Goal: Book appointment/travel/reservation

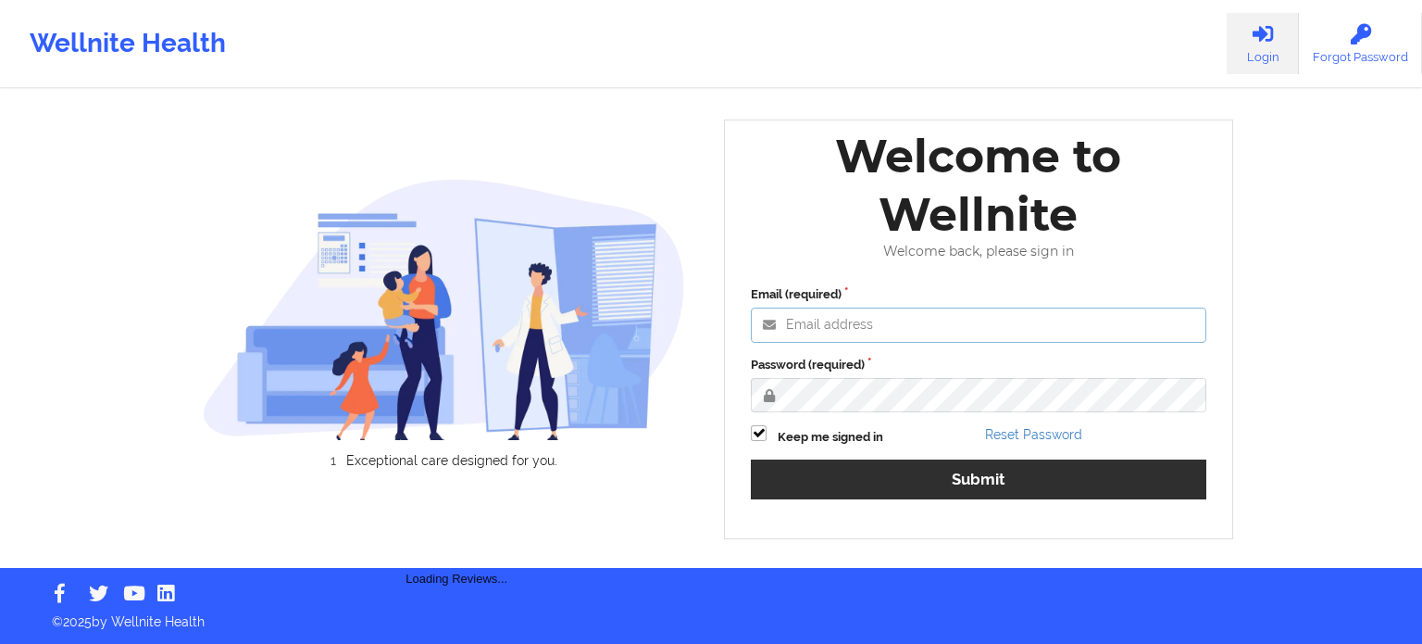
type input "agustina.godoy@wellnite.com"
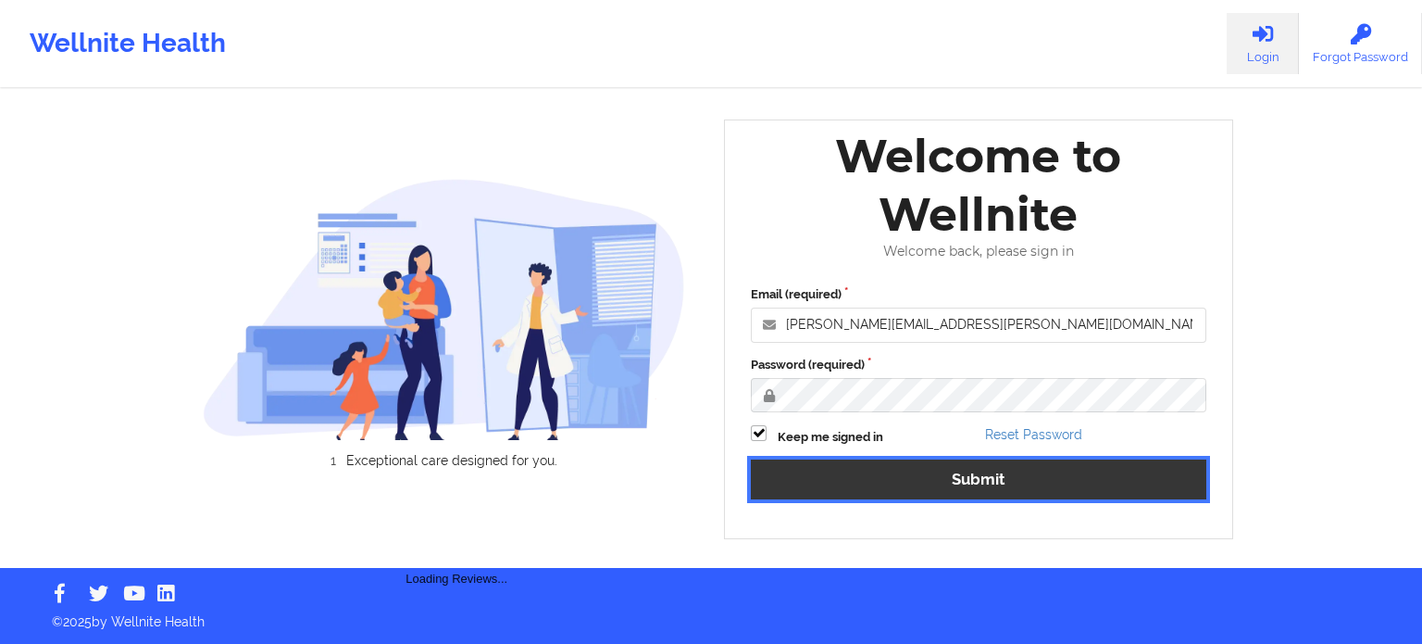
click at [919, 483] on button "Submit" at bounding box center [979, 479] width 456 height 40
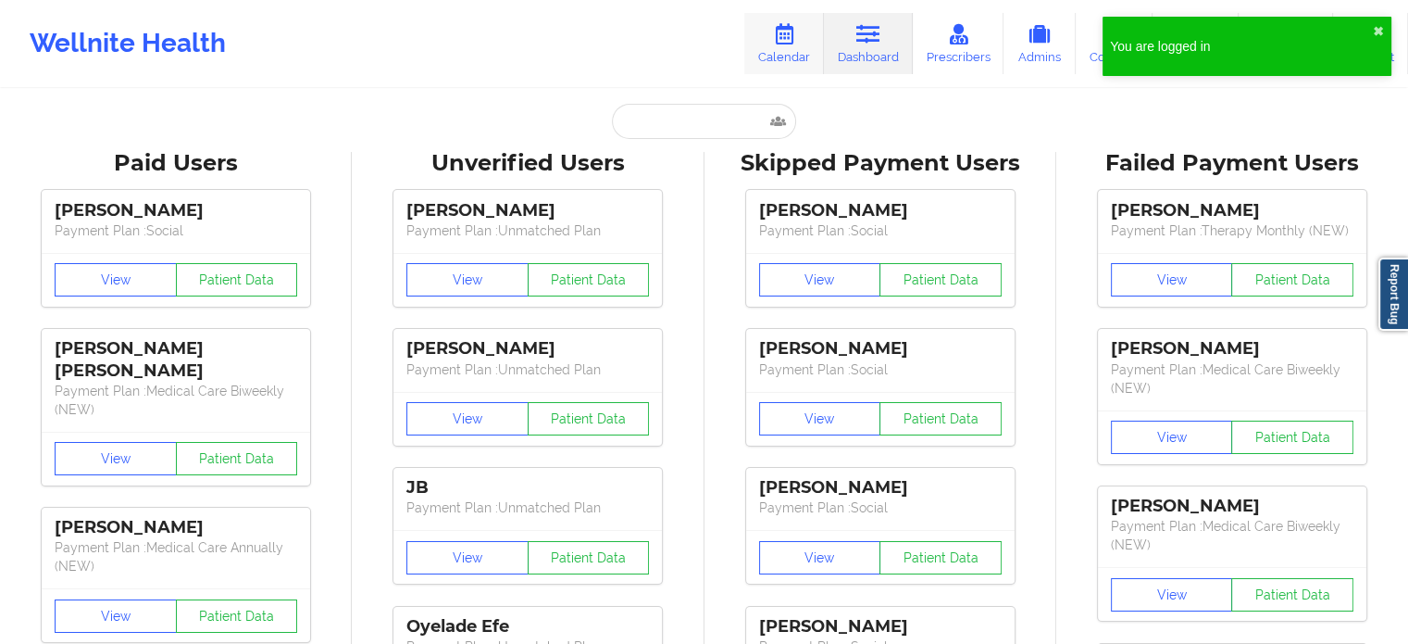
click at [785, 46] on link "Calendar" at bounding box center [784, 43] width 80 height 61
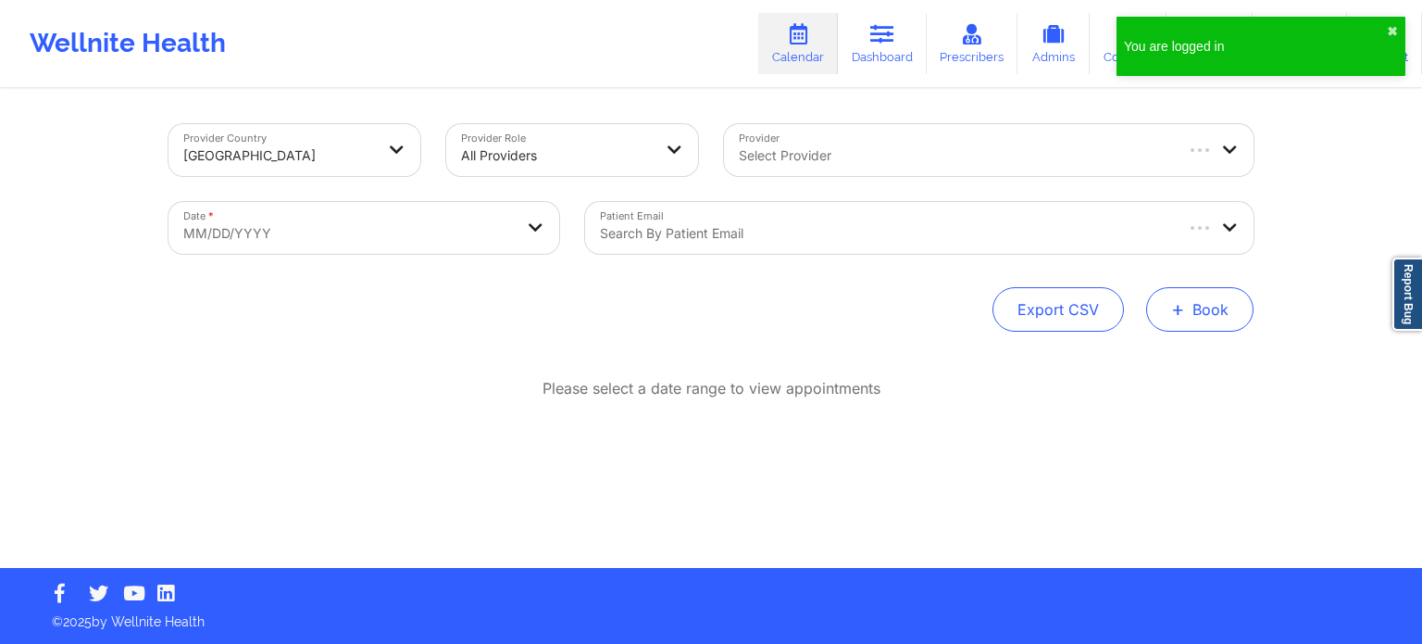
click at [1219, 319] on button "+ Book" at bounding box center [1199, 309] width 107 height 44
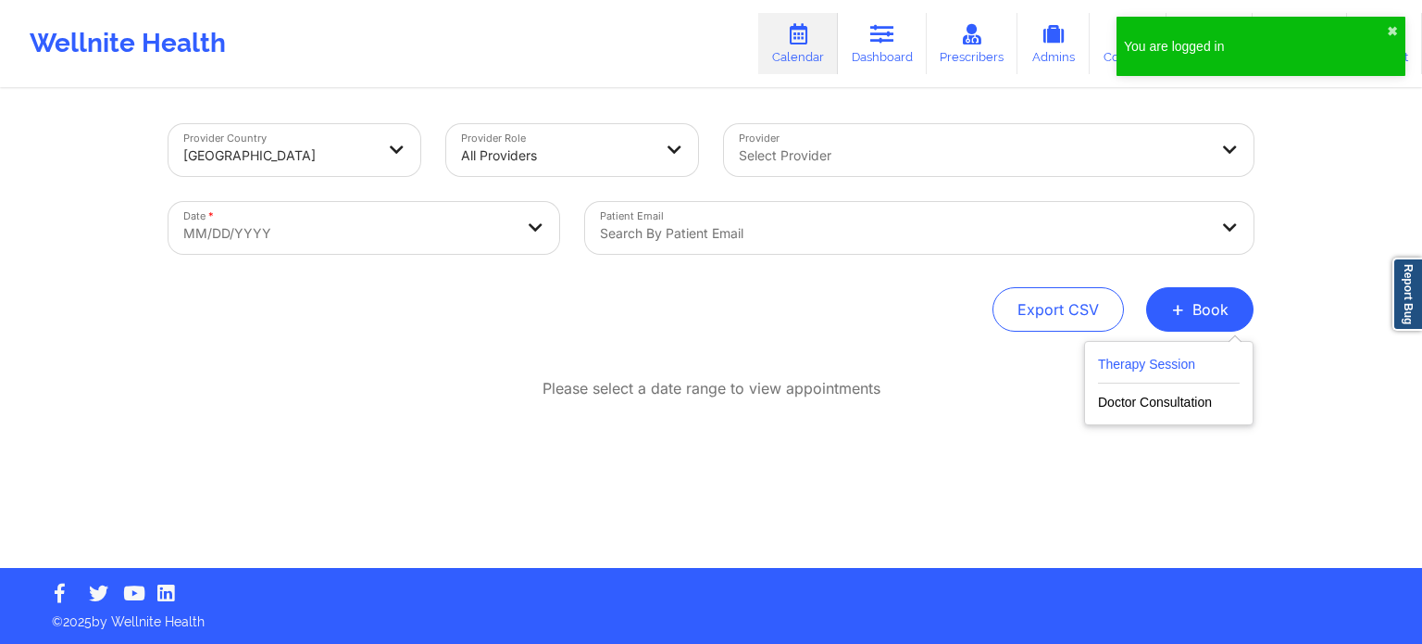
click at [1157, 361] on button "Therapy Session" at bounding box center [1169, 368] width 142 height 31
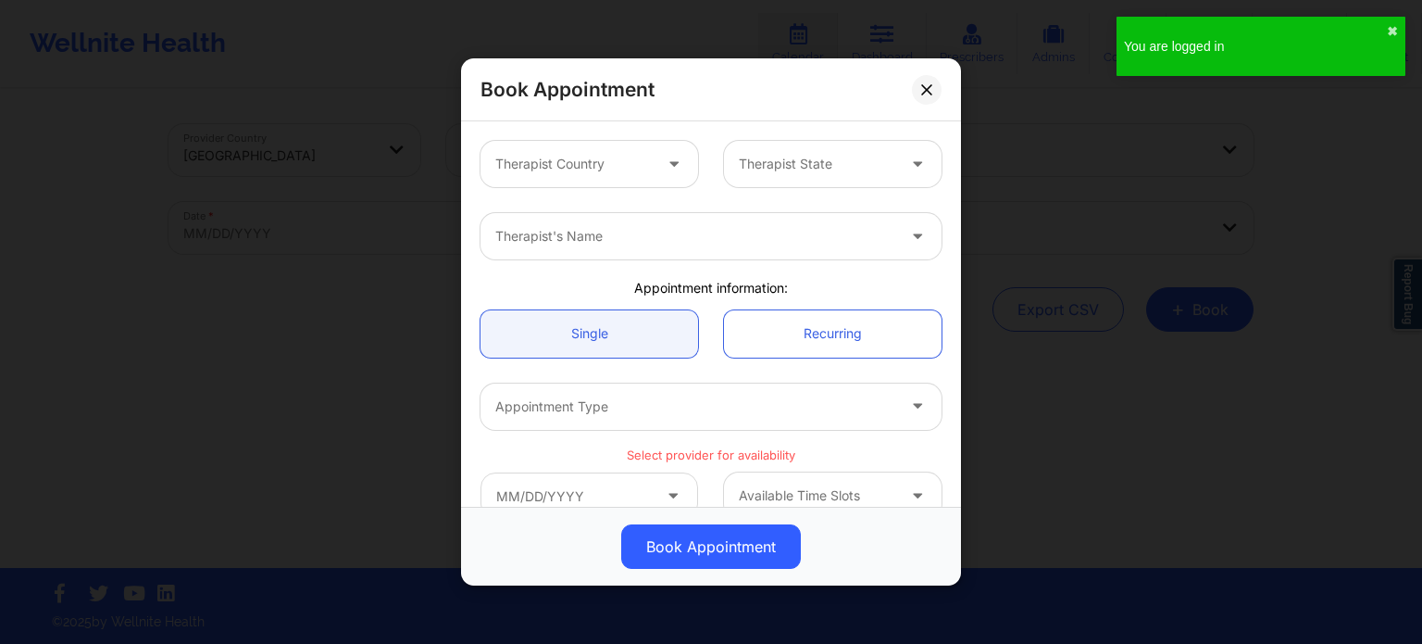
click at [564, 167] on div at bounding box center [573, 164] width 156 height 22
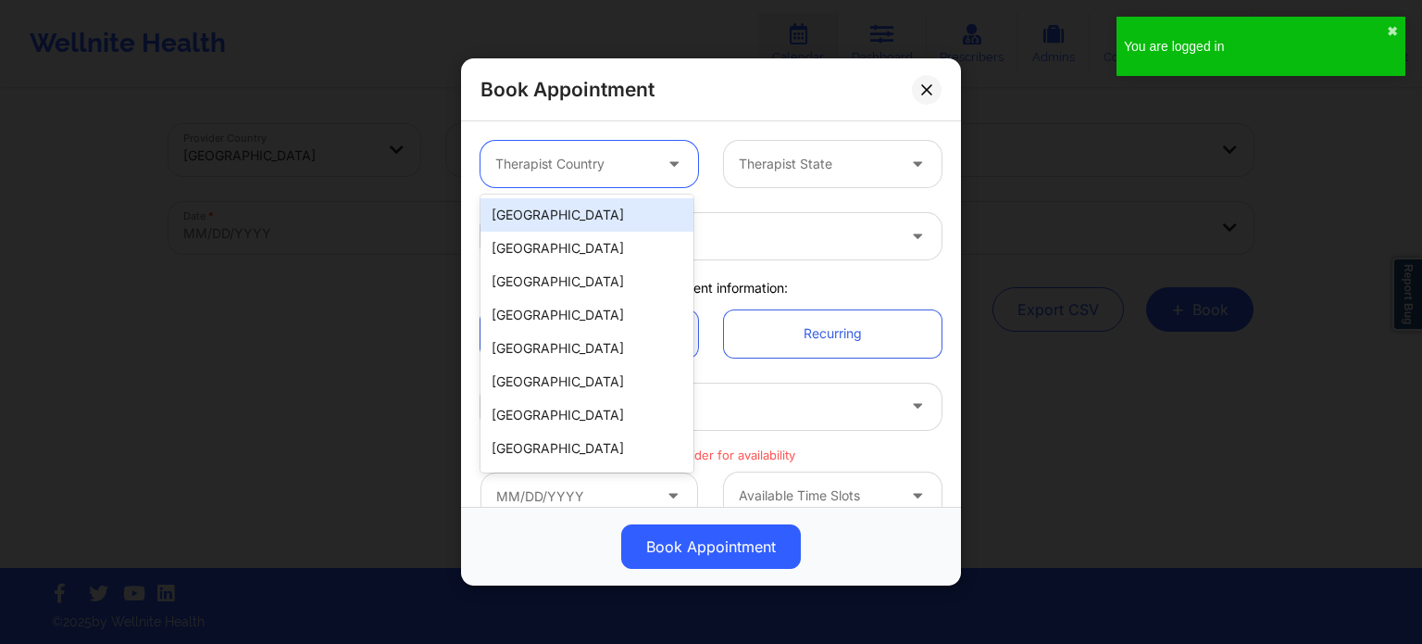
click at [563, 214] on div "[GEOGRAPHIC_DATA]" at bounding box center [587, 214] width 213 height 33
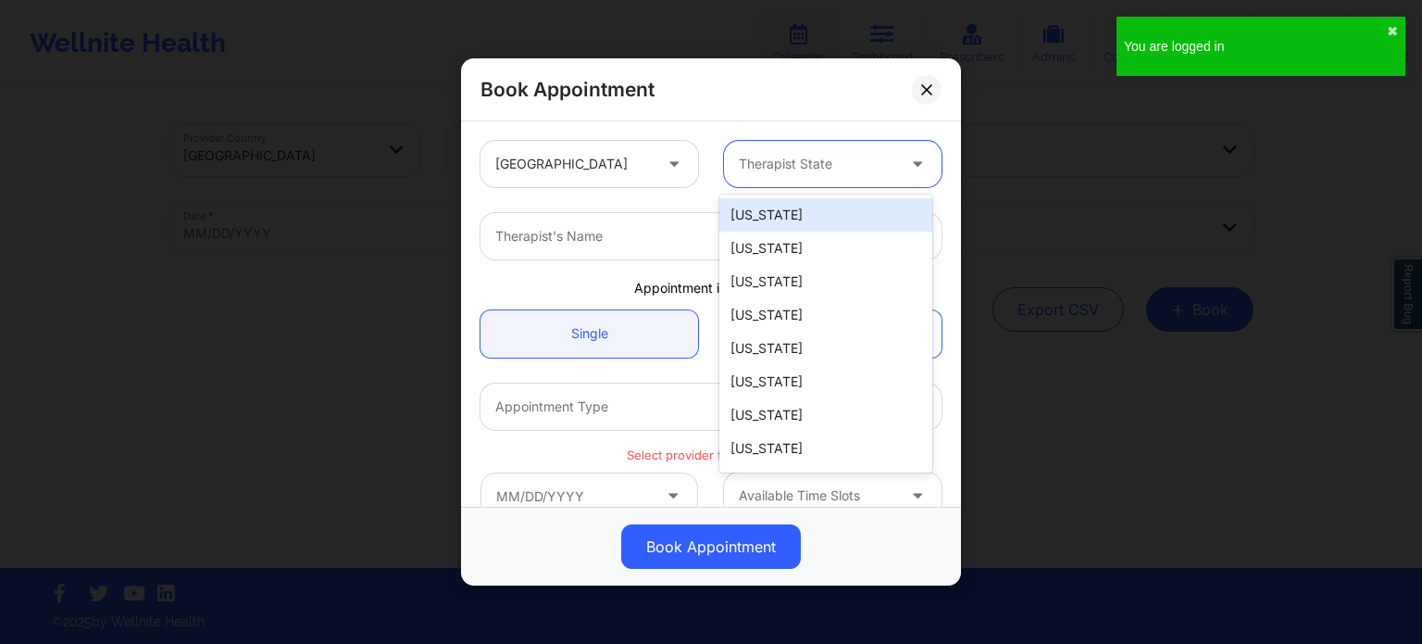
click at [810, 151] on div "Therapist State" at bounding box center [810, 164] width 173 height 46
type input "f"
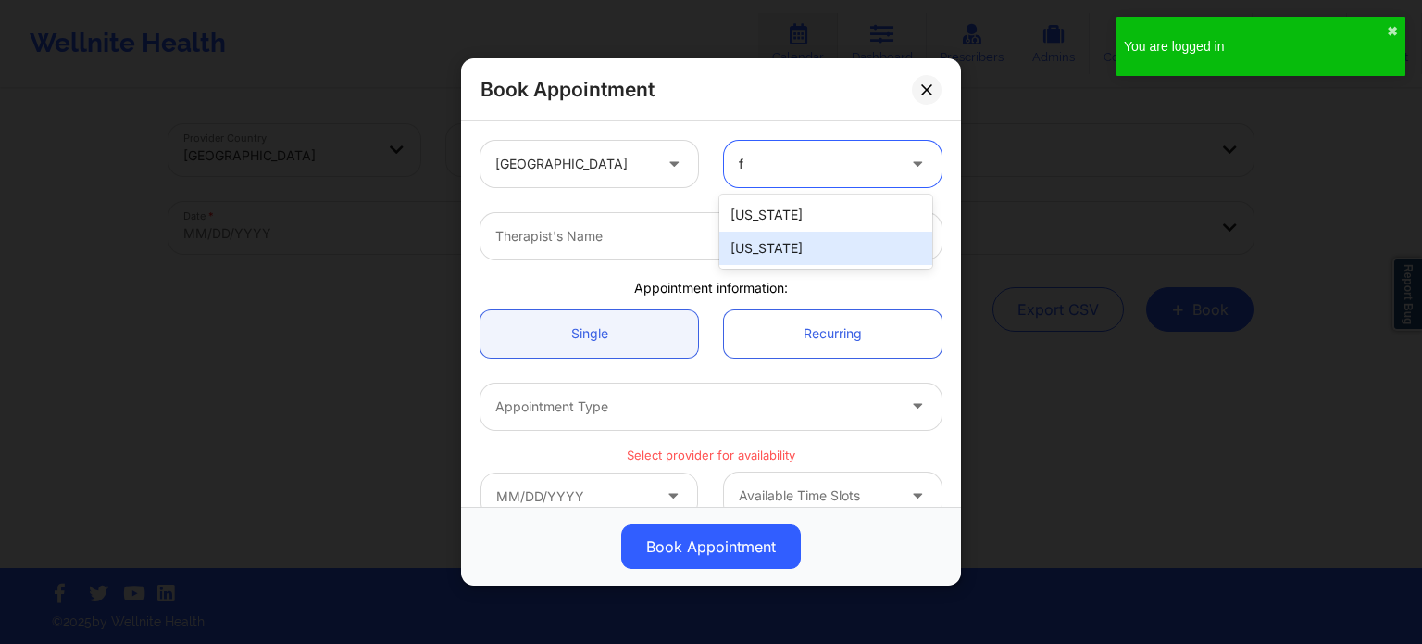
click at [790, 248] on div "[US_STATE]" at bounding box center [825, 247] width 213 height 33
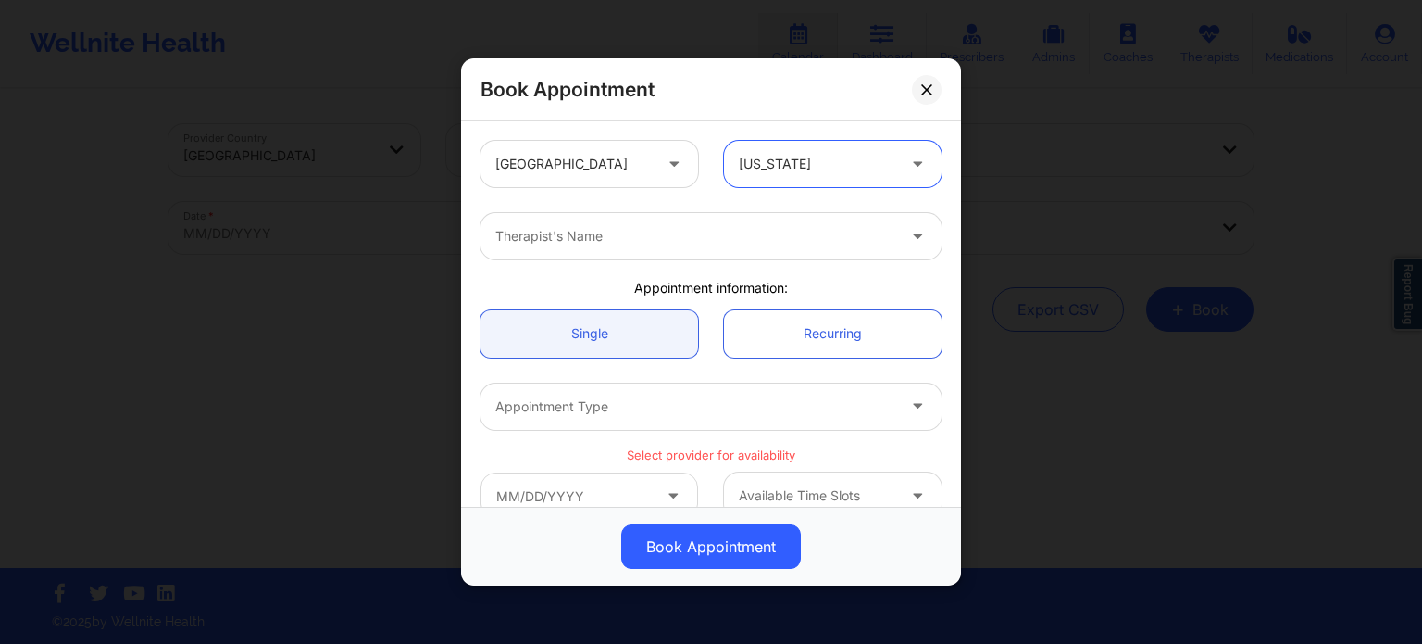
click at [709, 235] on div at bounding box center [695, 236] width 400 height 22
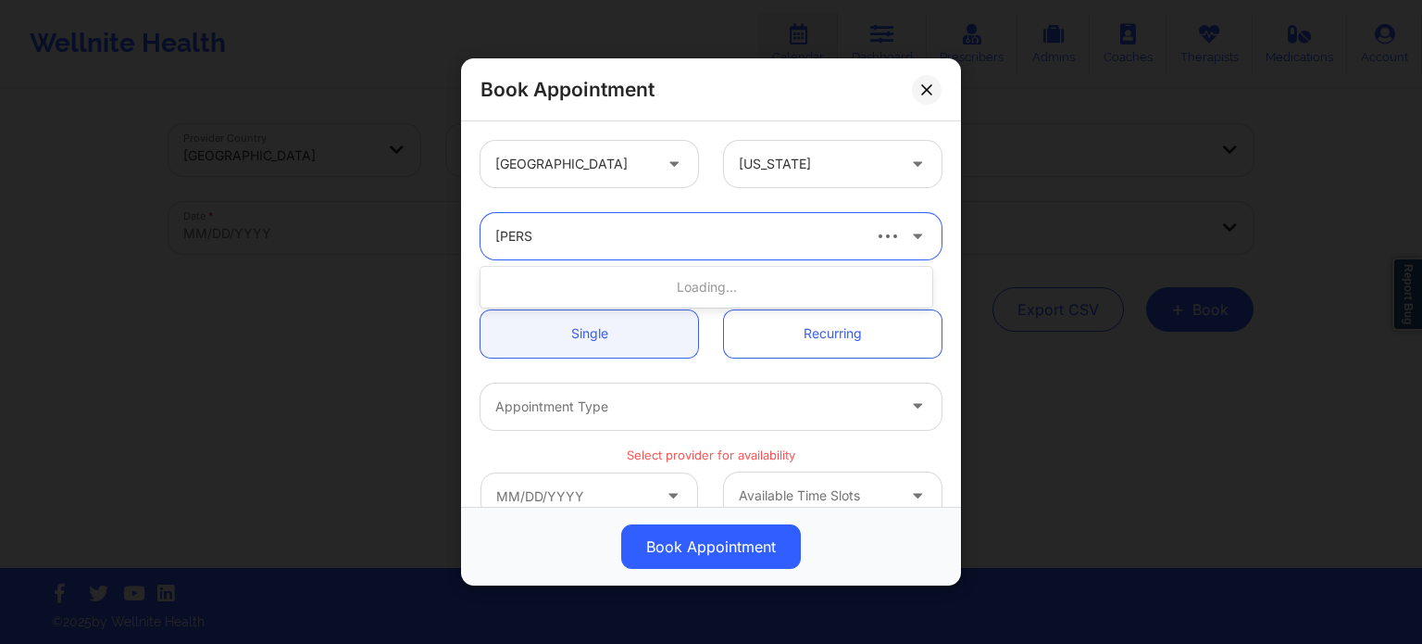
type input "janell"
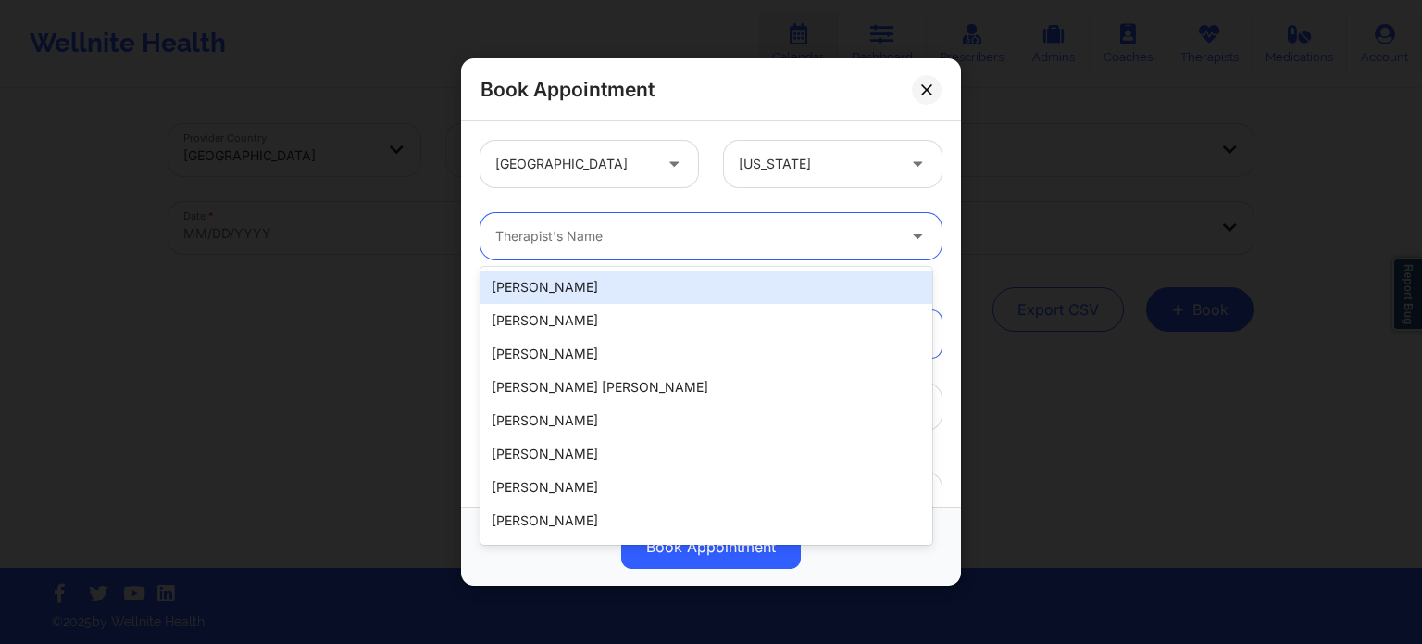
click at [748, 239] on div at bounding box center [695, 236] width 400 height 22
type input "janell"
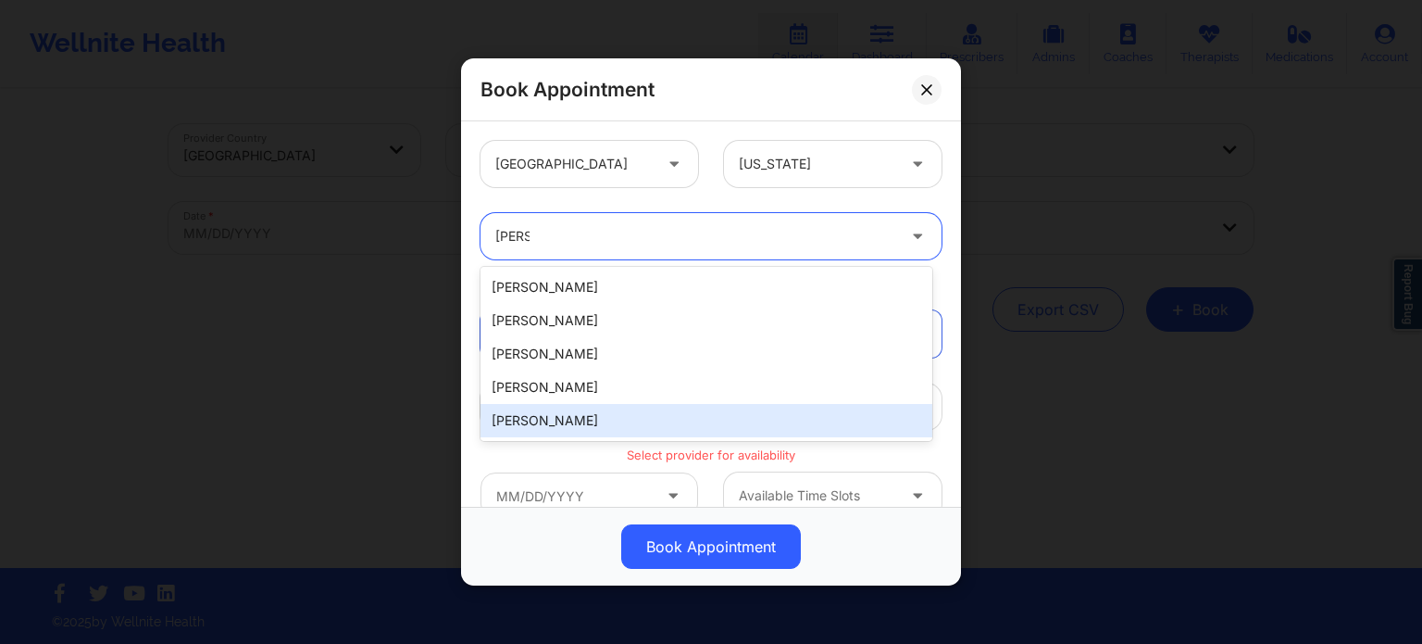
click at [588, 414] on div "Janell Stallworth" at bounding box center [707, 420] width 452 height 33
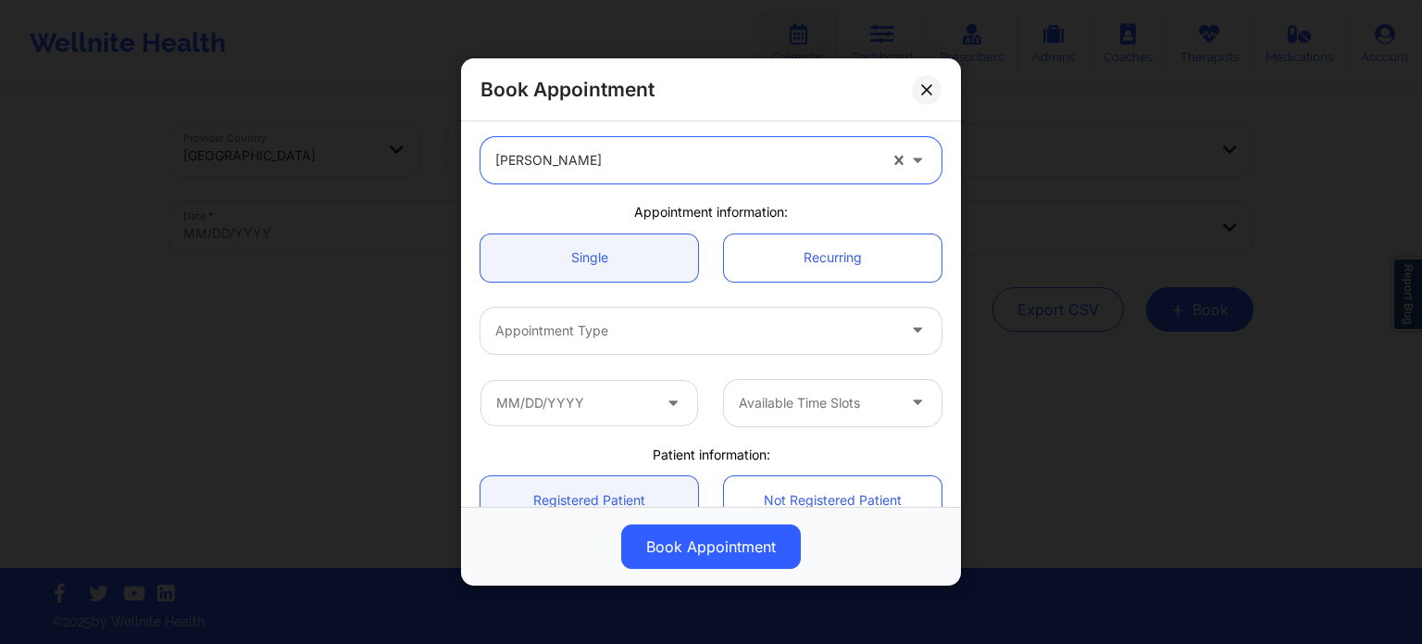
scroll to position [185, 0]
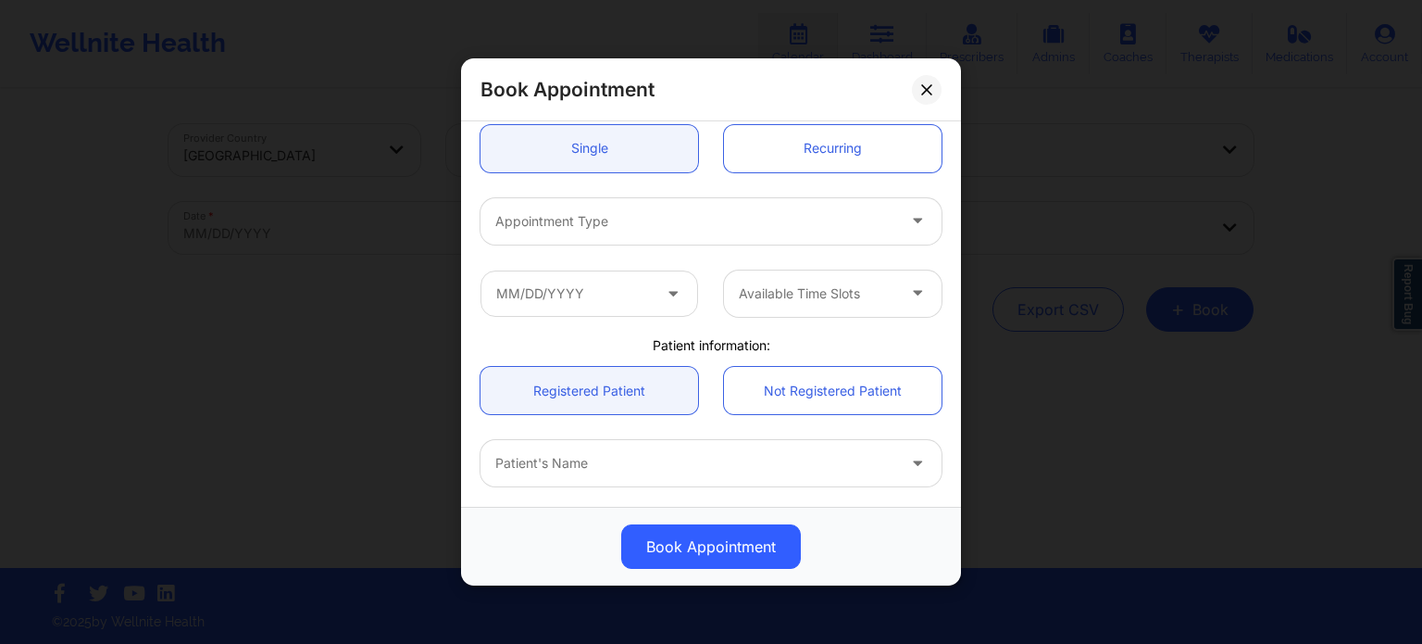
click at [669, 206] on div "Appointment Type" at bounding box center [689, 221] width 417 height 46
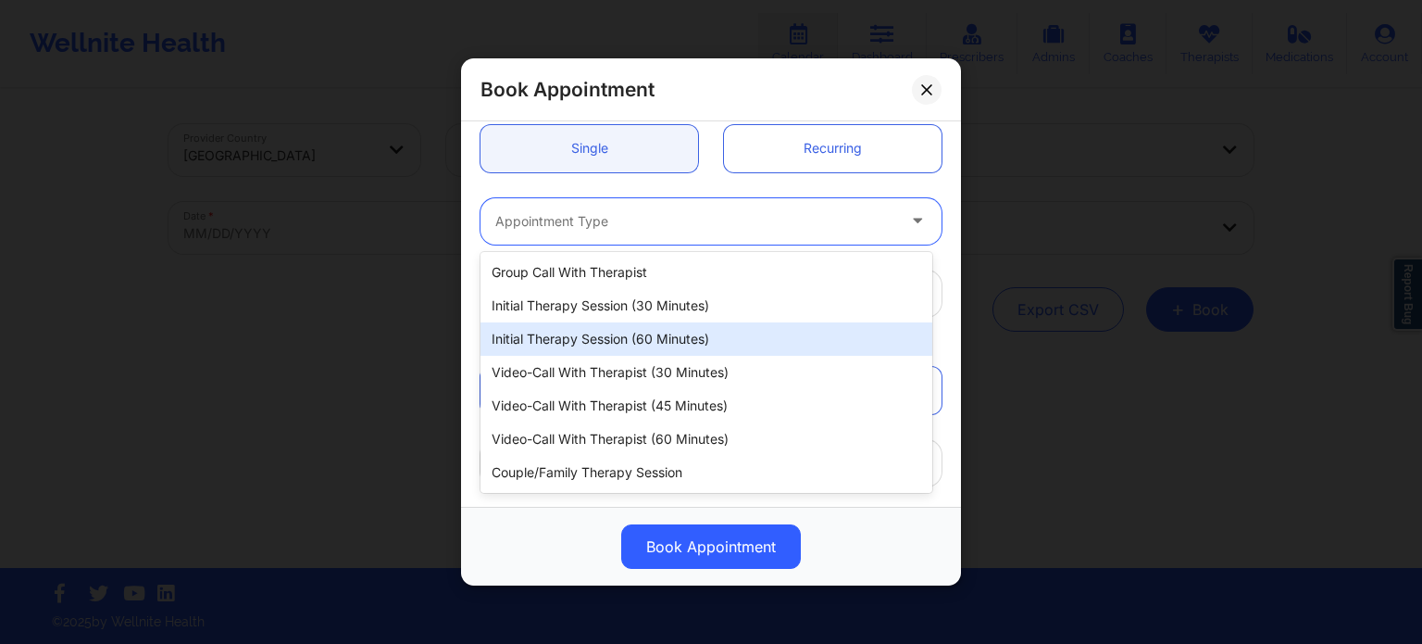
click at [632, 341] on div "Initial Therapy Session (60 minutes)" at bounding box center [707, 338] width 452 height 33
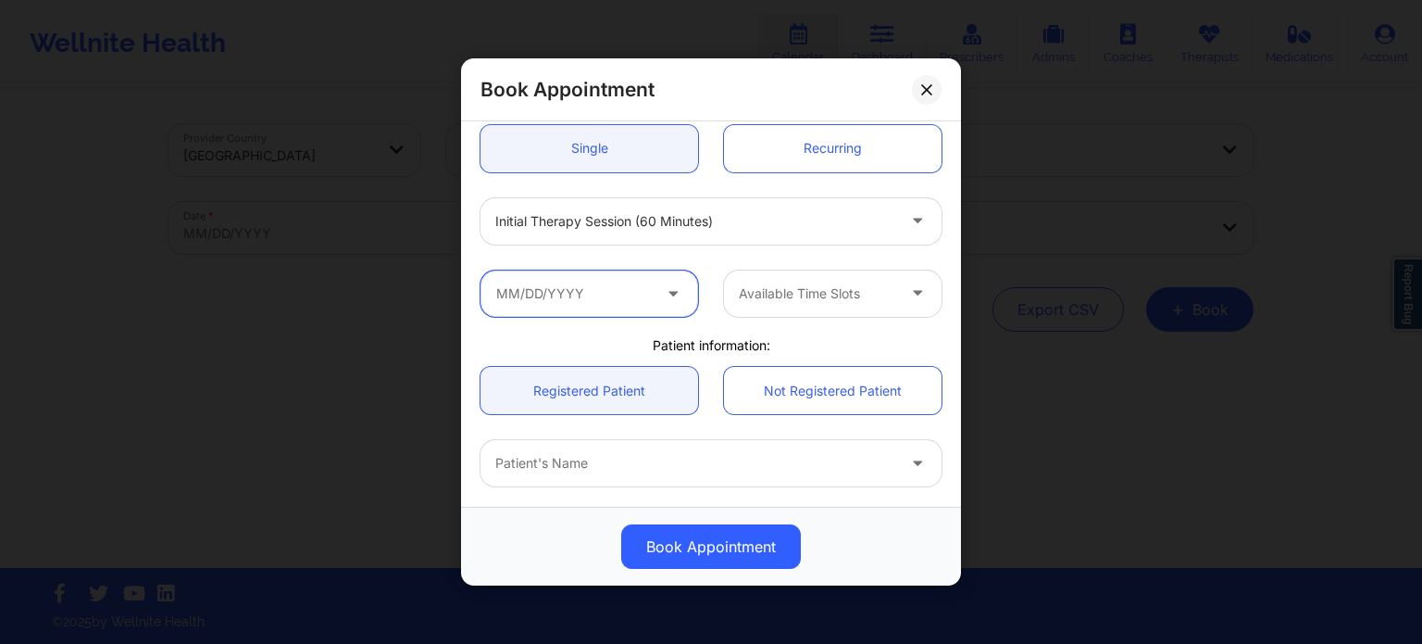
click at [632, 299] on input "text" at bounding box center [590, 293] width 218 height 46
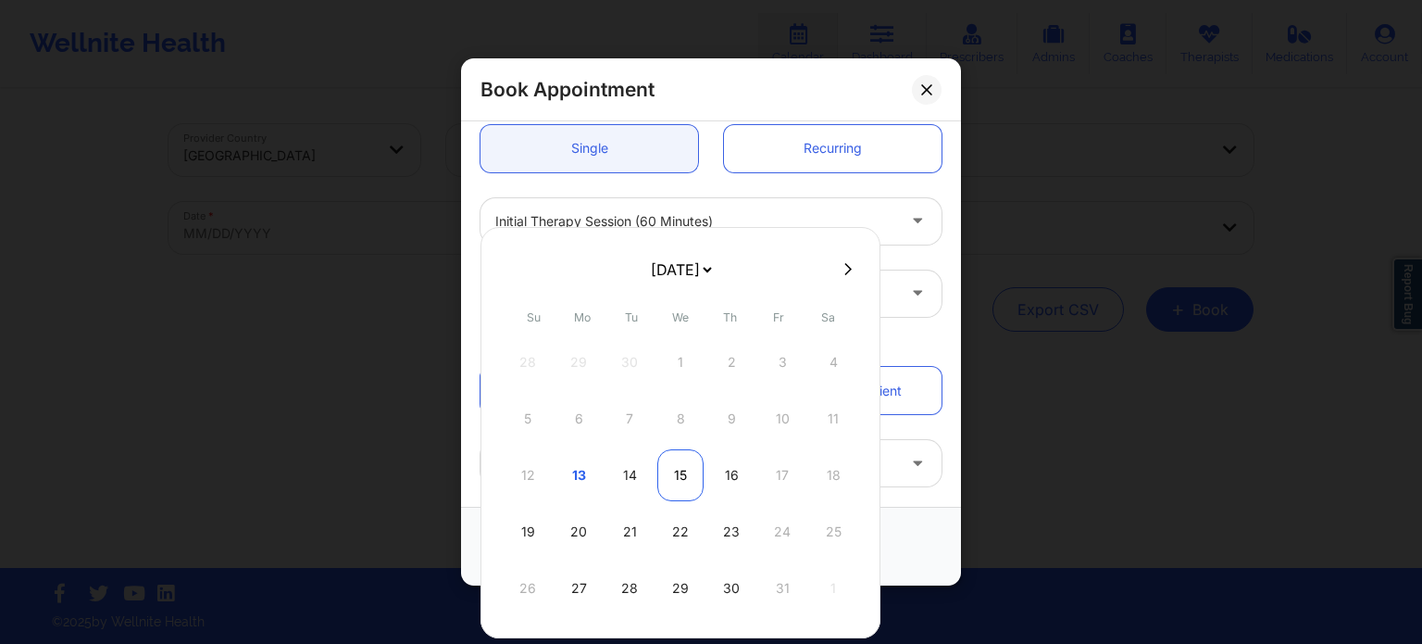
click at [667, 484] on div "15" at bounding box center [680, 475] width 46 height 52
type input "10/15/2025"
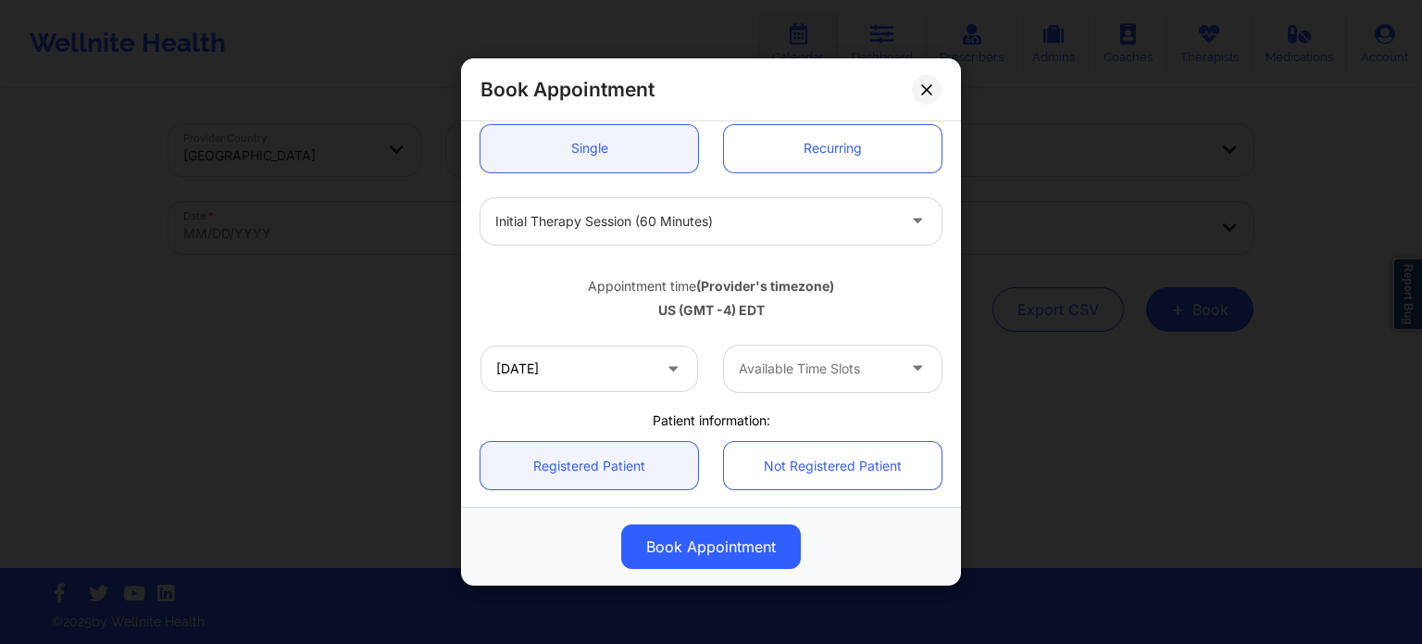
click at [799, 349] on div "Available Time Slots" at bounding box center [810, 368] width 173 height 46
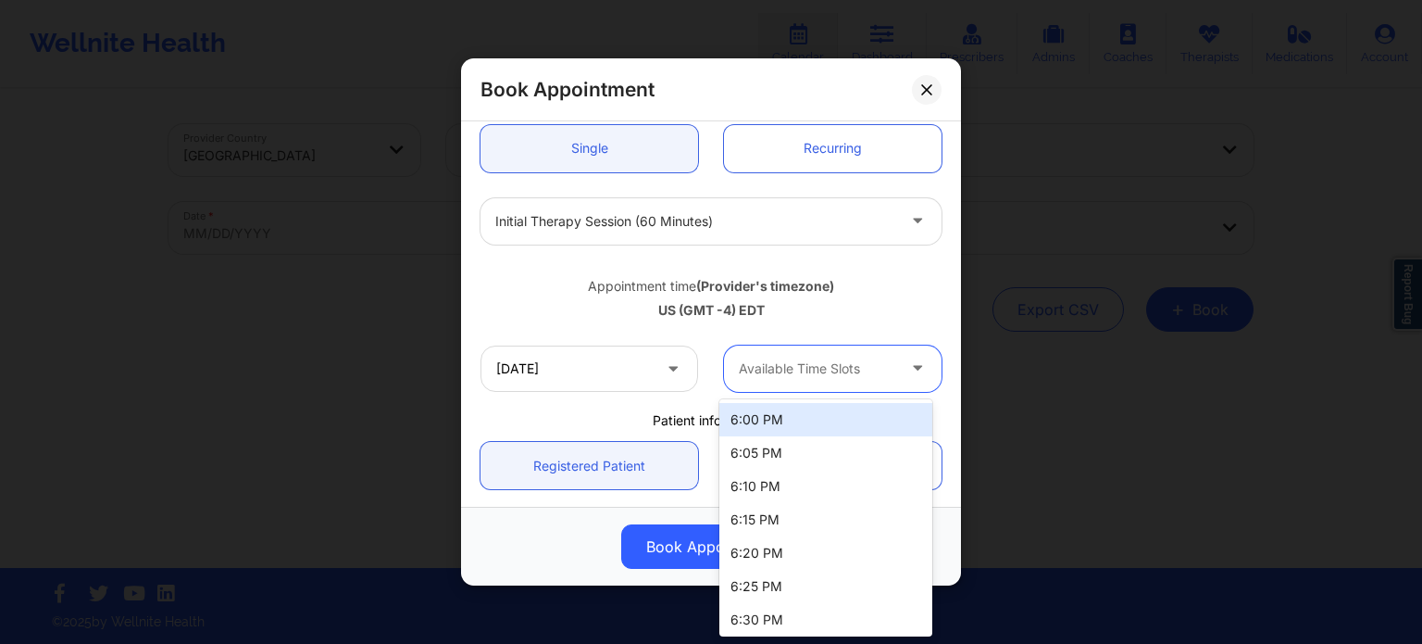
click at [799, 418] on div "6:00 PM" at bounding box center [825, 419] width 213 height 33
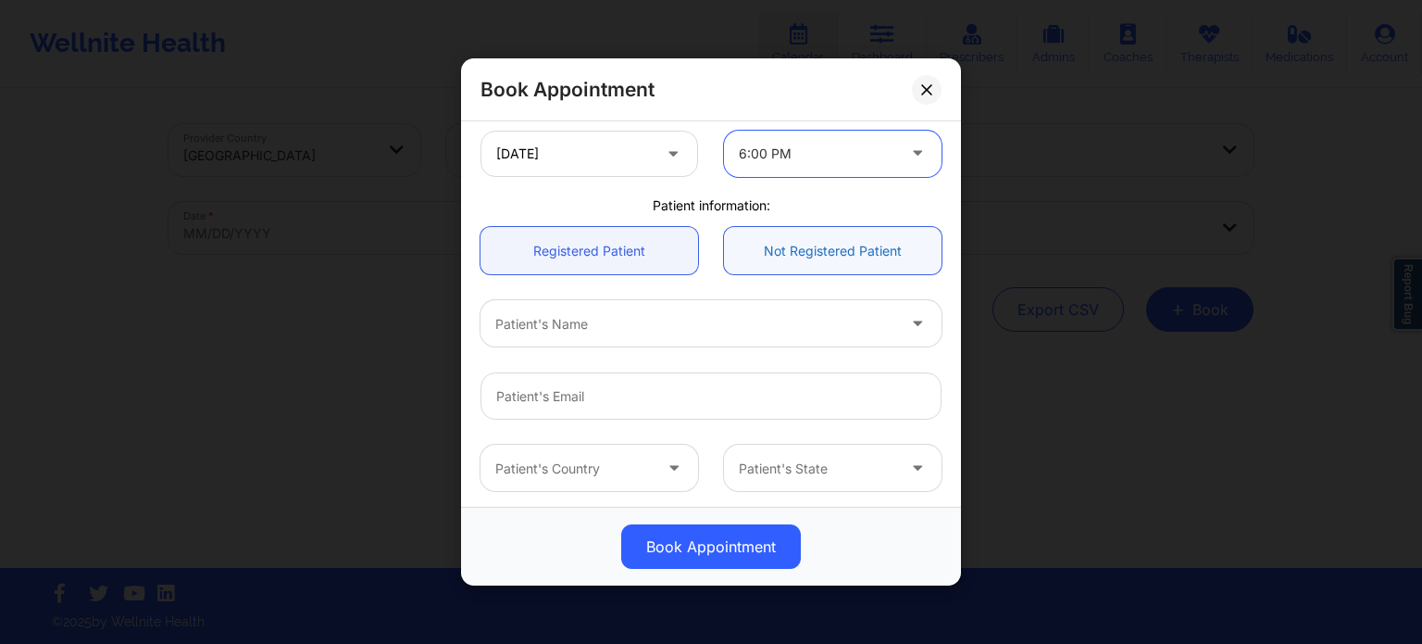
scroll to position [463, 0]
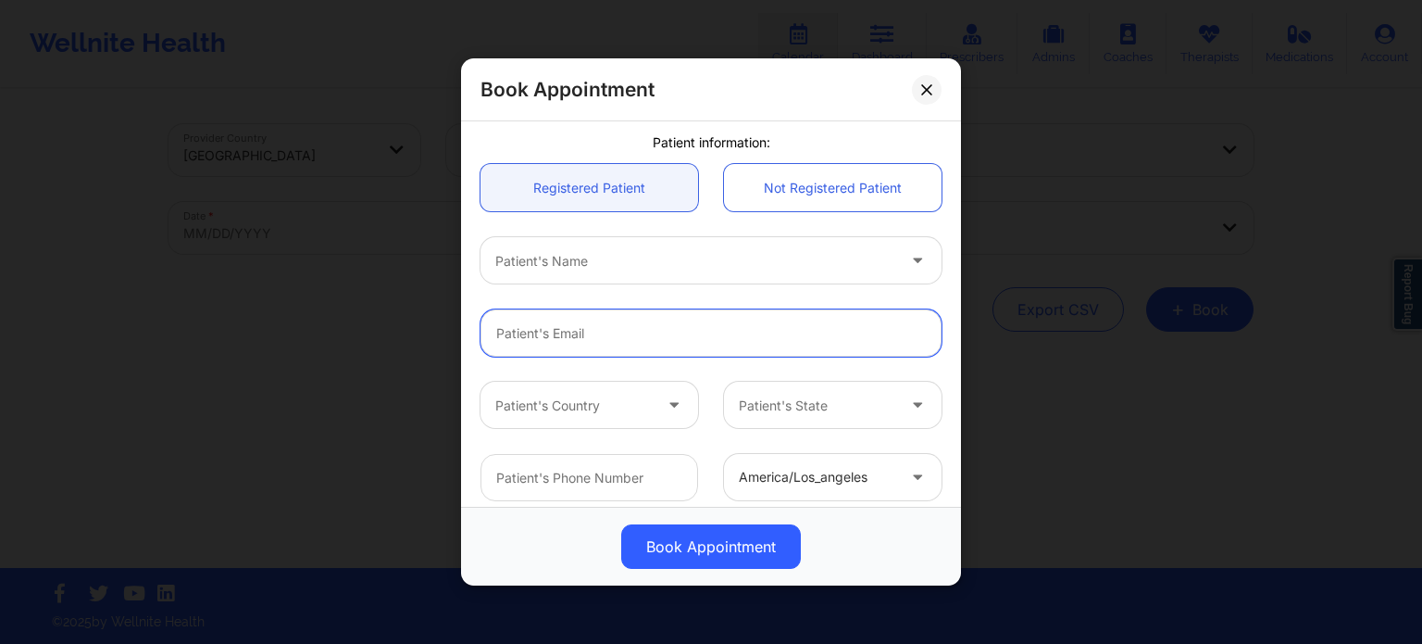
click at [658, 319] on input "Patient Email" at bounding box center [711, 332] width 461 height 47
paste input "colemansenetta@bellsouth.net"
type input "colemansenetta@bellsouth.net"
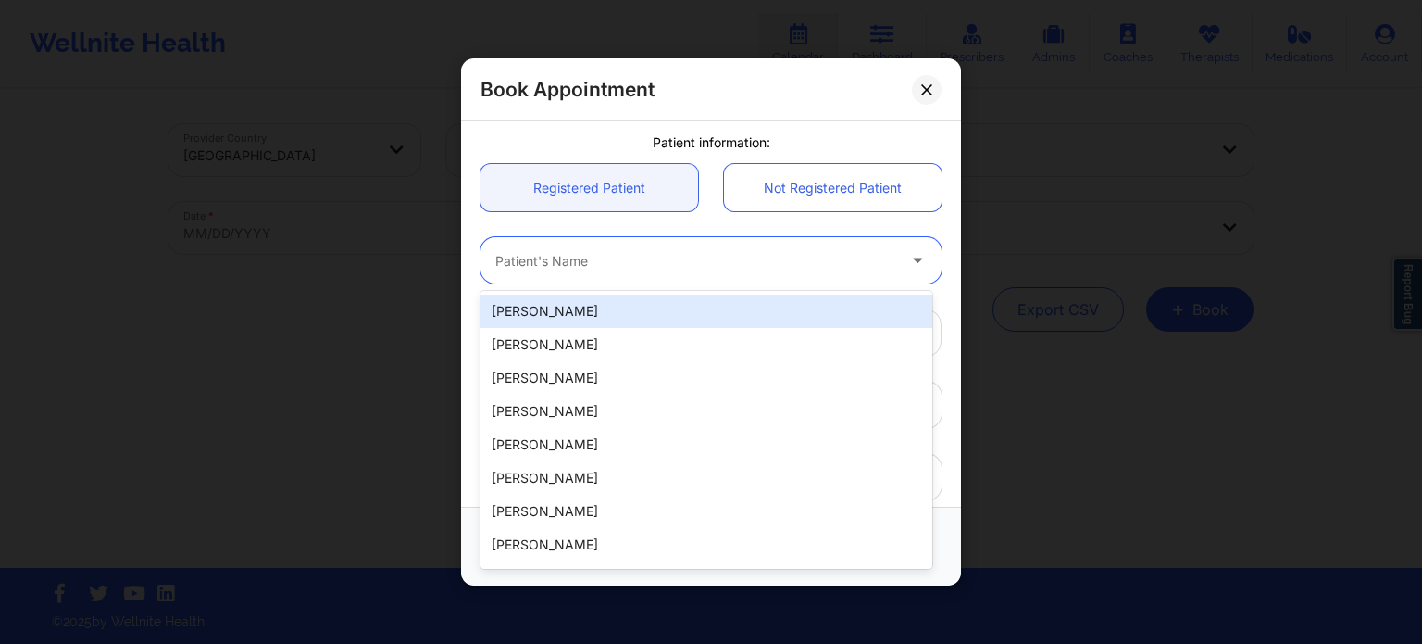
click at [663, 264] on div at bounding box center [695, 261] width 400 height 22
type input "sen"
click at [633, 312] on div "senetta hunt" at bounding box center [707, 310] width 452 height 33
type input "+13522214710"
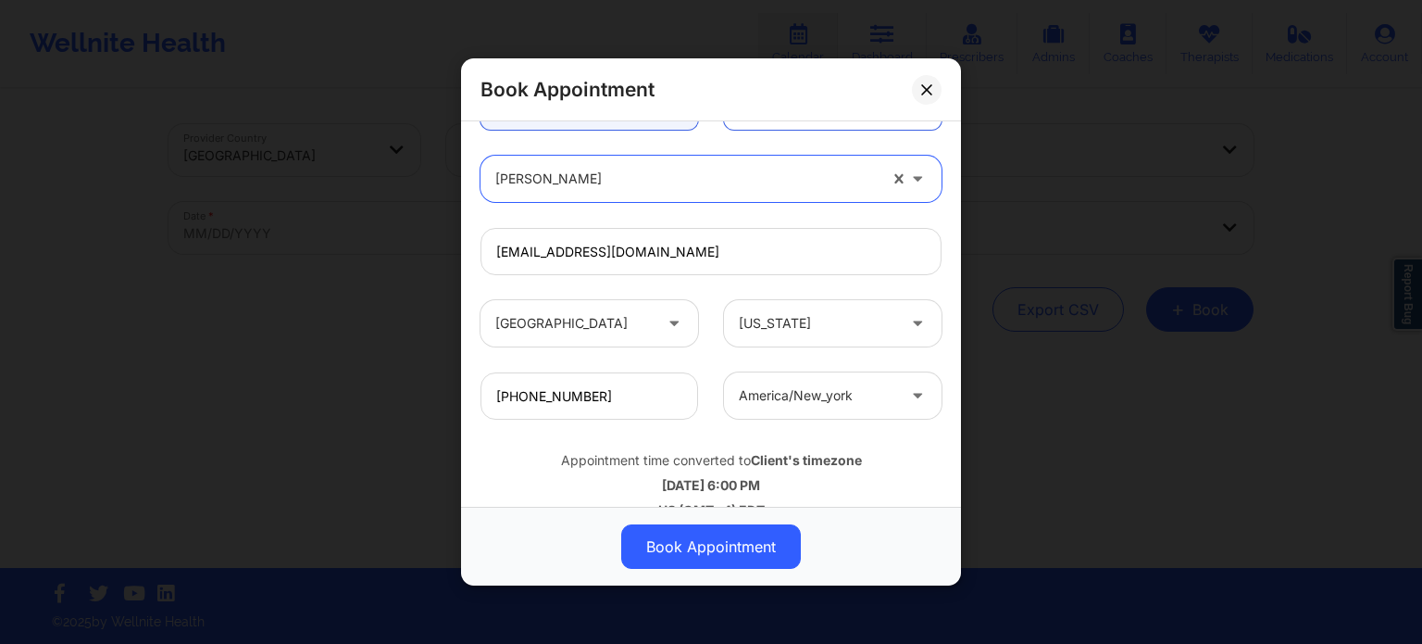
scroll to position [576, 0]
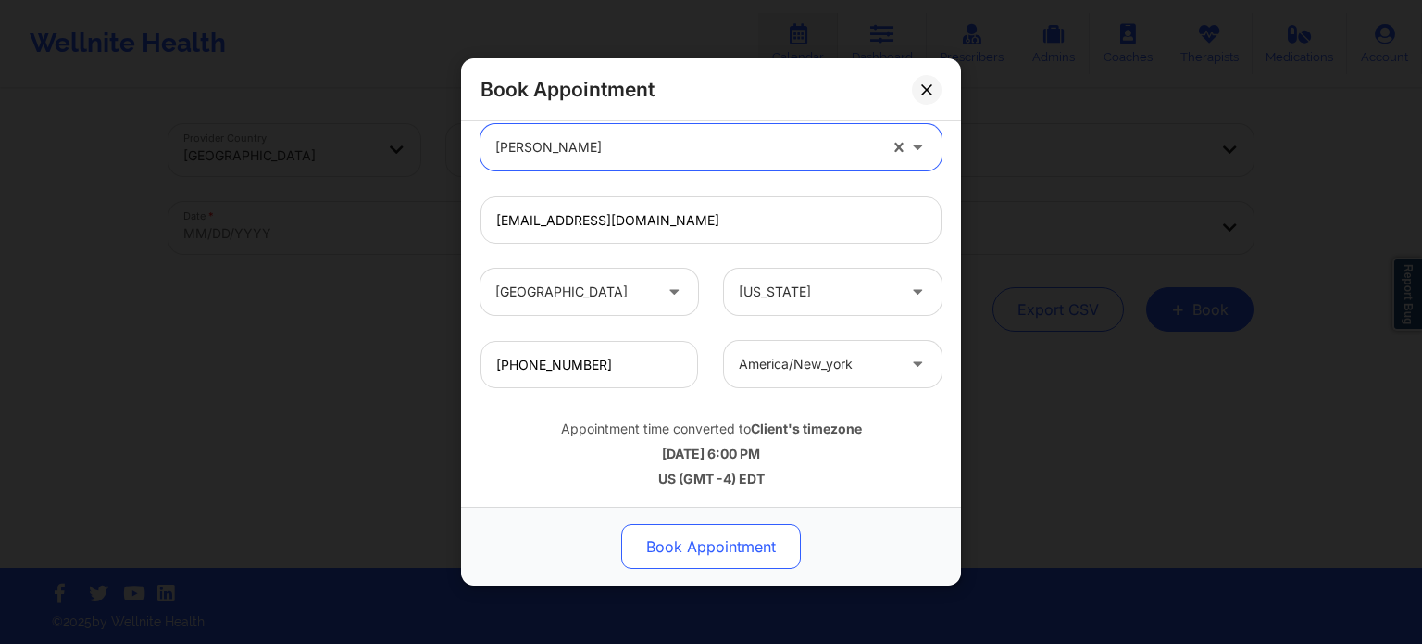
click at [737, 545] on button "Book Appointment" at bounding box center [711, 546] width 180 height 44
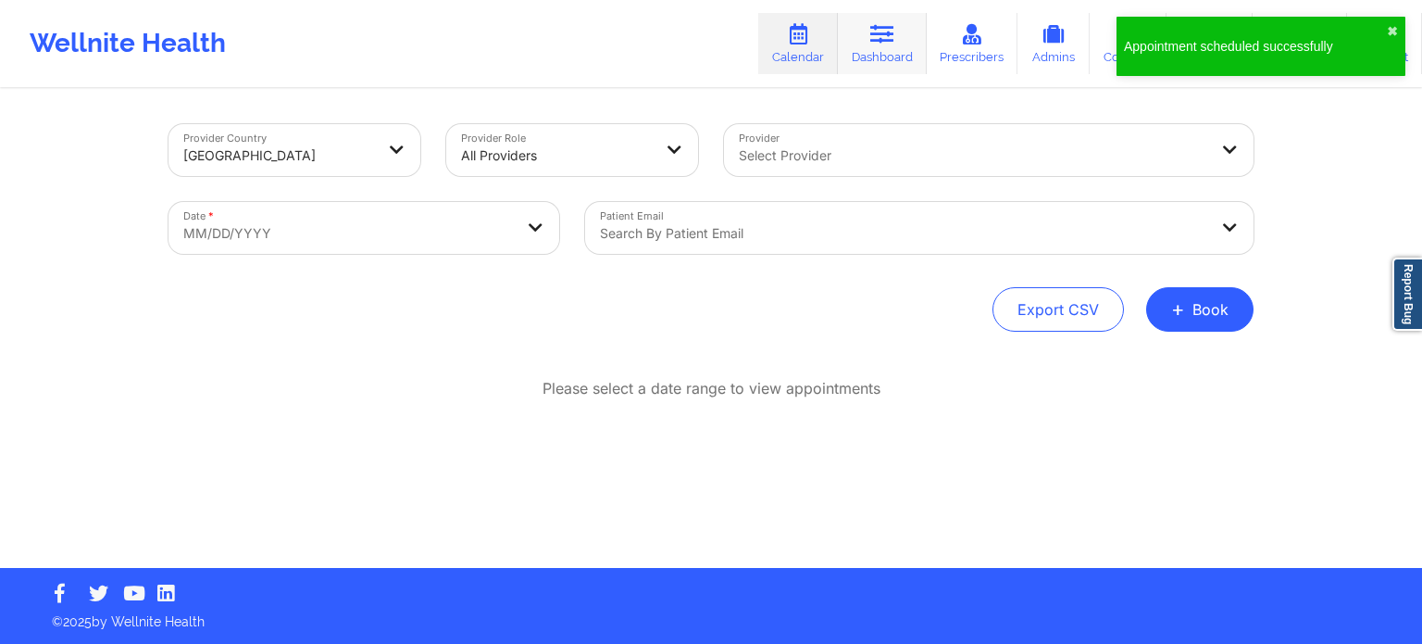
click at [875, 46] on link "Dashboard" at bounding box center [882, 43] width 89 height 61
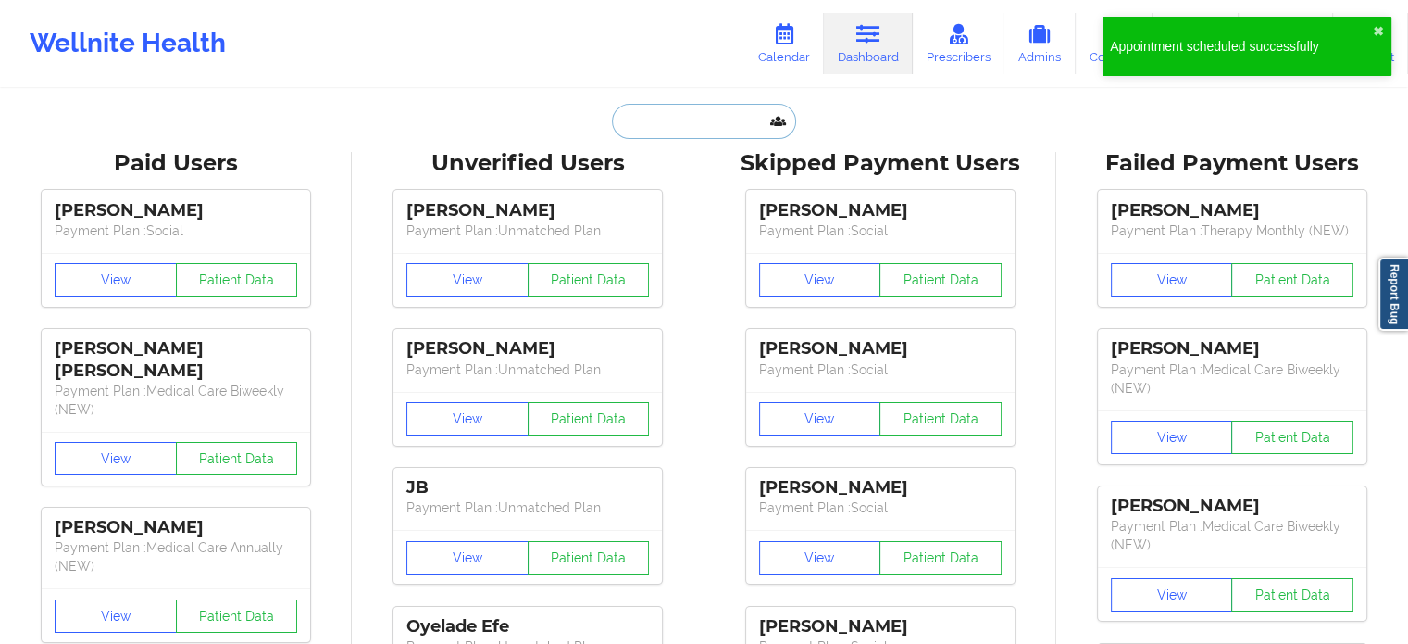
click at [629, 111] on input "text" at bounding box center [703, 121] width 183 height 35
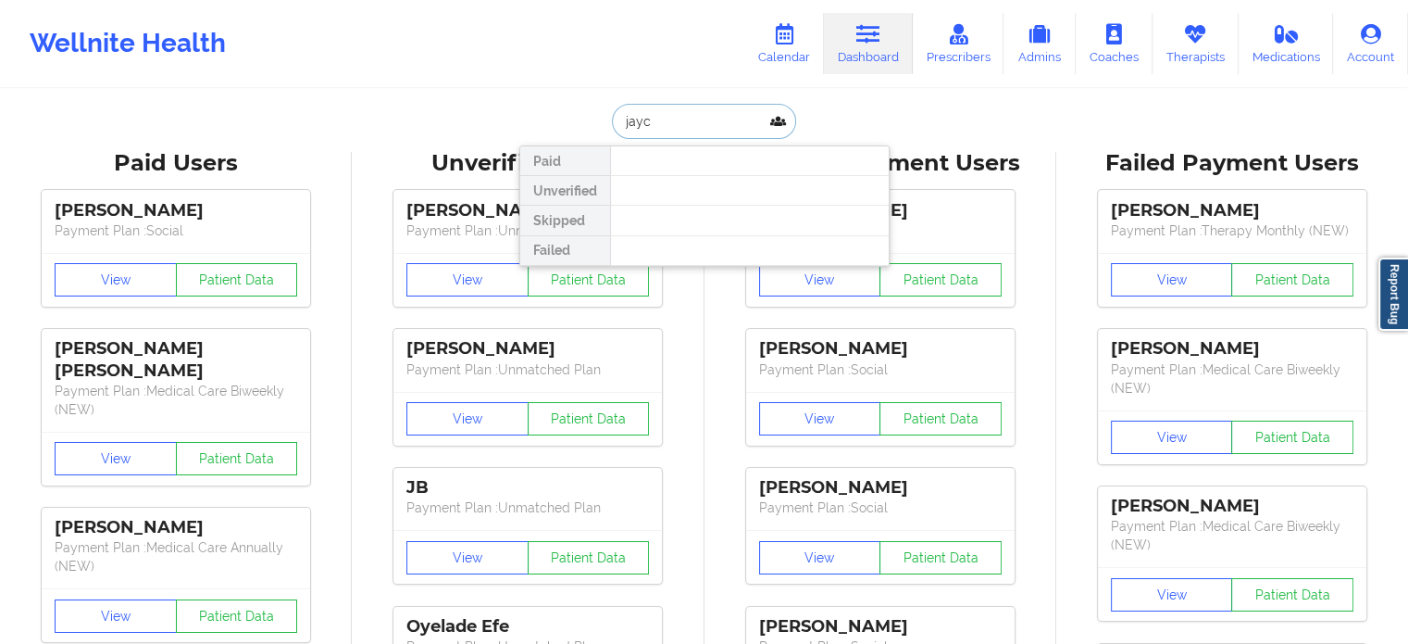
type input "jayce"
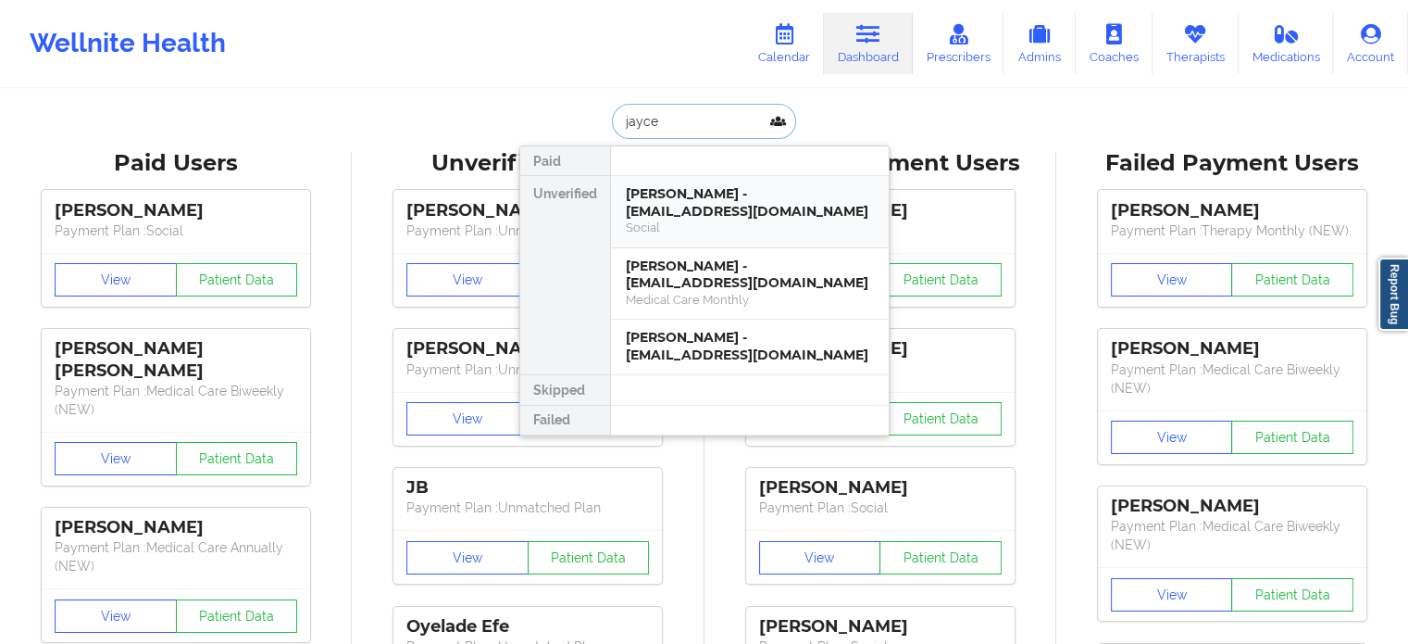
click at [742, 219] on div "Social" at bounding box center [750, 227] width 248 height 16
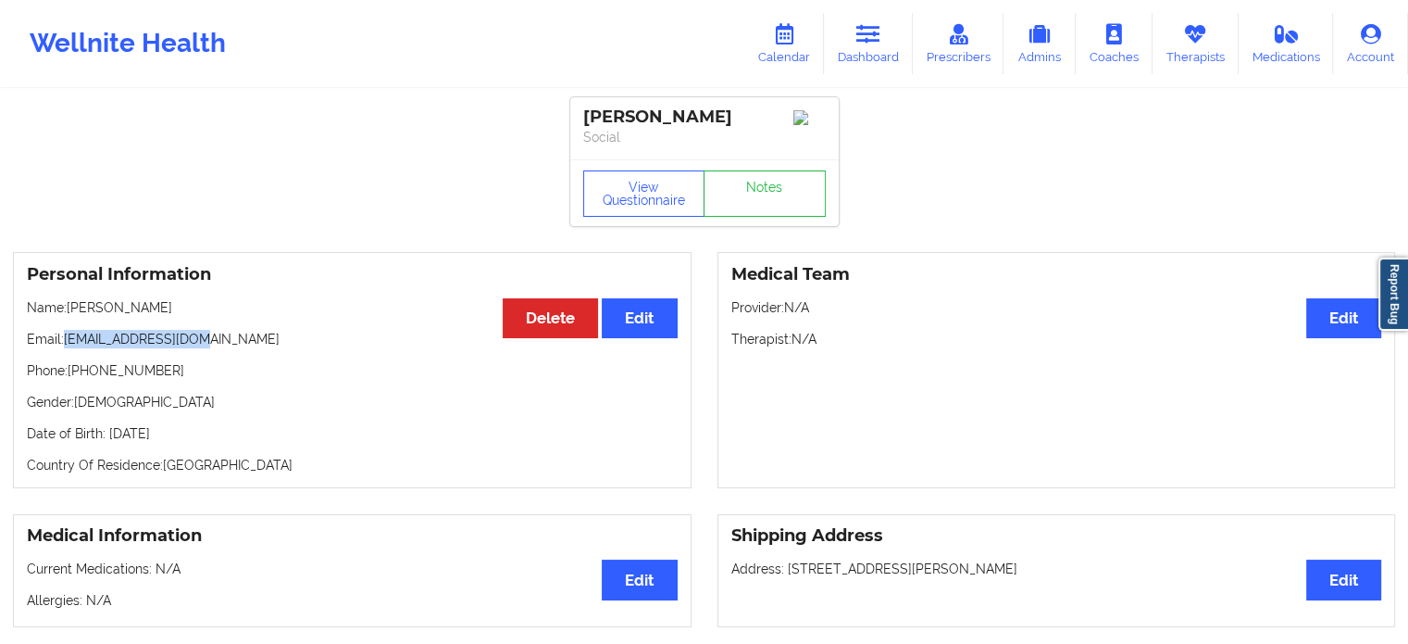
copy p "[EMAIL_ADDRESS][DOMAIN_NAME]"
drag, startPoint x: 224, startPoint y: 339, endPoint x: 66, endPoint y: 337, distance: 158.4
click at [66, 337] on p "Email: jaycereed@gmail.com" at bounding box center [352, 339] width 651 height 19
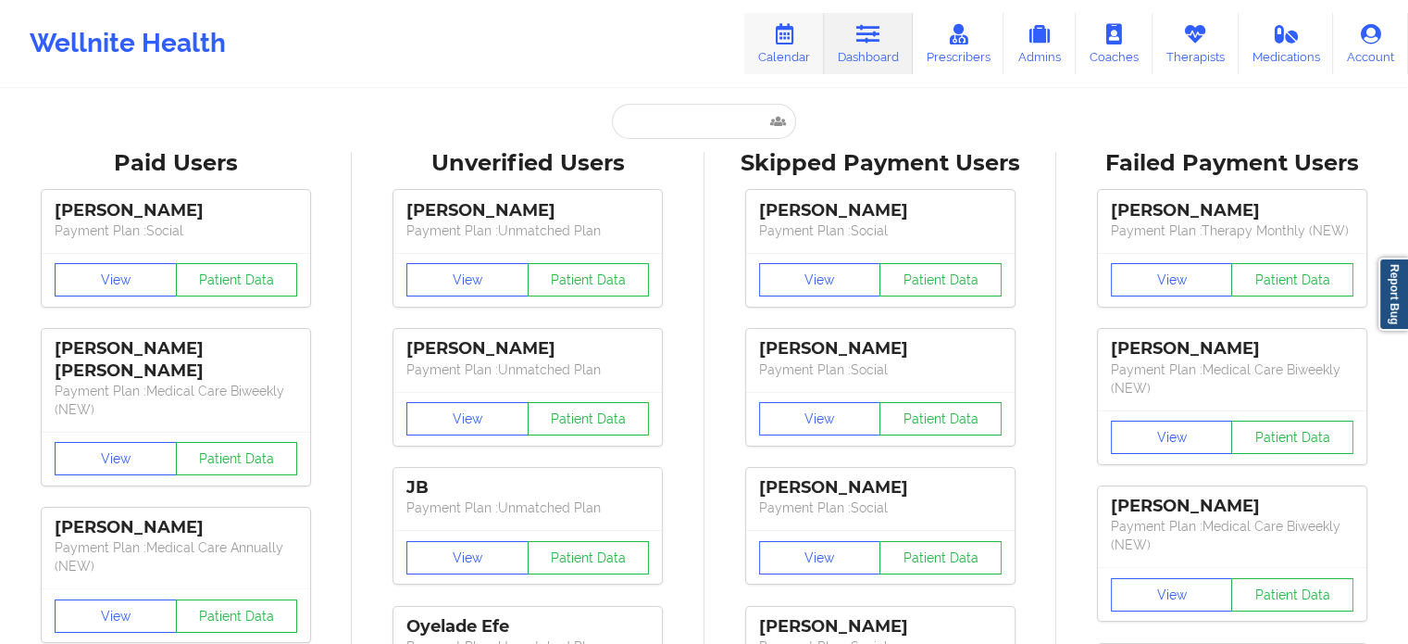
click at [790, 55] on link "Calendar" at bounding box center [784, 43] width 80 height 61
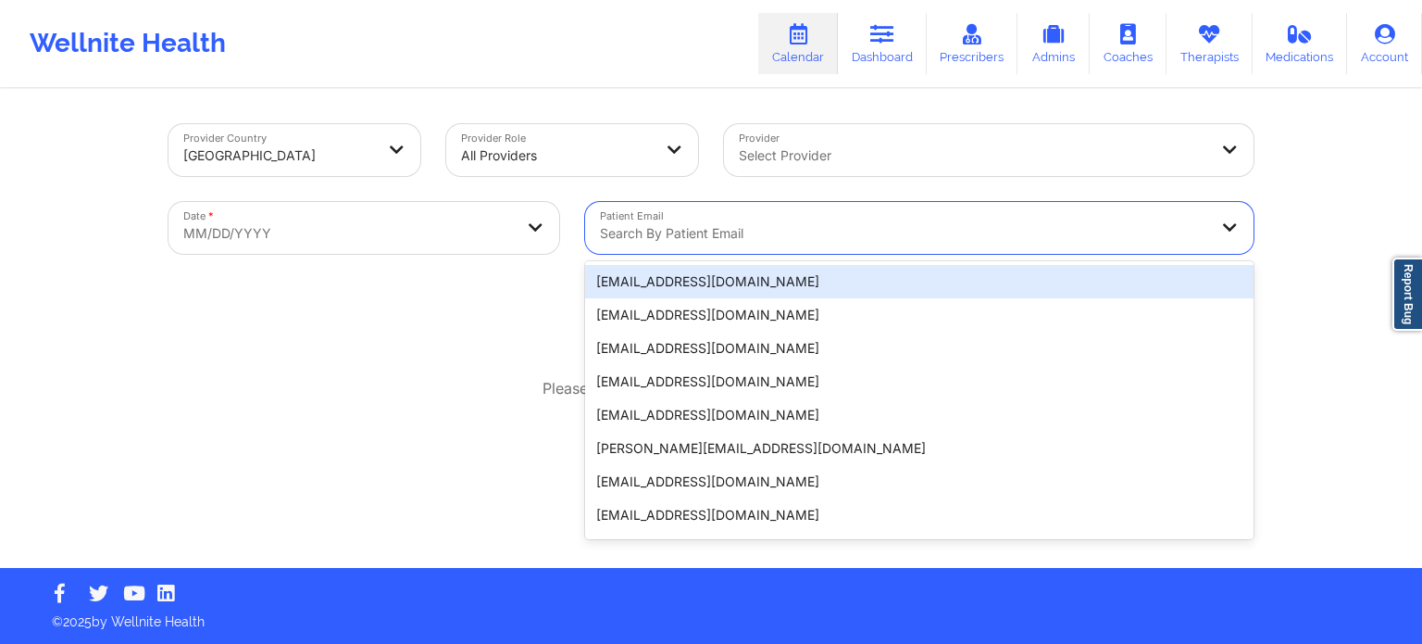
click at [784, 227] on div at bounding box center [903, 233] width 607 height 22
paste input "[EMAIL_ADDRESS][DOMAIN_NAME]"
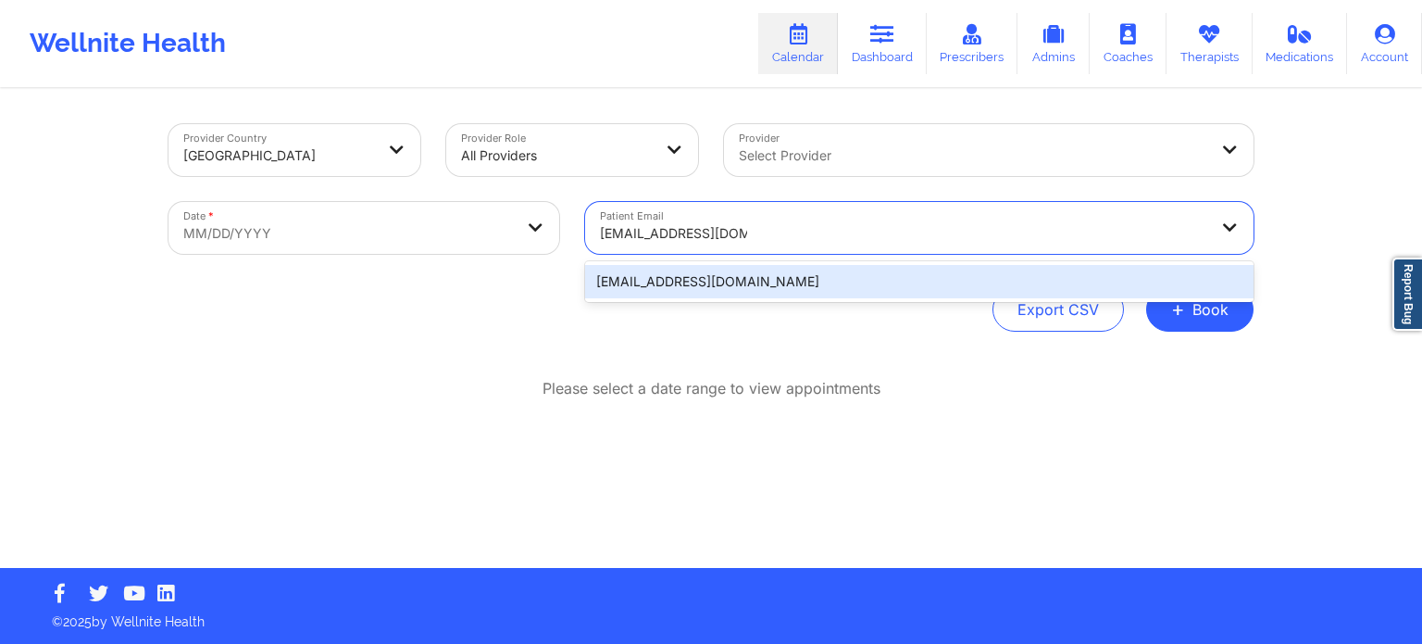
type input "[EMAIL_ADDRESS][DOMAIN_NAME]"
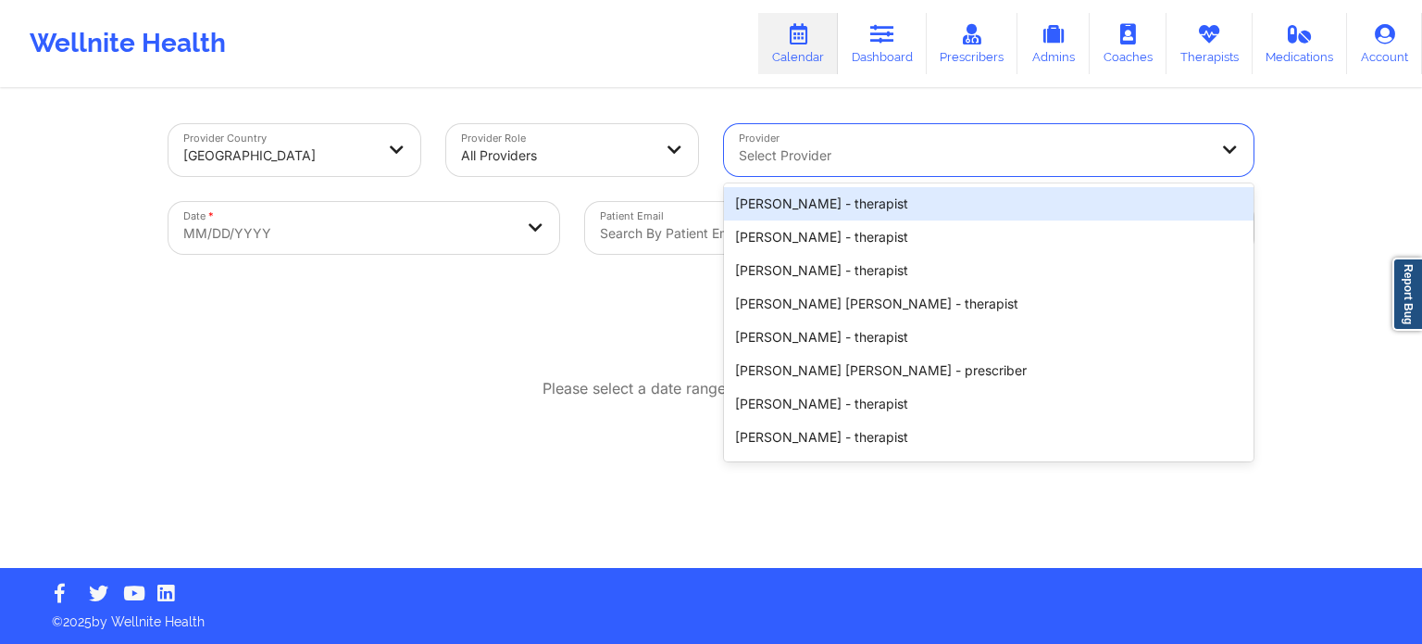
click at [807, 156] on div at bounding box center [973, 155] width 469 height 22
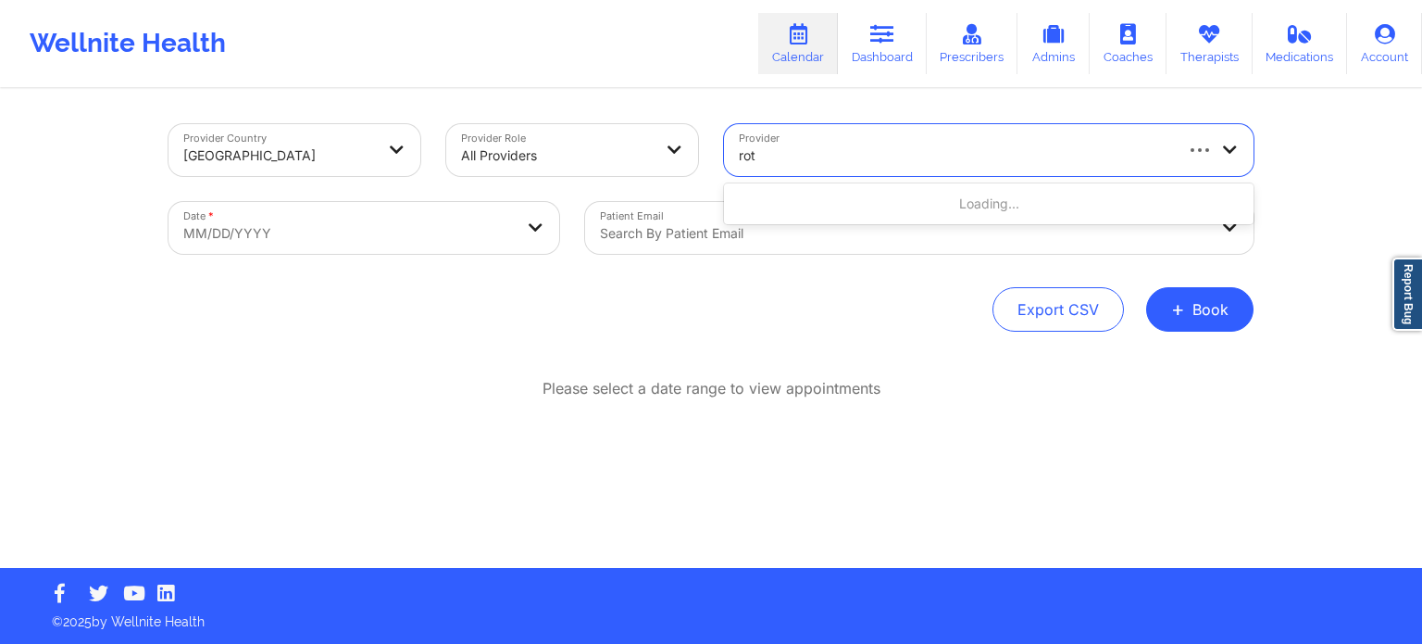
type input "[PERSON_NAME]"
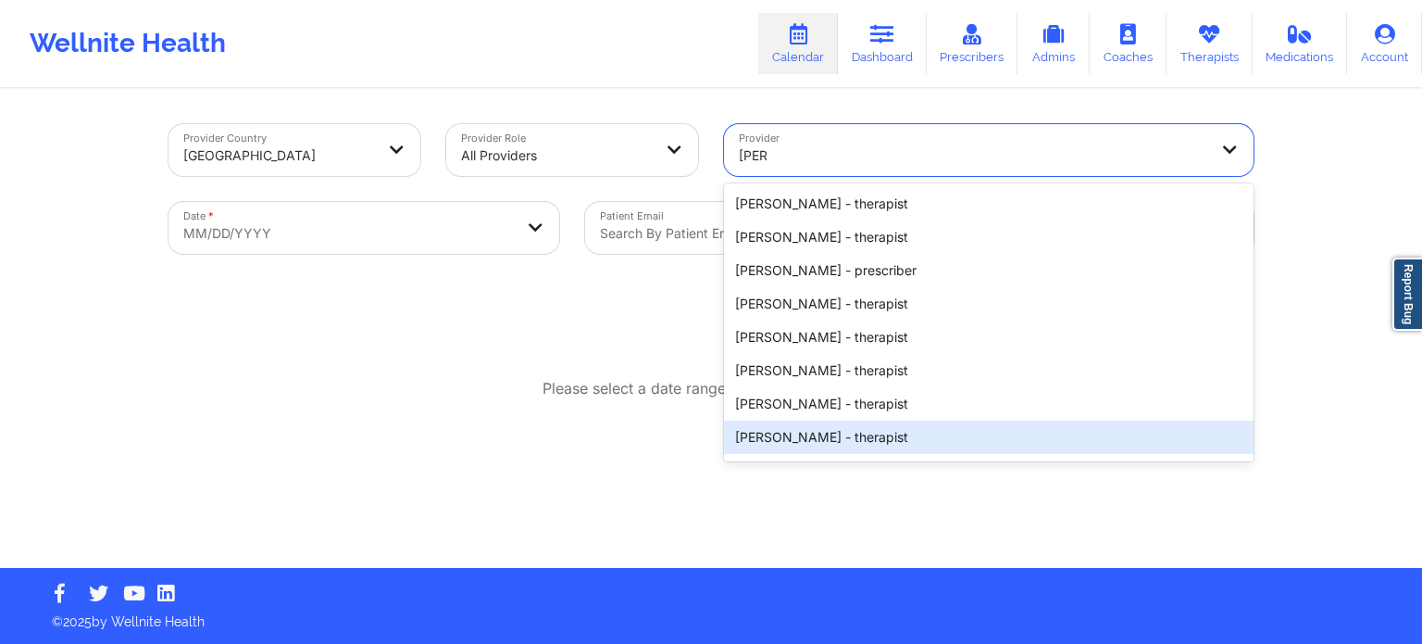
click at [830, 435] on div "[PERSON_NAME] - therapist" at bounding box center [989, 436] width 530 height 33
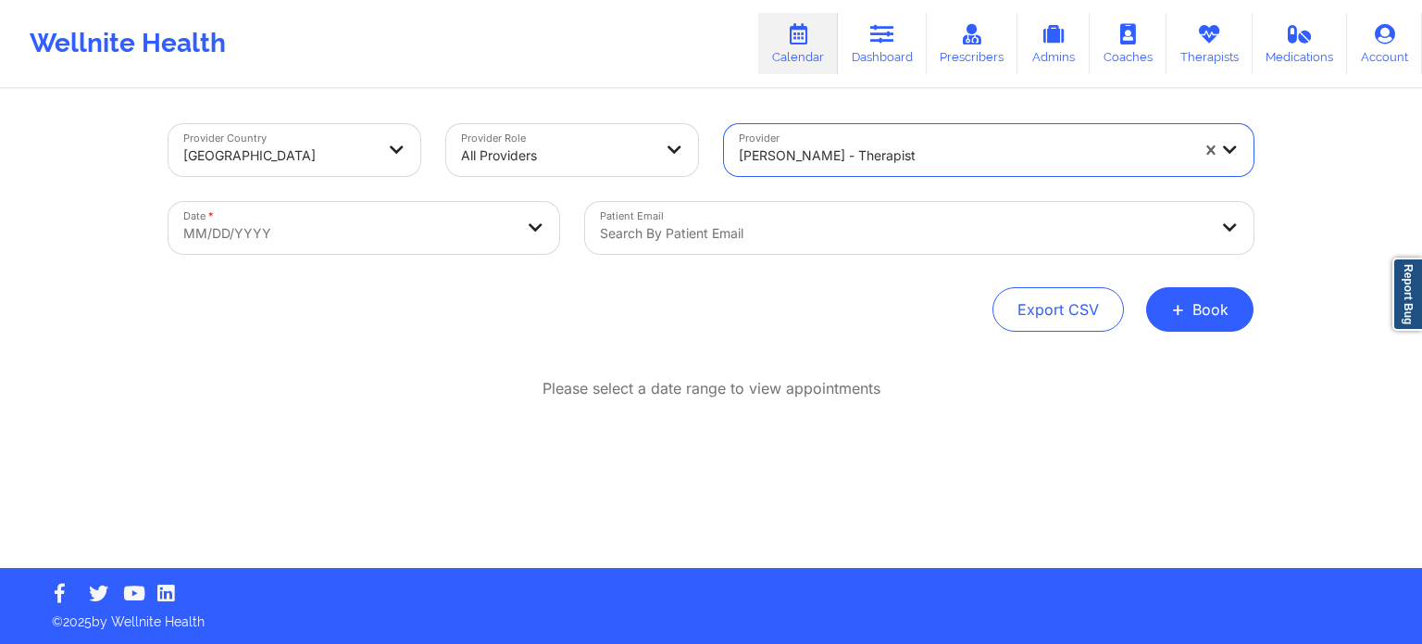
click at [698, 238] on div at bounding box center [903, 233] width 607 height 22
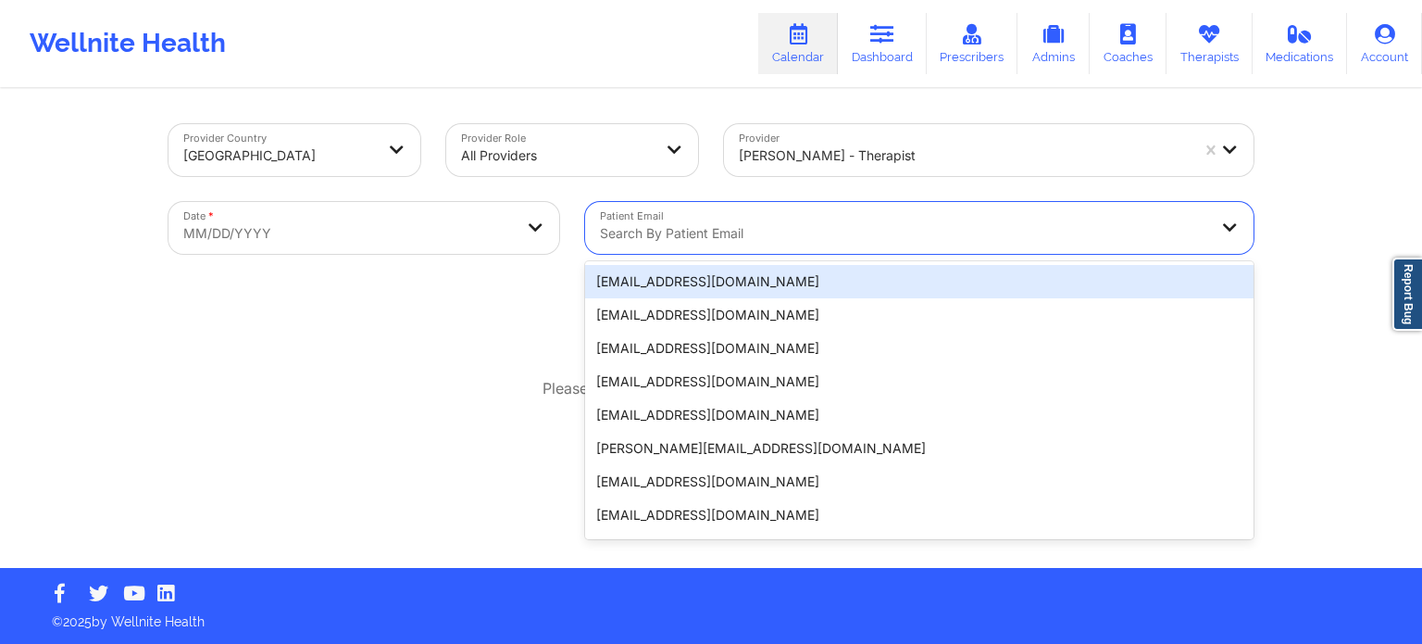
paste input "[EMAIL_ADDRESS][DOMAIN_NAME]"
type input "[EMAIL_ADDRESS][DOMAIN_NAME]"
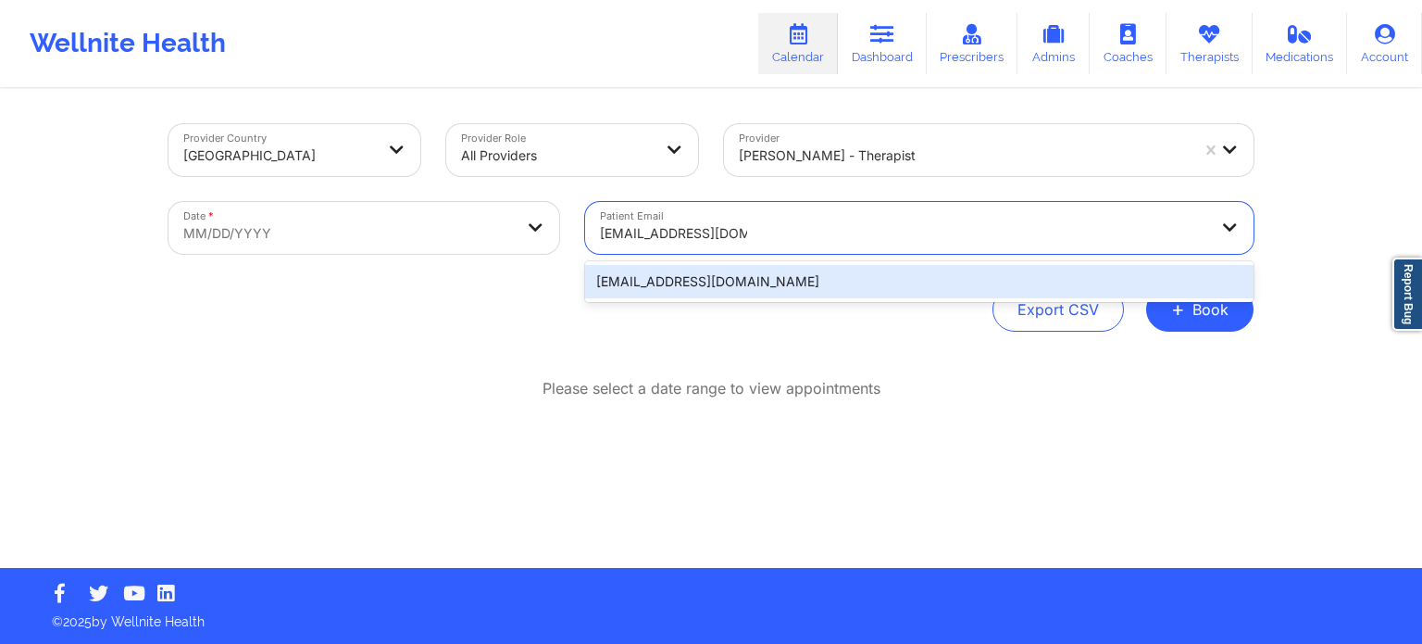
click at [701, 281] on div "[EMAIL_ADDRESS][DOMAIN_NAME]" at bounding box center [919, 281] width 669 height 33
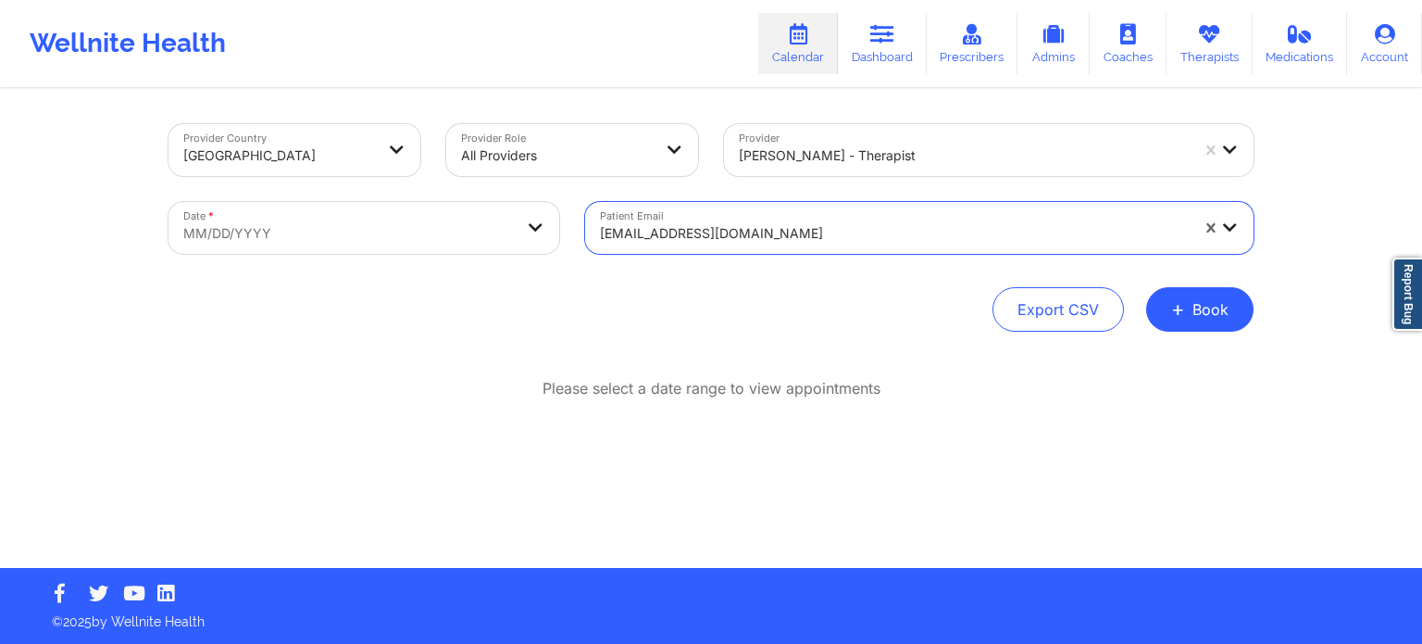
select select "2025-8"
select select "2025-9"
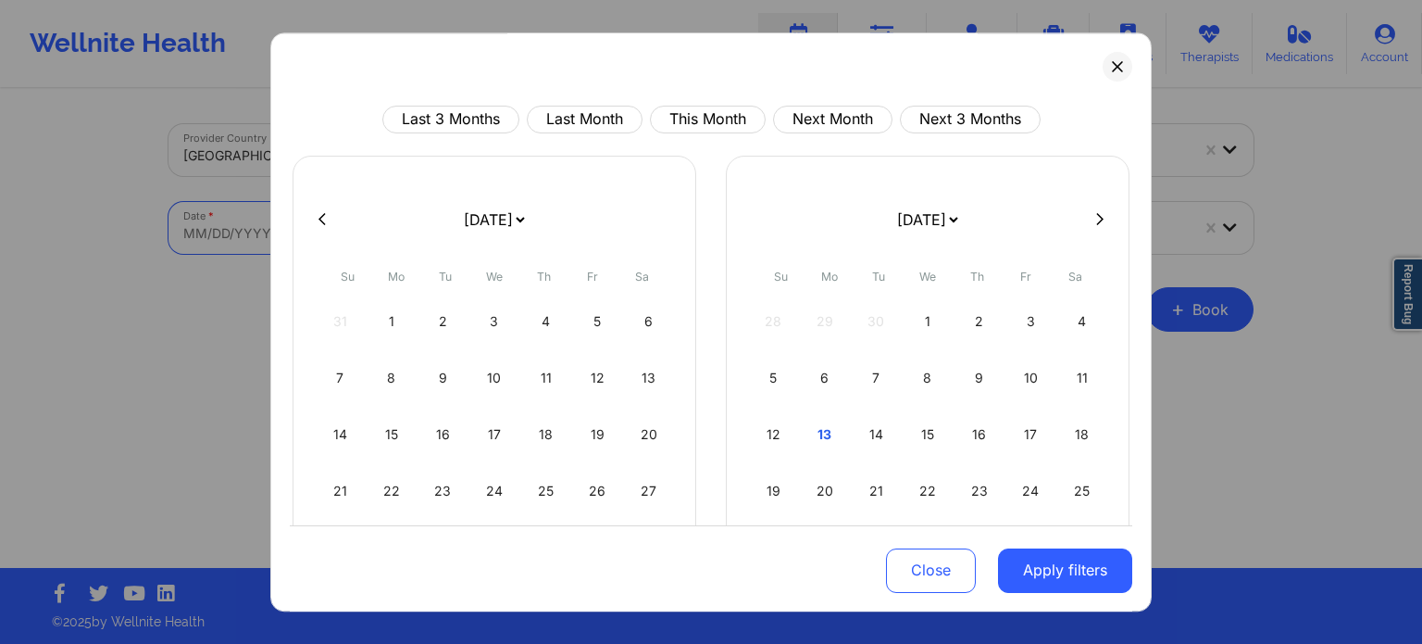
click at [322, 222] on body "Wellnite Health Calendar Dashboard Prescribers Admins Coaches Therapists Medica…" at bounding box center [711, 322] width 1422 height 644
click at [777, 436] on div "12" at bounding box center [773, 434] width 47 height 52
select select "2025-9"
select select "2025-10"
click at [442, 429] on div "14" at bounding box center [442, 434] width 47 height 52
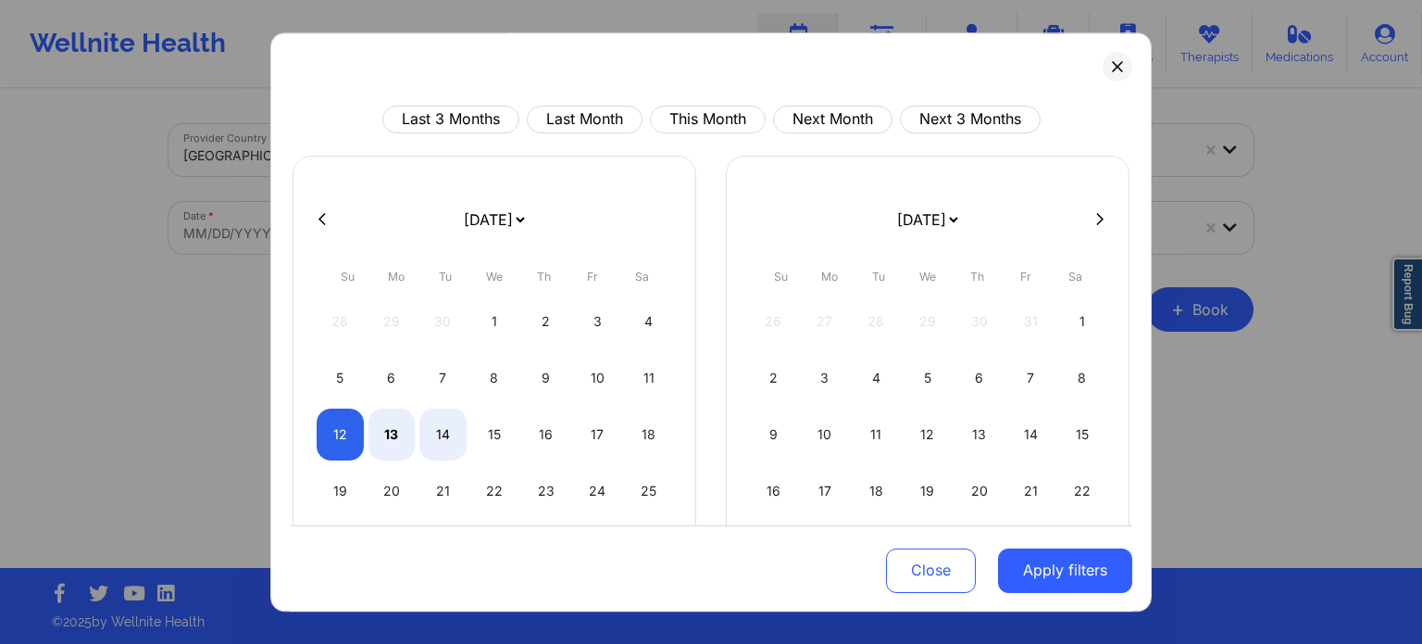
select select "2025-9"
select select "2025-10"
click at [1084, 566] on button "Apply filters" at bounding box center [1065, 569] width 134 height 44
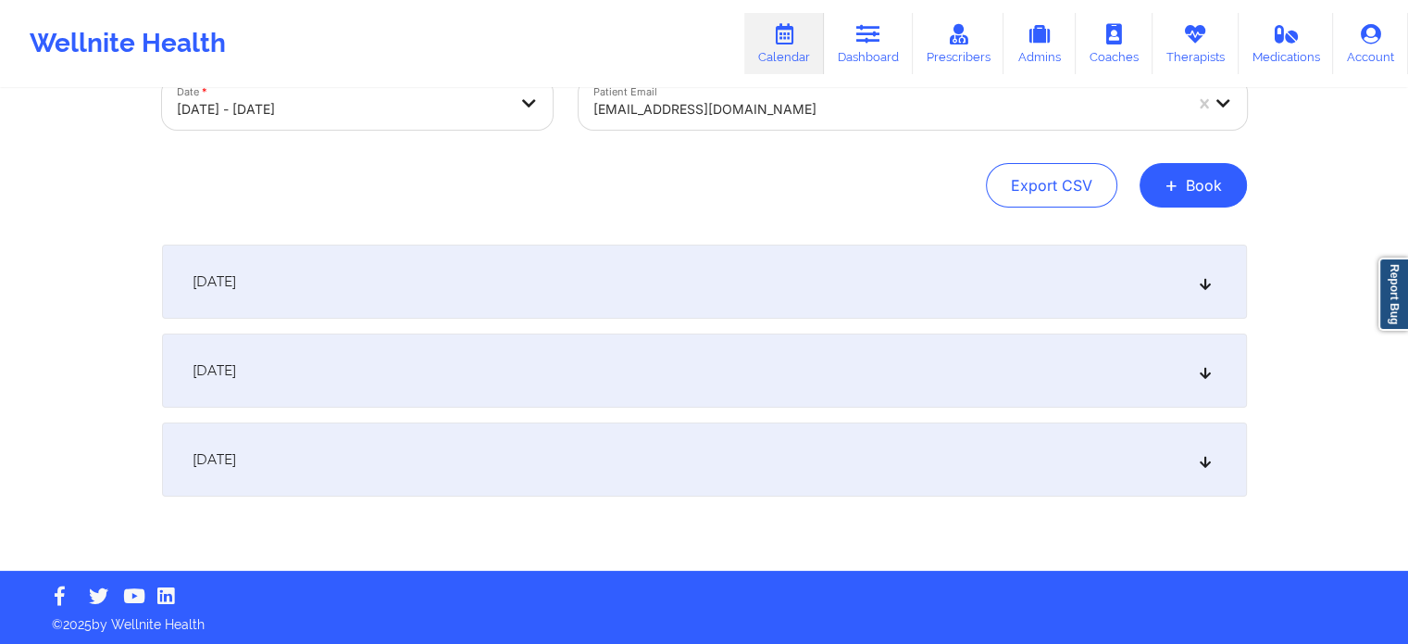
scroll to position [126, 0]
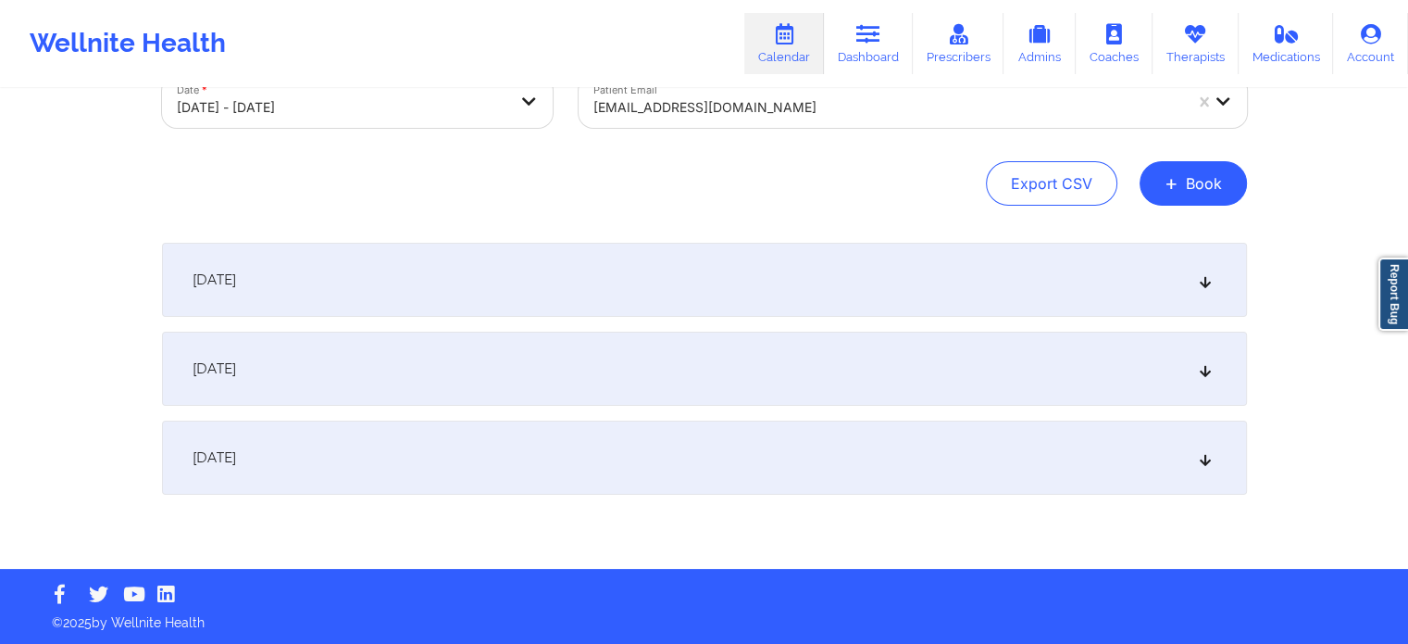
click at [486, 400] on div "[DATE]" at bounding box center [704, 368] width 1085 height 74
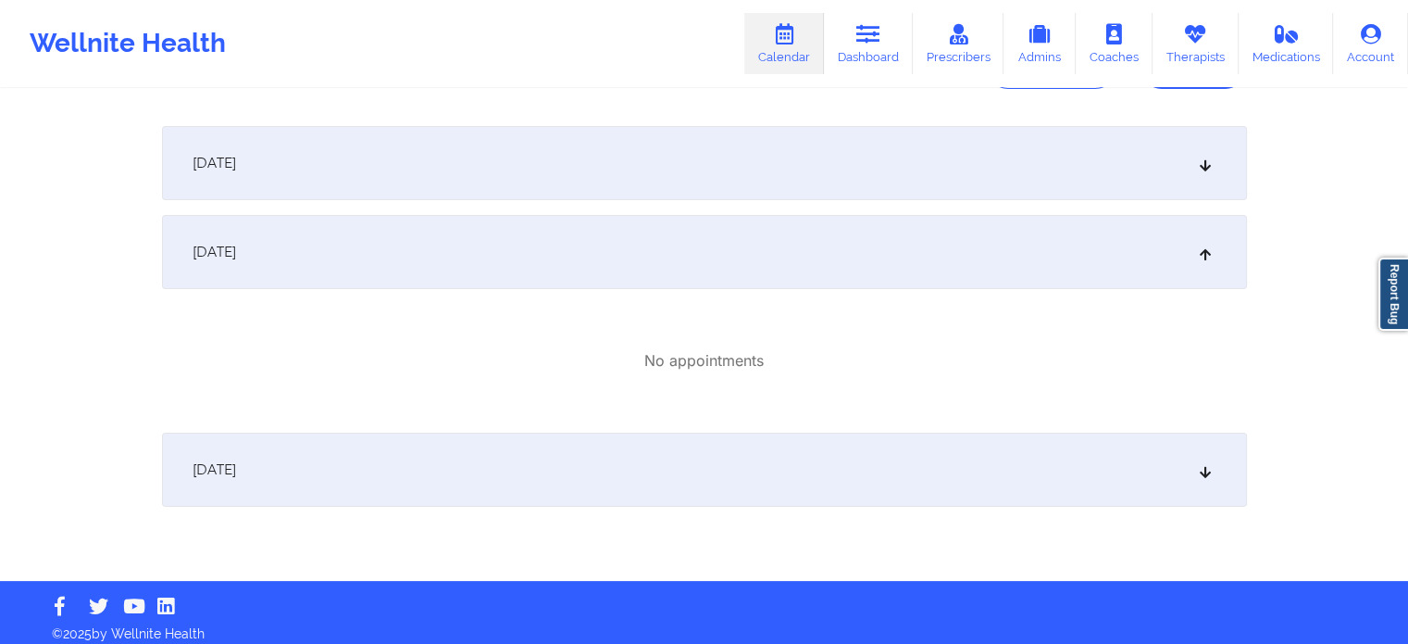
scroll to position [255, 0]
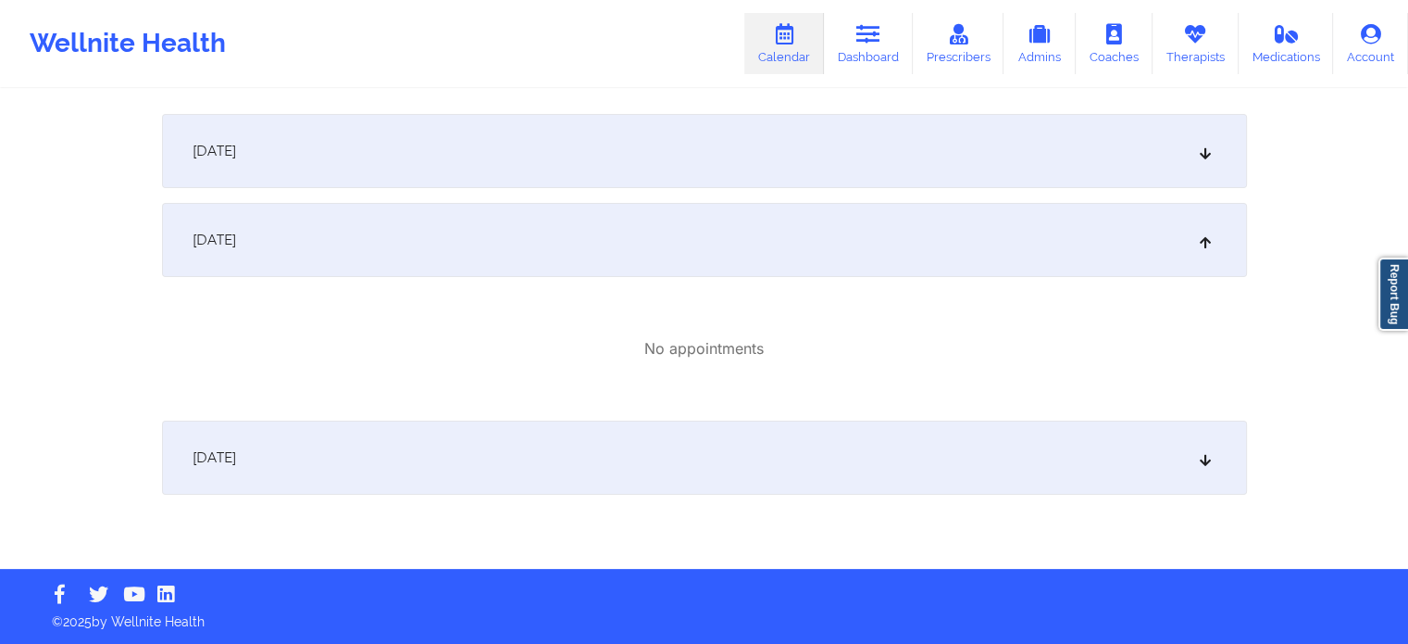
click at [476, 441] on div "[DATE]" at bounding box center [704, 457] width 1085 height 74
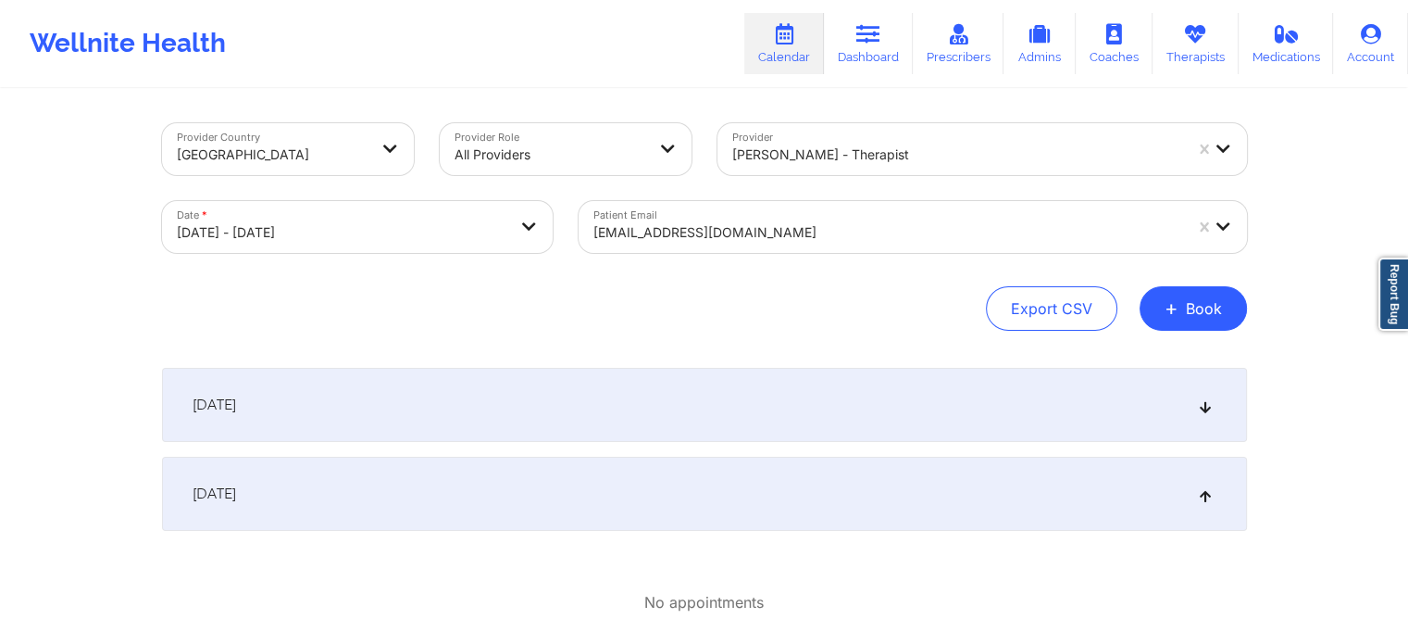
scroll to position [0, 0]
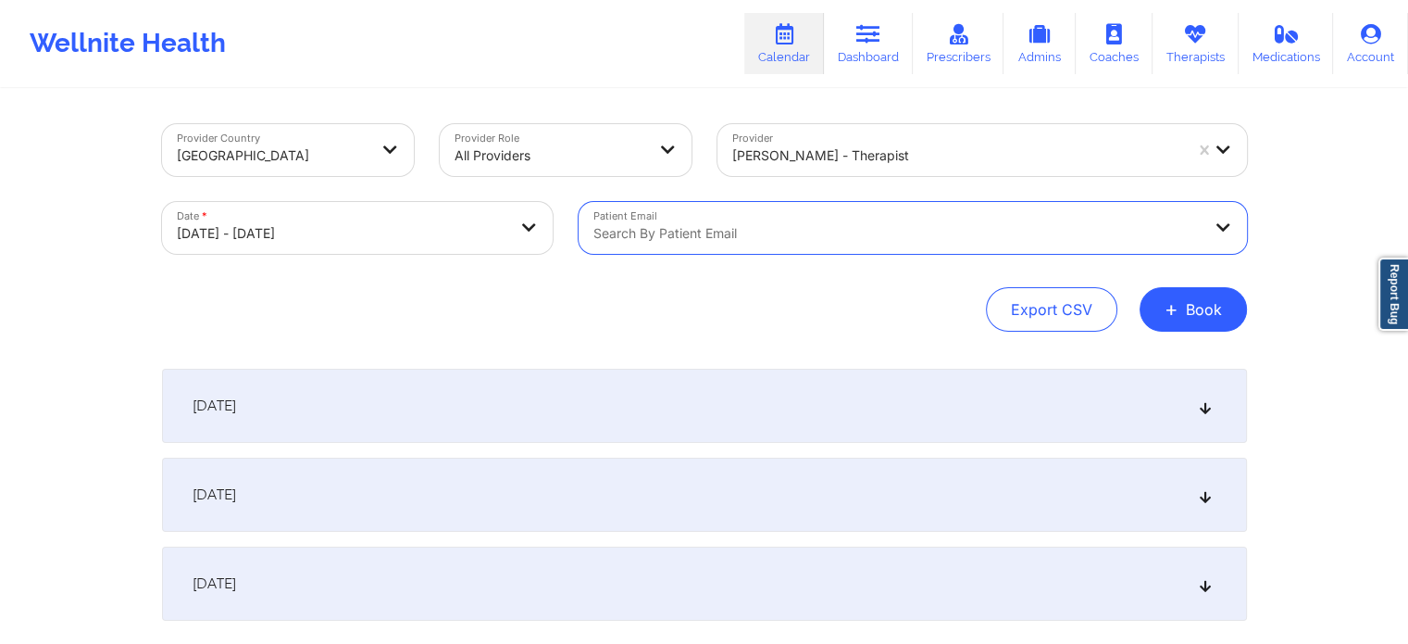
click at [463, 230] on body "Wellnite Health Calendar Dashboard Prescribers Admins Coaches Therapists Medica…" at bounding box center [704, 322] width 1408 height 644
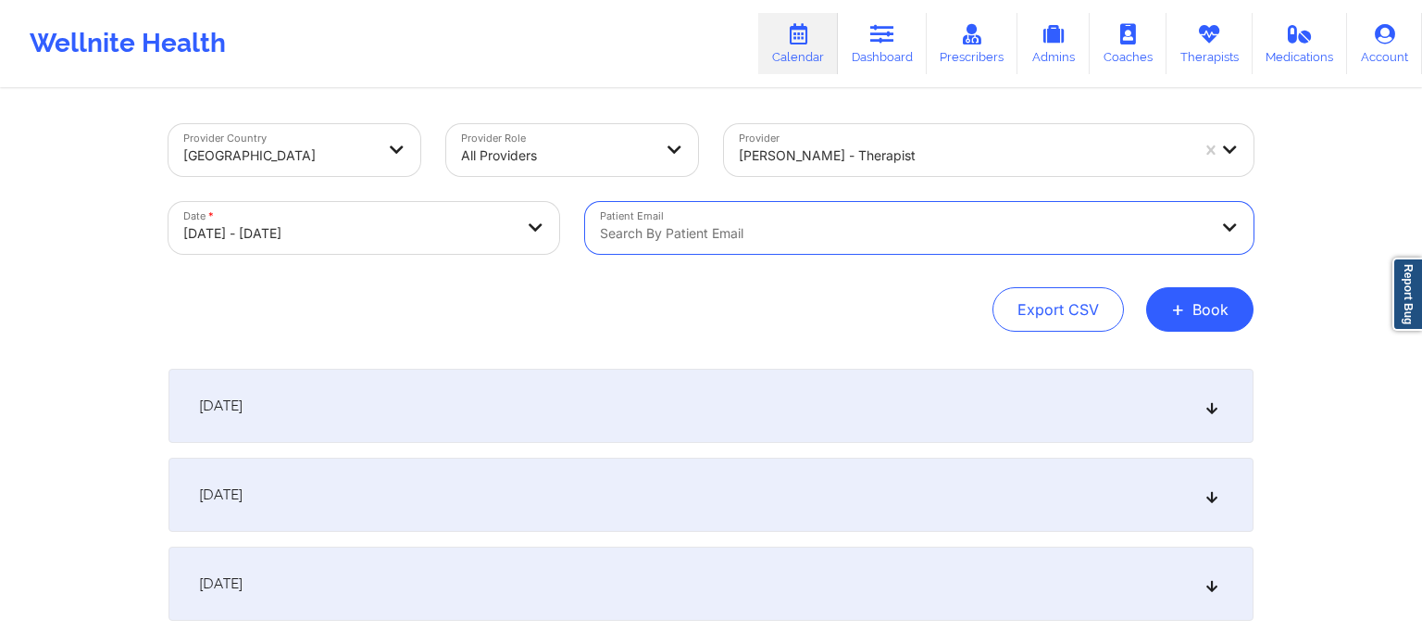
select select "2025-9"
select select "2025-10"
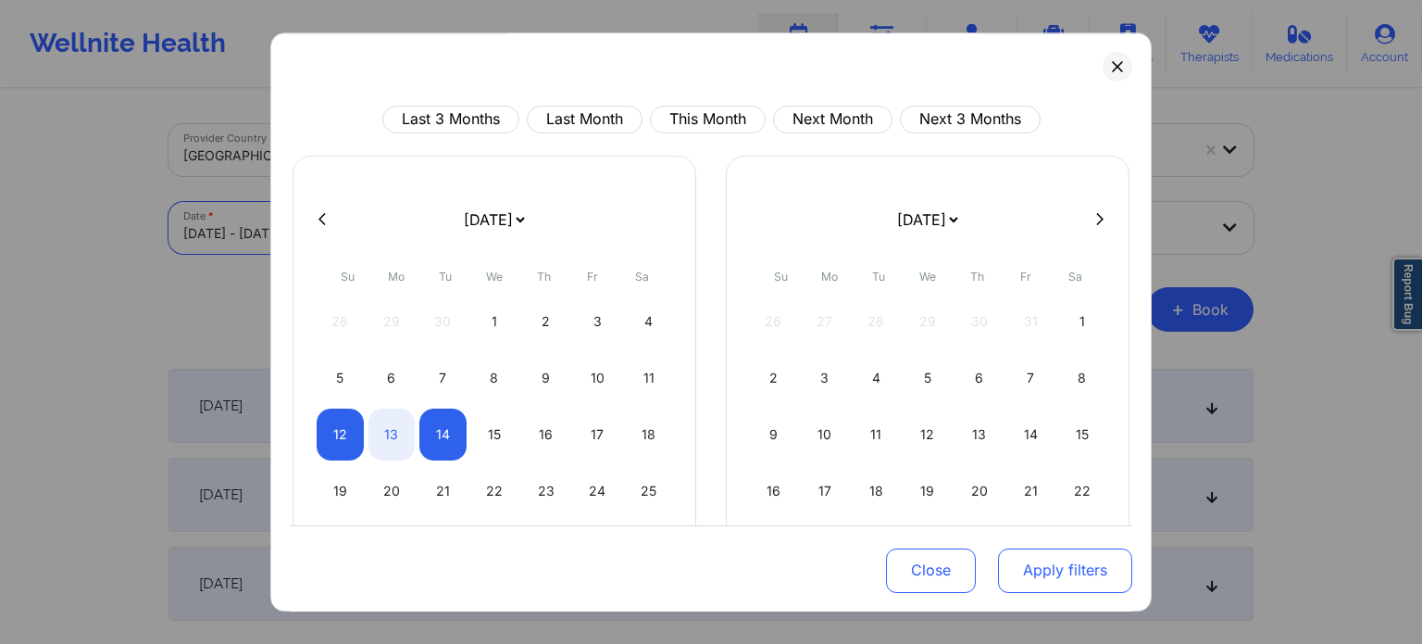
click at [1056, 565] on button "Apply filters" at bounding box center [1065, 569] width 134 height 44
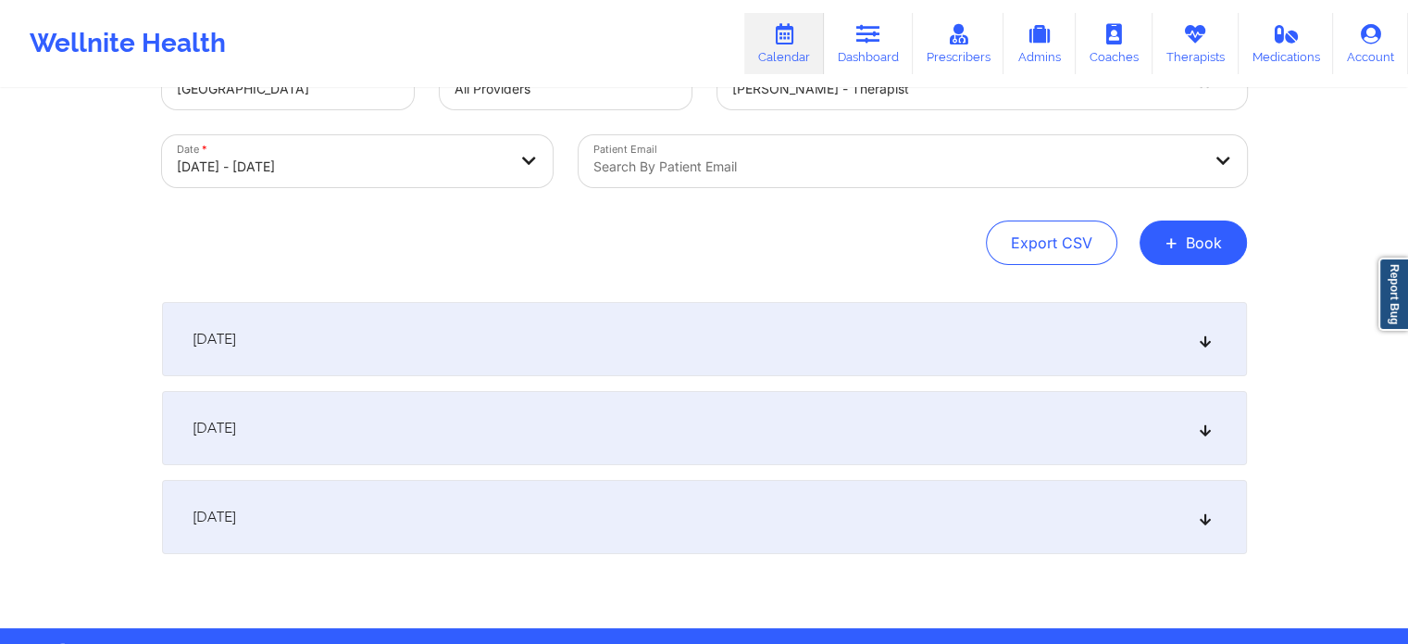
scroll to position [126, 0]
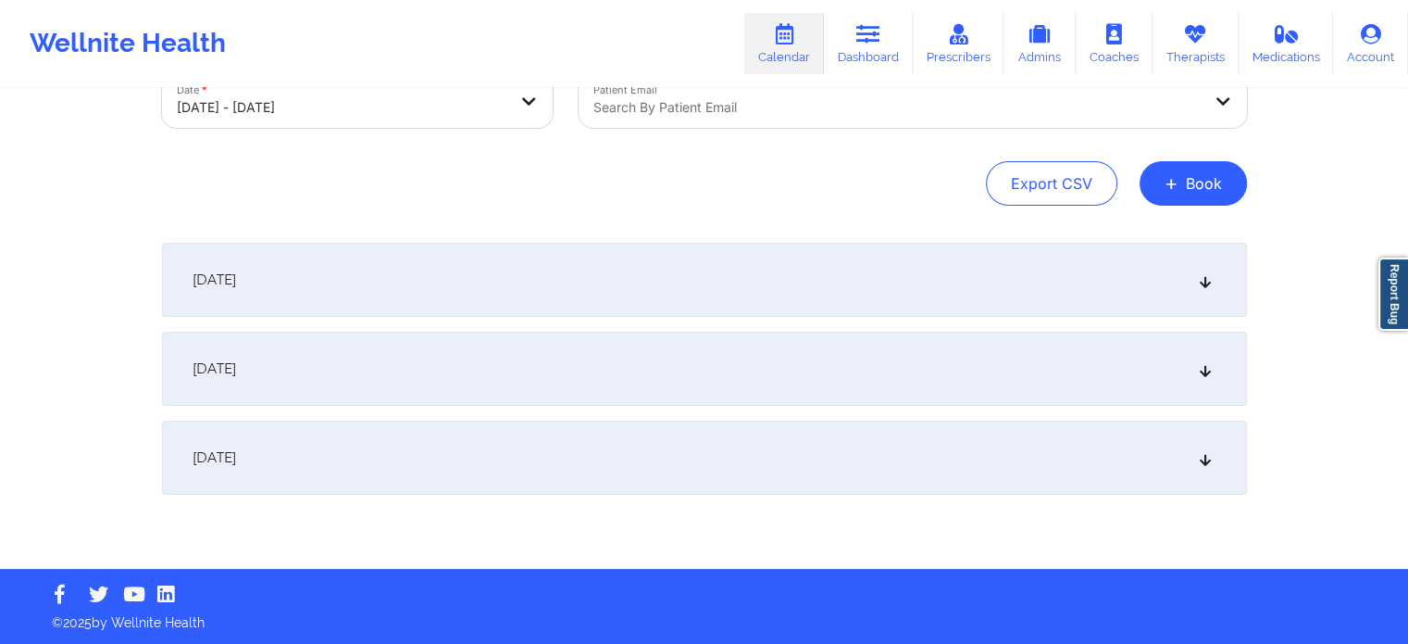
click at [569, 450] on div "[DATE]" at bounding box center [704, 457] width 1085 height 74
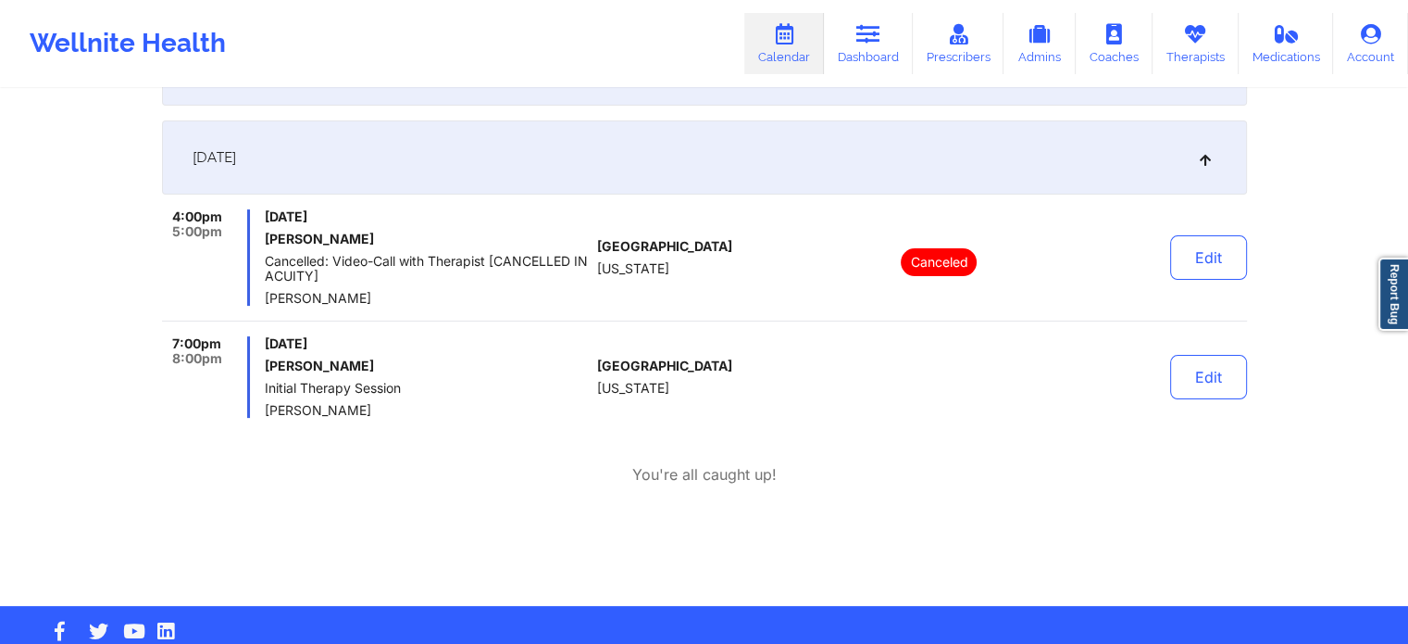
scroll to position [463, 0]
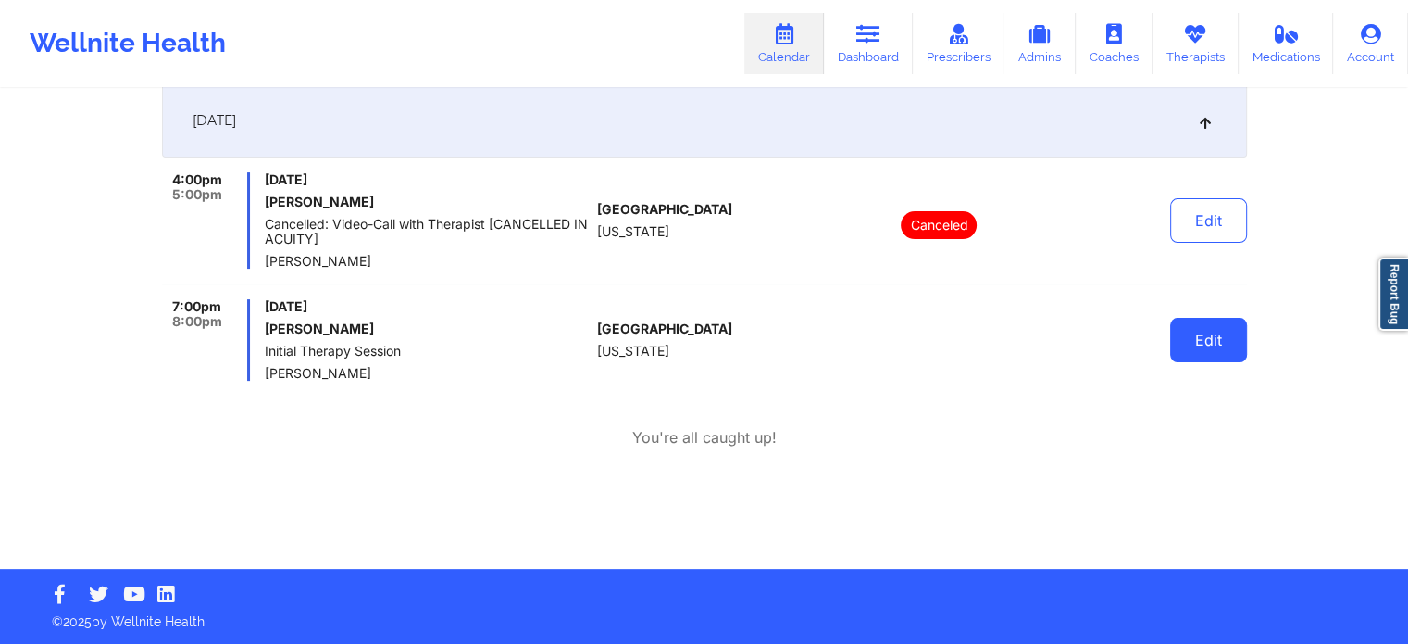
click at [1210, 336] on button "Edit" at bounding box center [1208, 340] width 77 height 44
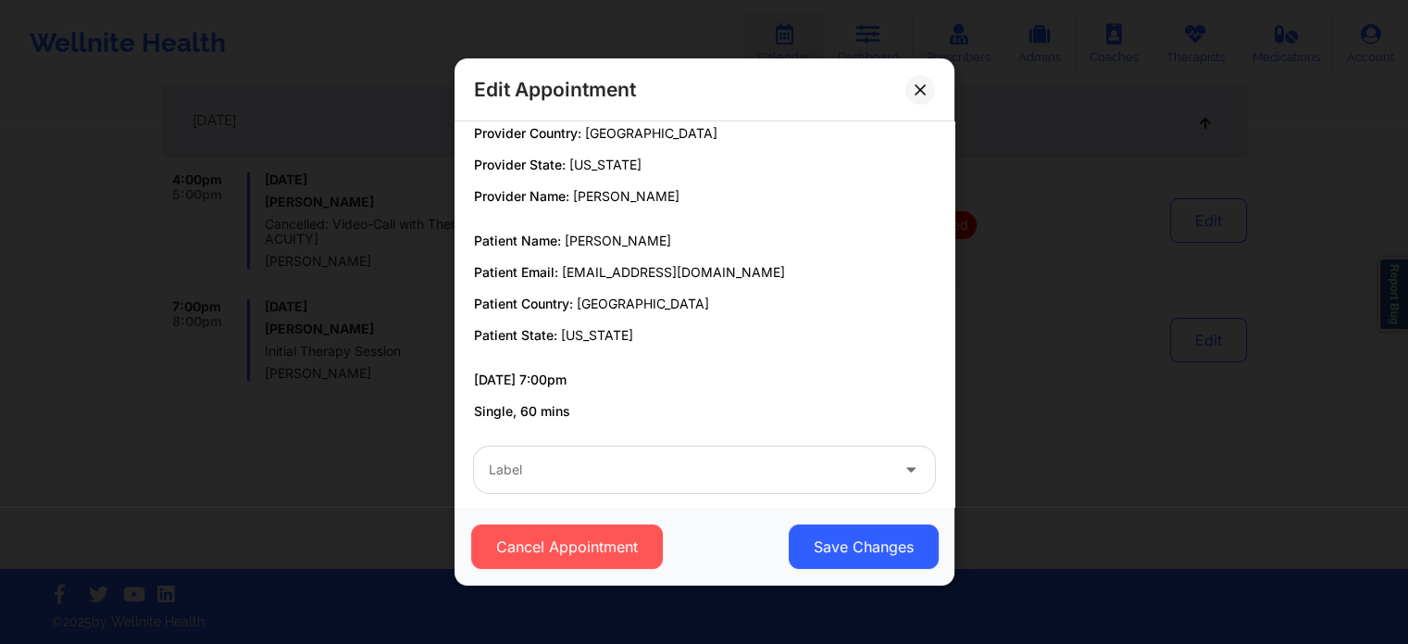
scroll to position [0, 0]
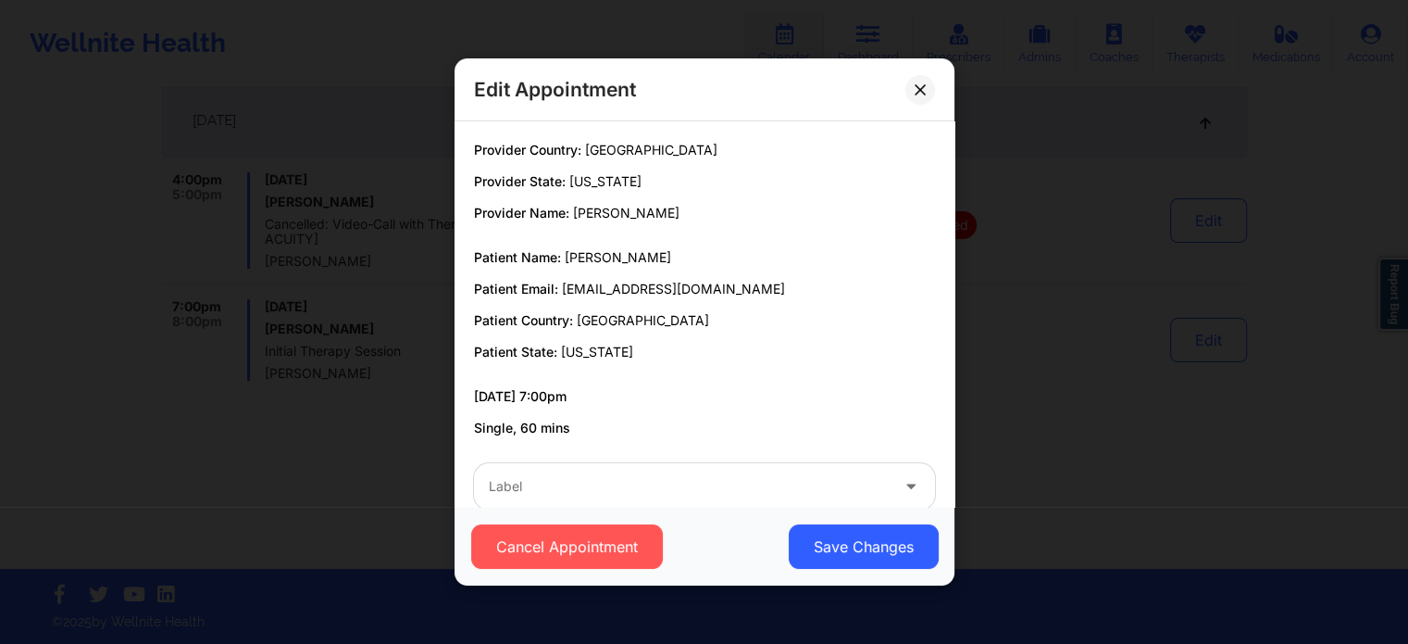
click at [916, 88] on icon at bounding box center [920, 89] width 11 height 11
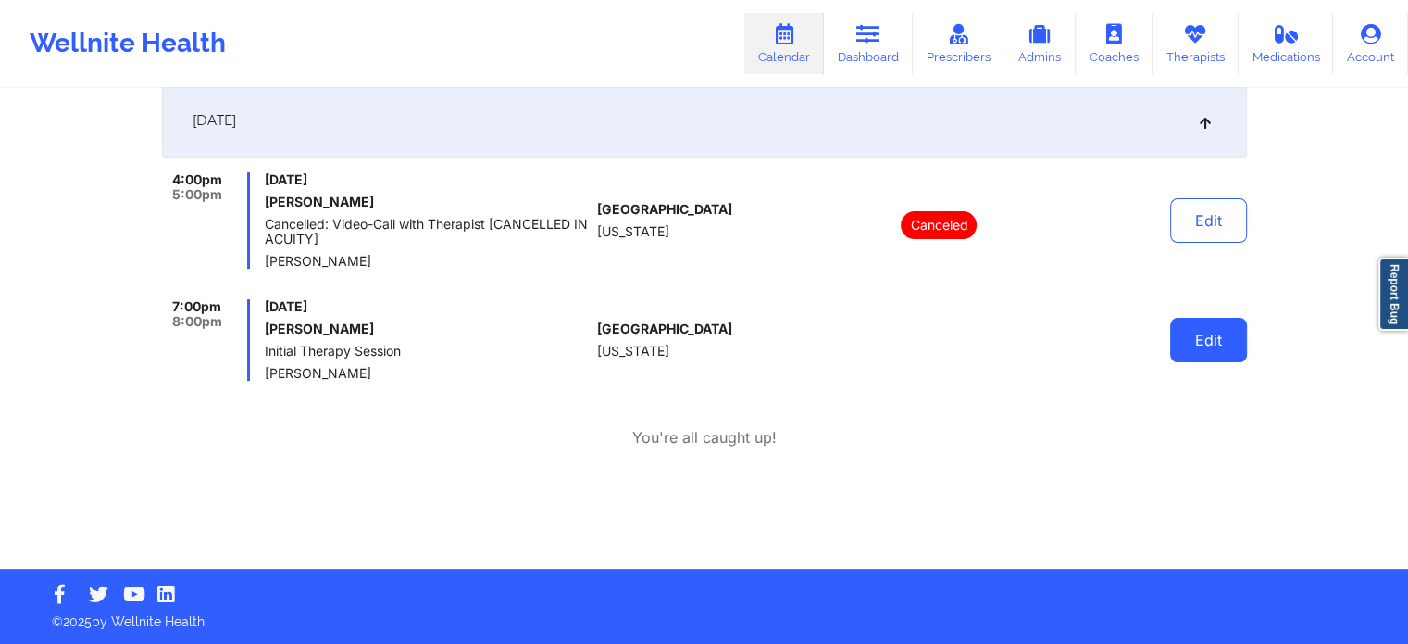
click at [1210, 334] on button "Edit" at bounding box center [1208, 340] width 77 height 44
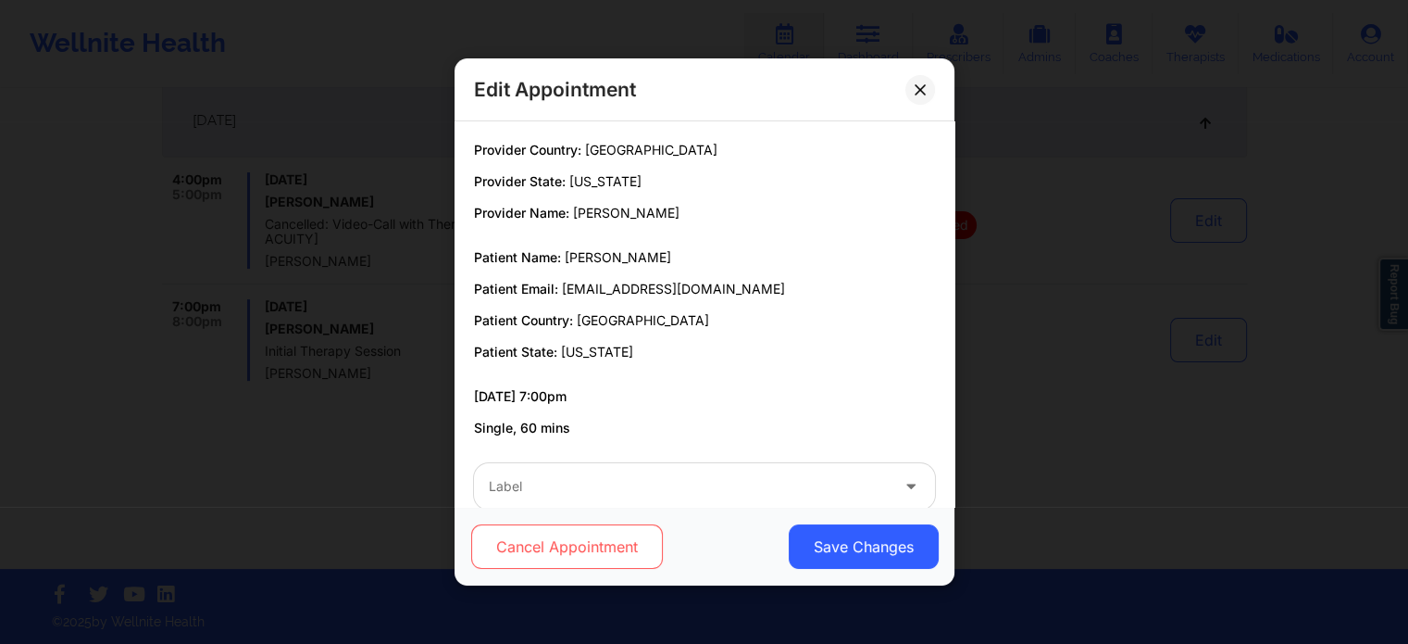
click at [622, 568] on button "Cancel Appointment" at bounding box center [566, 546] width 192 height 44
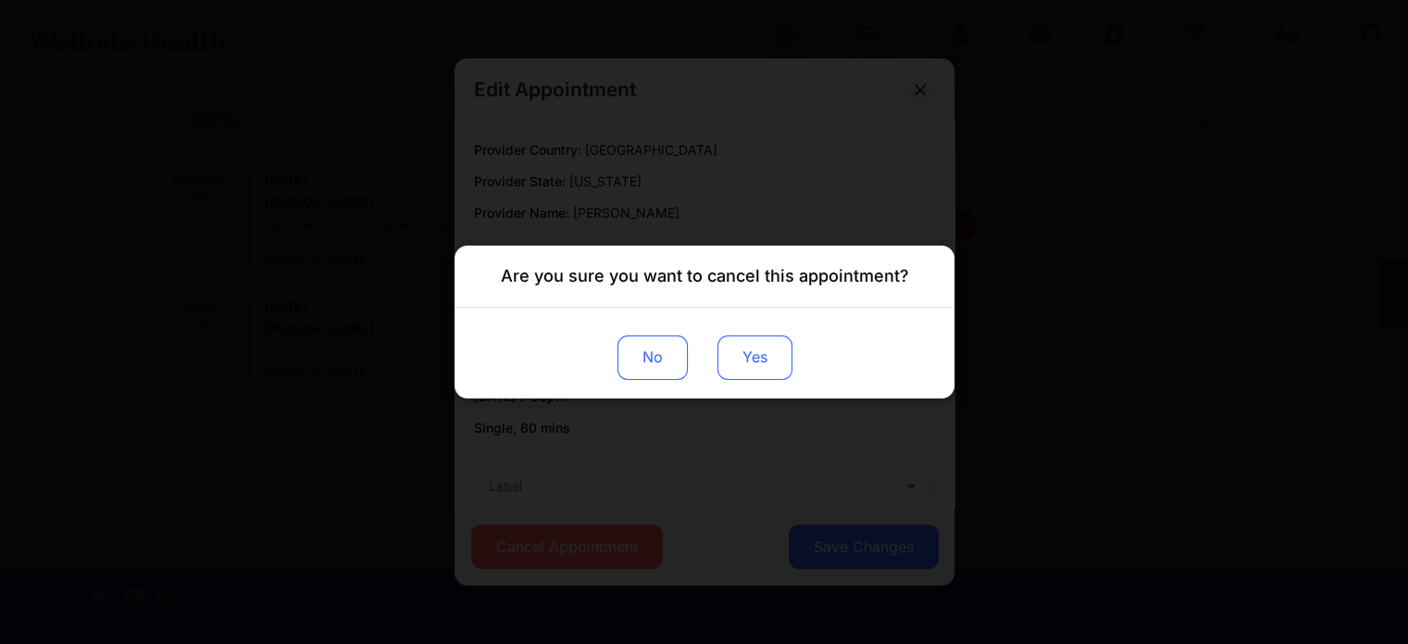
click at [721, 353] on button "Yes" at bounding box center [754, 357] width 75 height 44
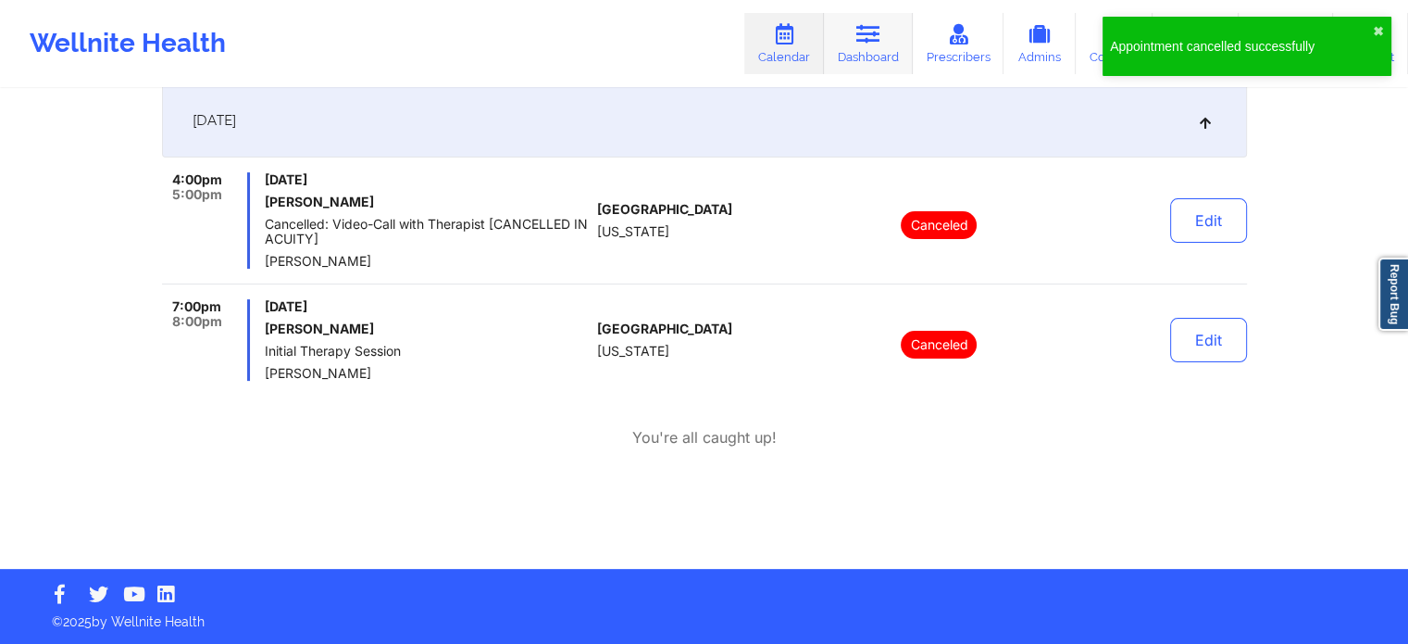
click at [885, 40] on link "Dashboard" at bounding box center [868, 43] width 89 height 61
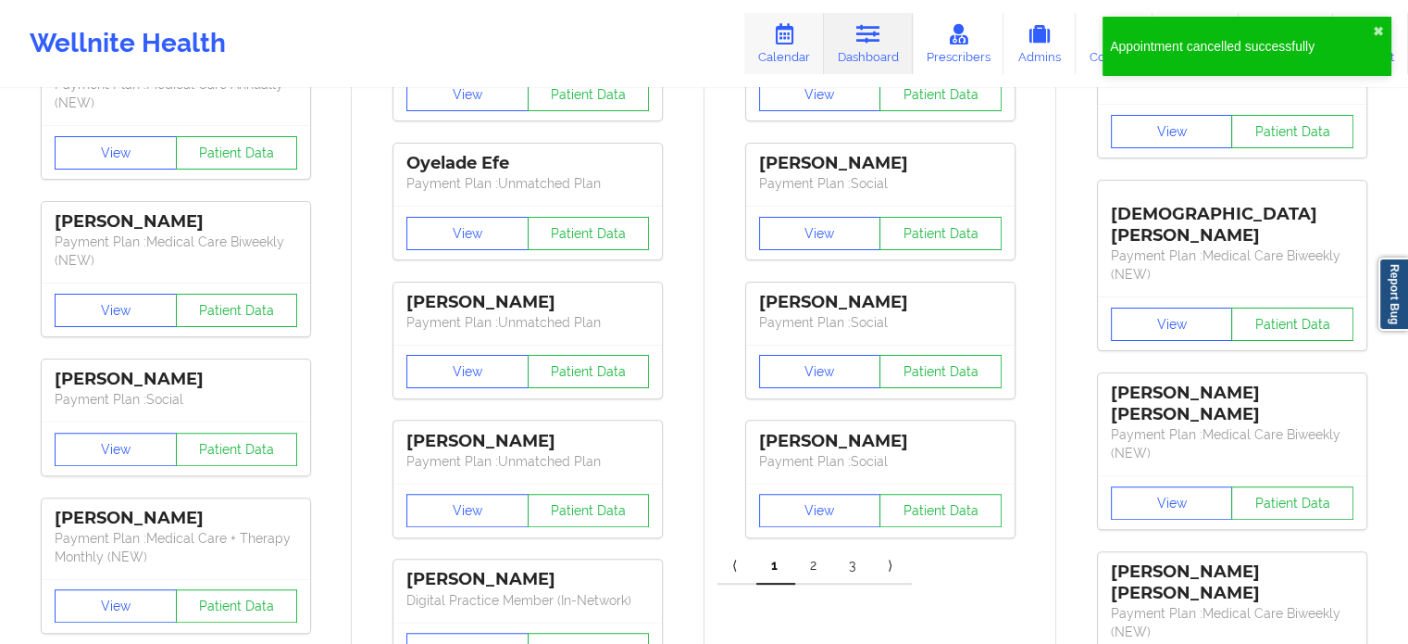
click at [796, 35] on icon at bounding box center [784, 34] width 24 height 20
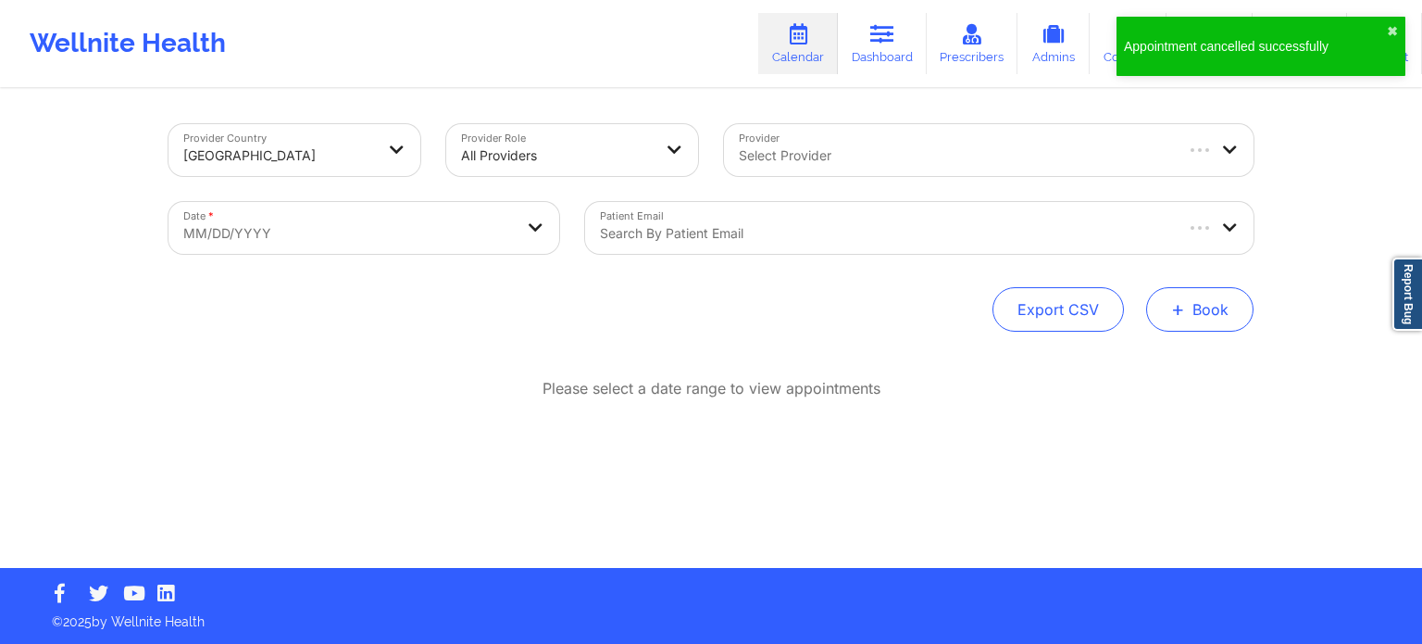
click at [1207, 306] on button "+ Book" at bounding box center [1199, 309] width 107 height 44
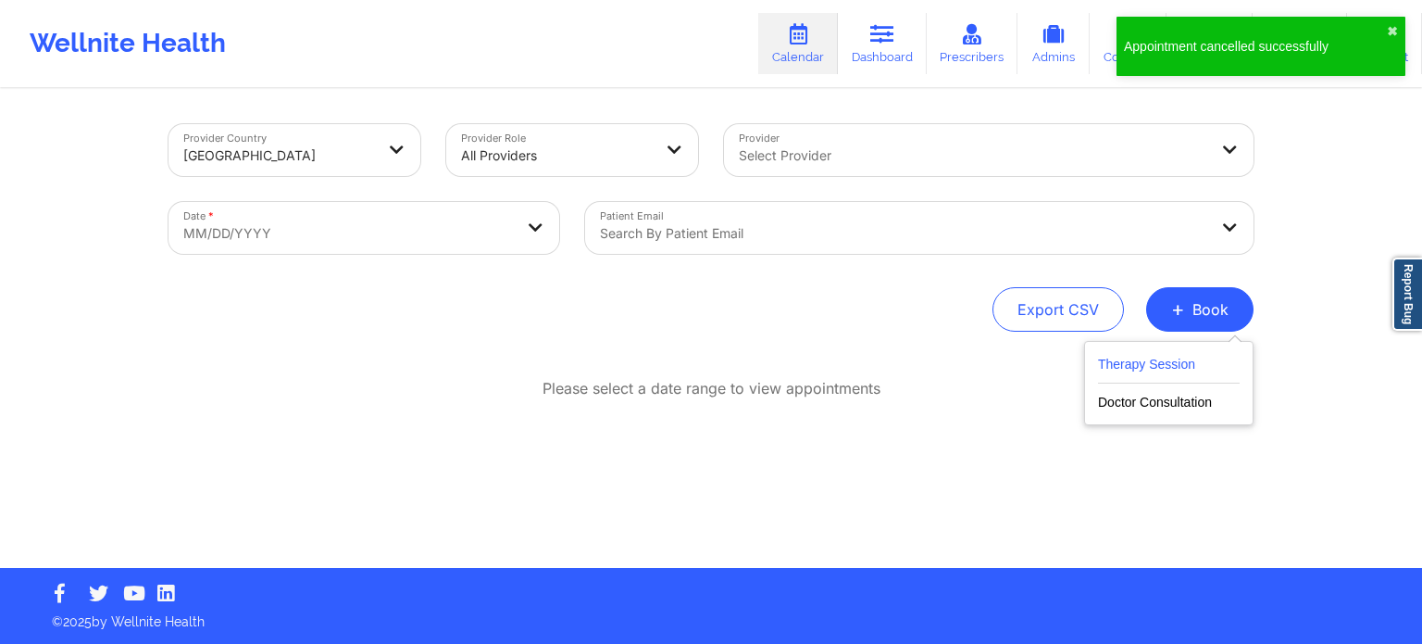
click at [1138, 371] on button "Therapy Session" at bounding box center [1169, 368] width 142 height 31
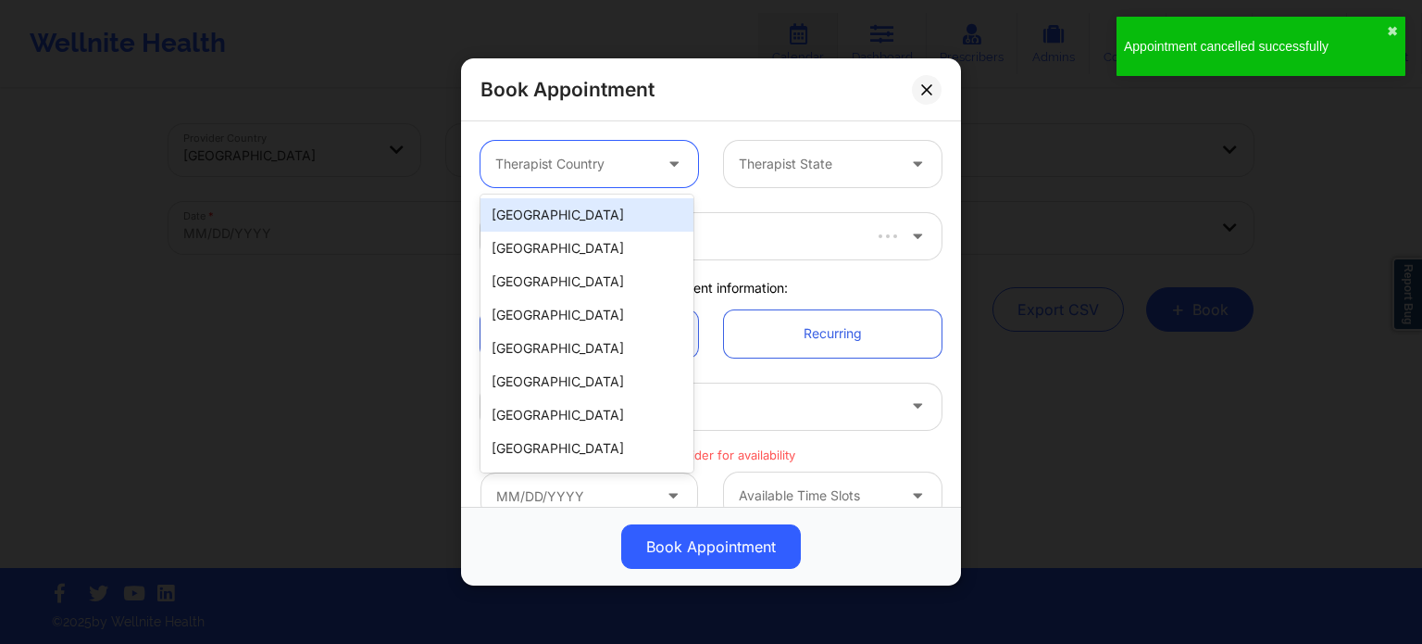
click at [595, 157] on div at bounding box center [573, 164] width 156 height 22
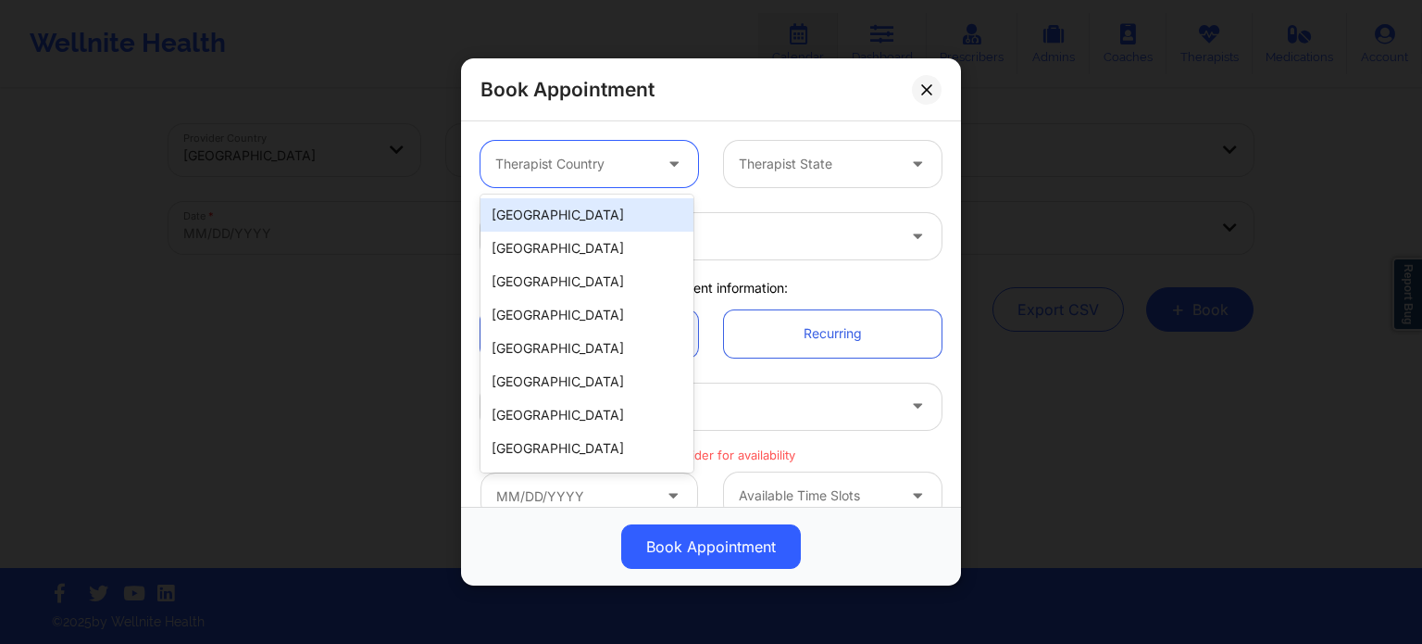
click at [585, 217] on div "[GEOGRAPHIC_DATA]" at bounding box center [587, 214] width 213 height 33
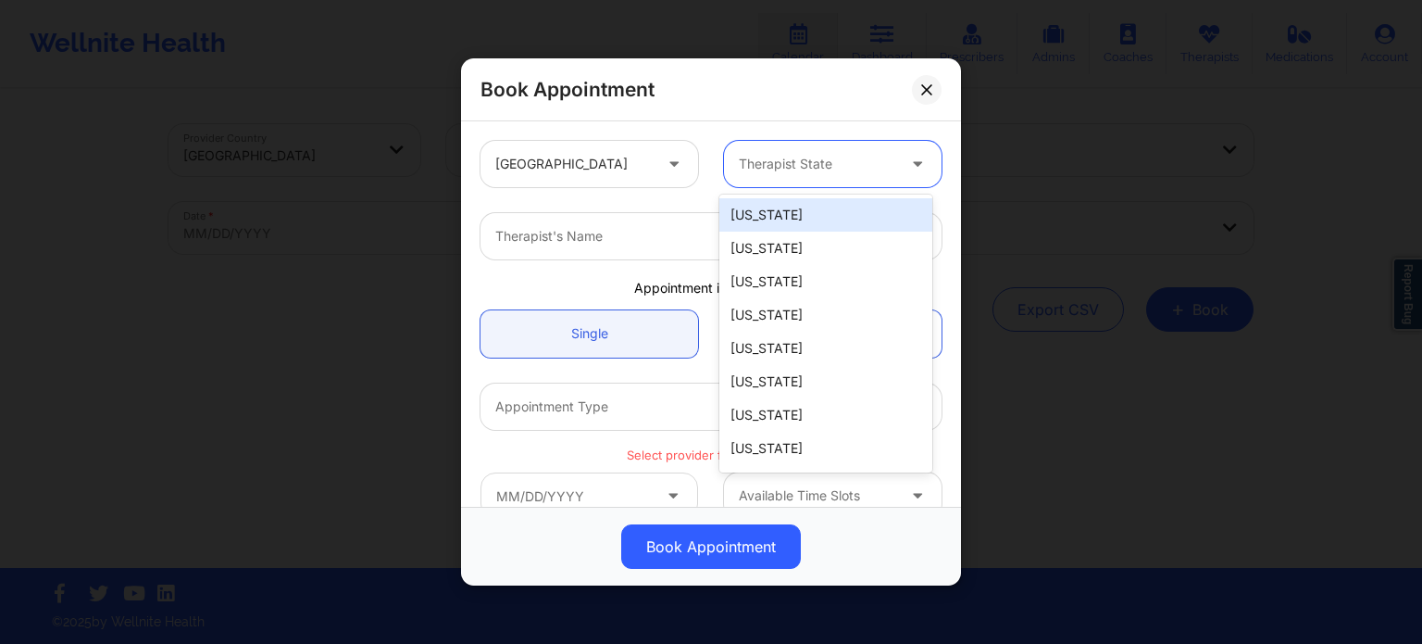
click at [755, 158] on div at bounding box center [817, 164] width 156 height 22
type input "f"
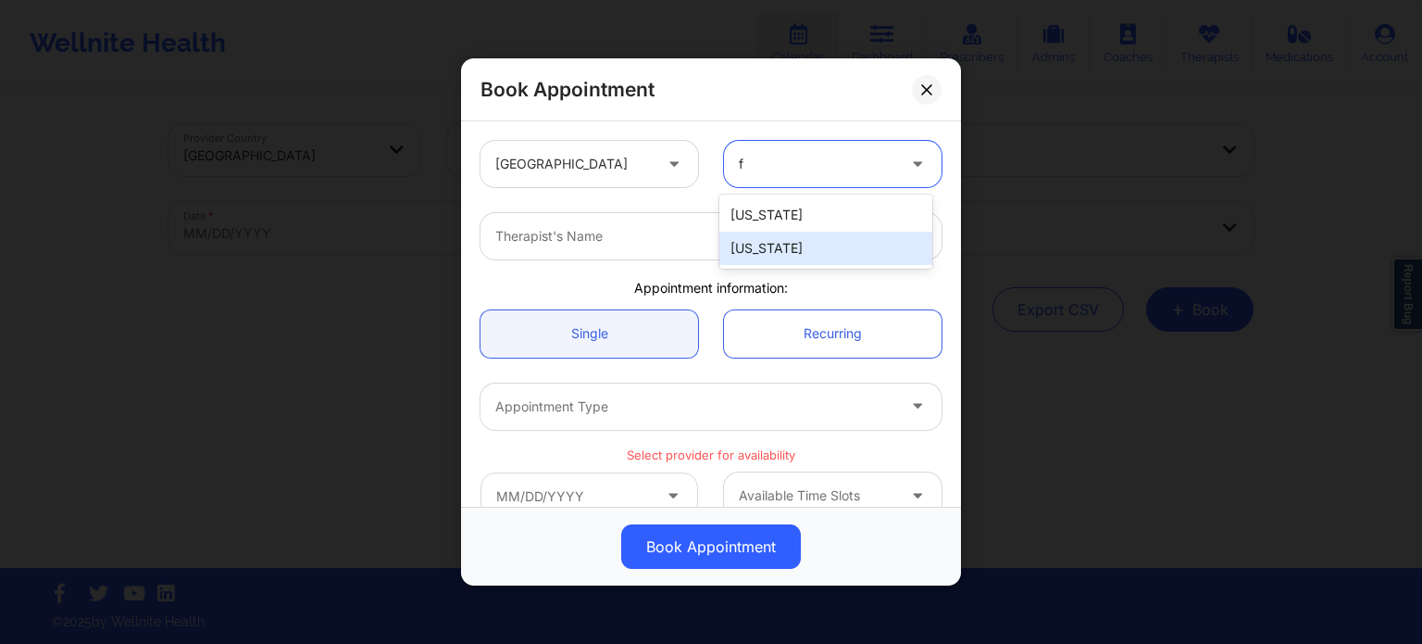
click at [769, 247] on div "[US_STATE]" at bounding box center [825, 247] width 213 height 33
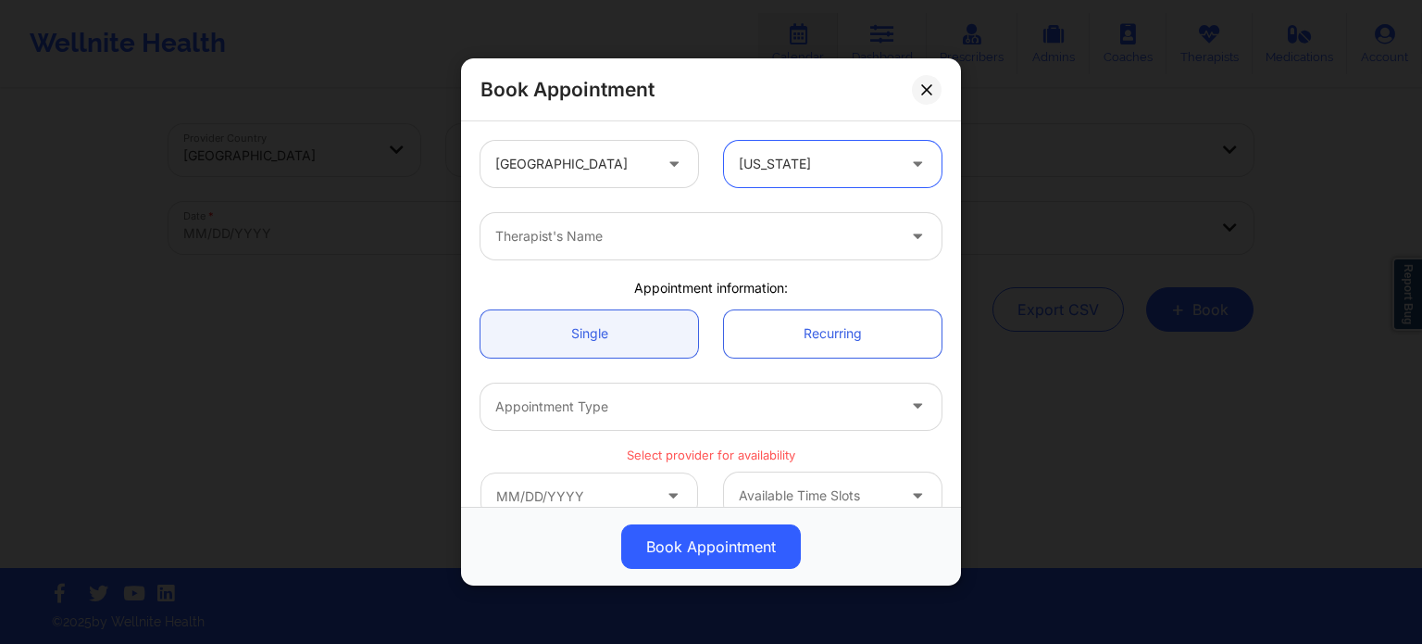
click at [666, 247] on div "Therapist's Name" at bounding box center [689, 236] width 417 height 46
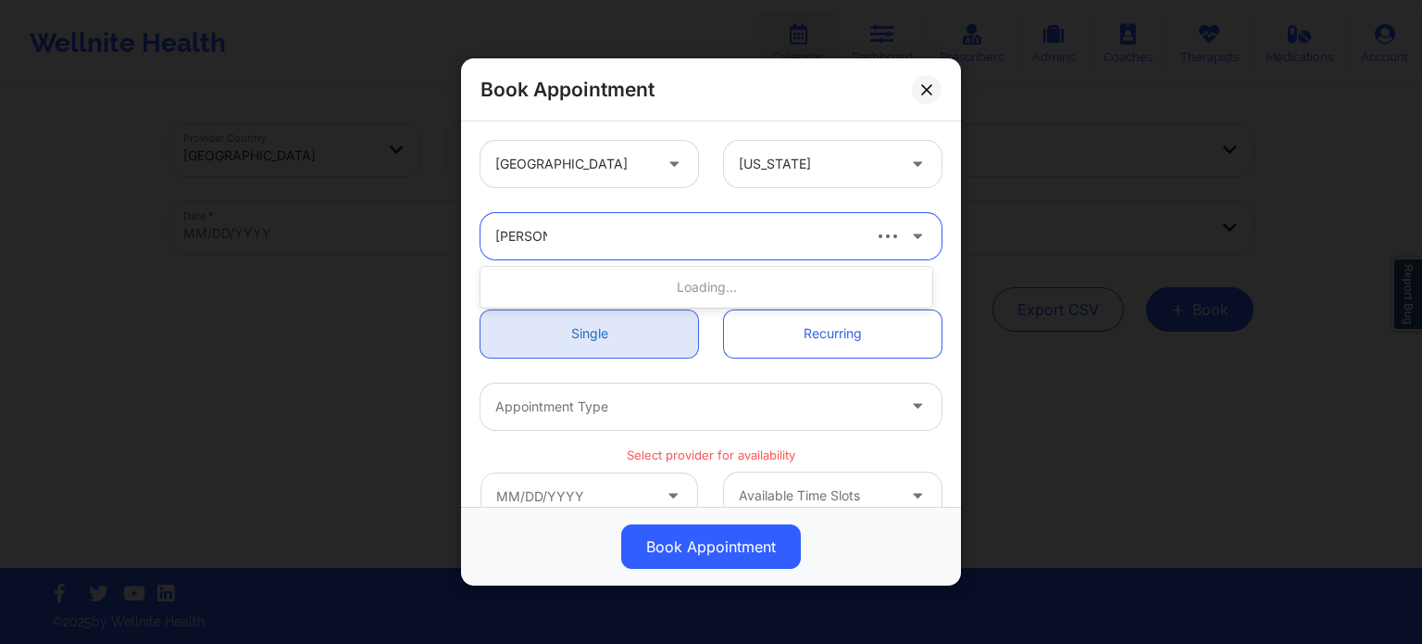
type input "[PERSON_NAME]"
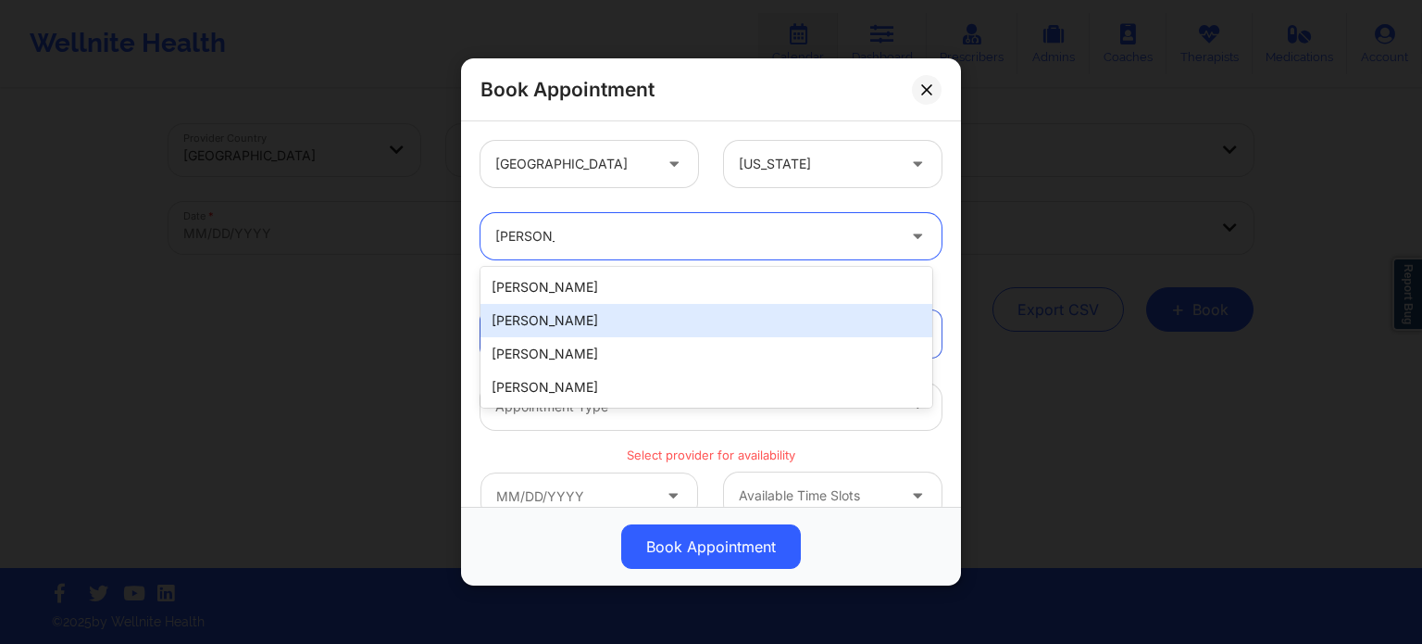
click at [625, 317] on div "[PERSON_NAME]" at bounding box center [707, 320] width 452 height 33
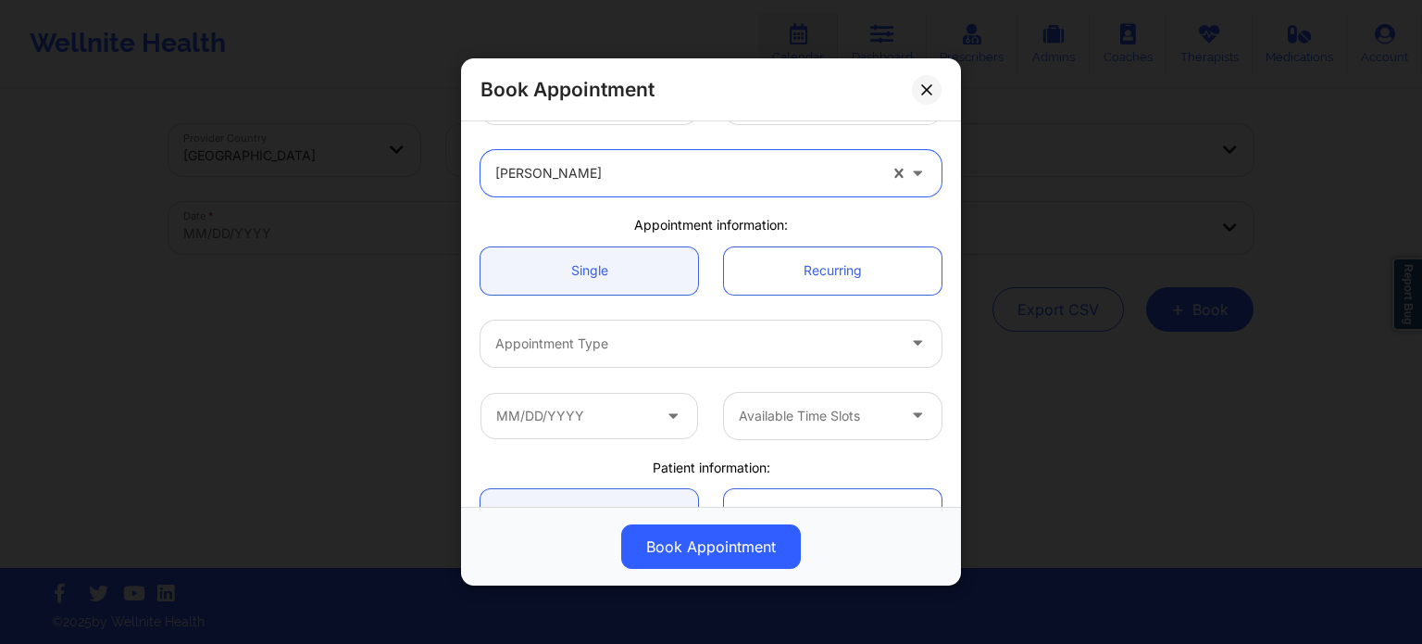
scroll to position [93, 0]
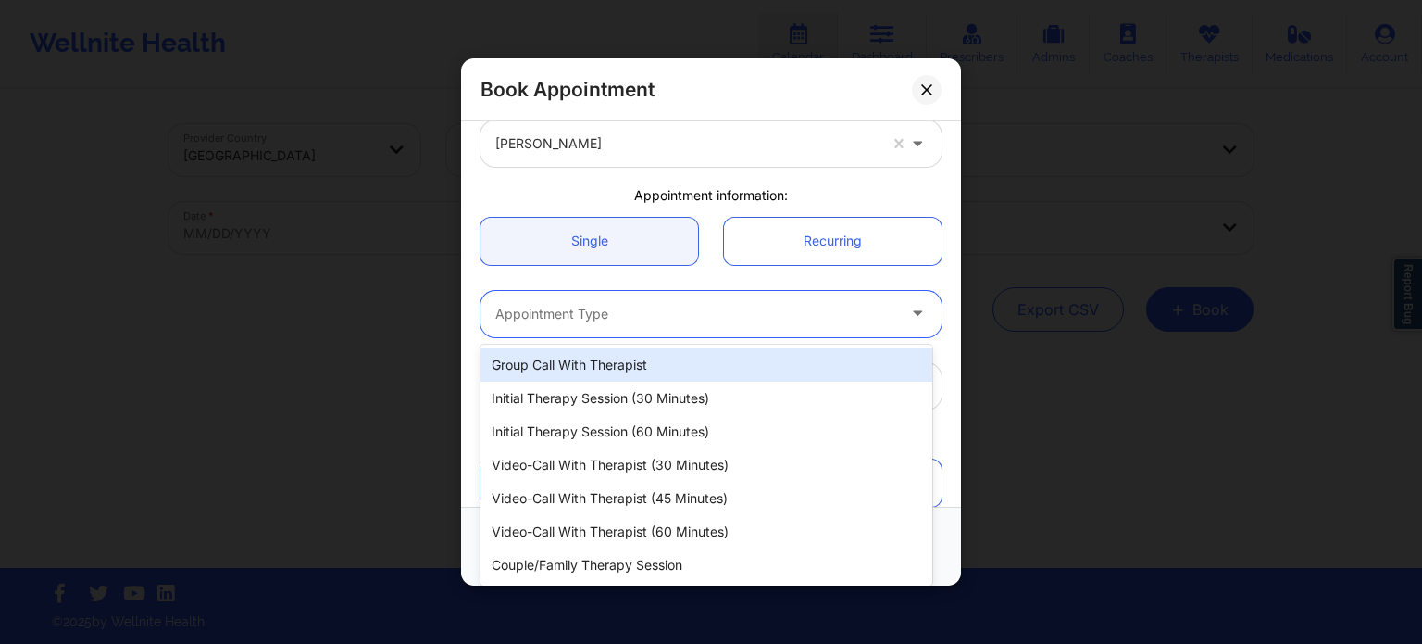
click at [607, 312] on div at bounding box center [695, 314] width 400 height 22
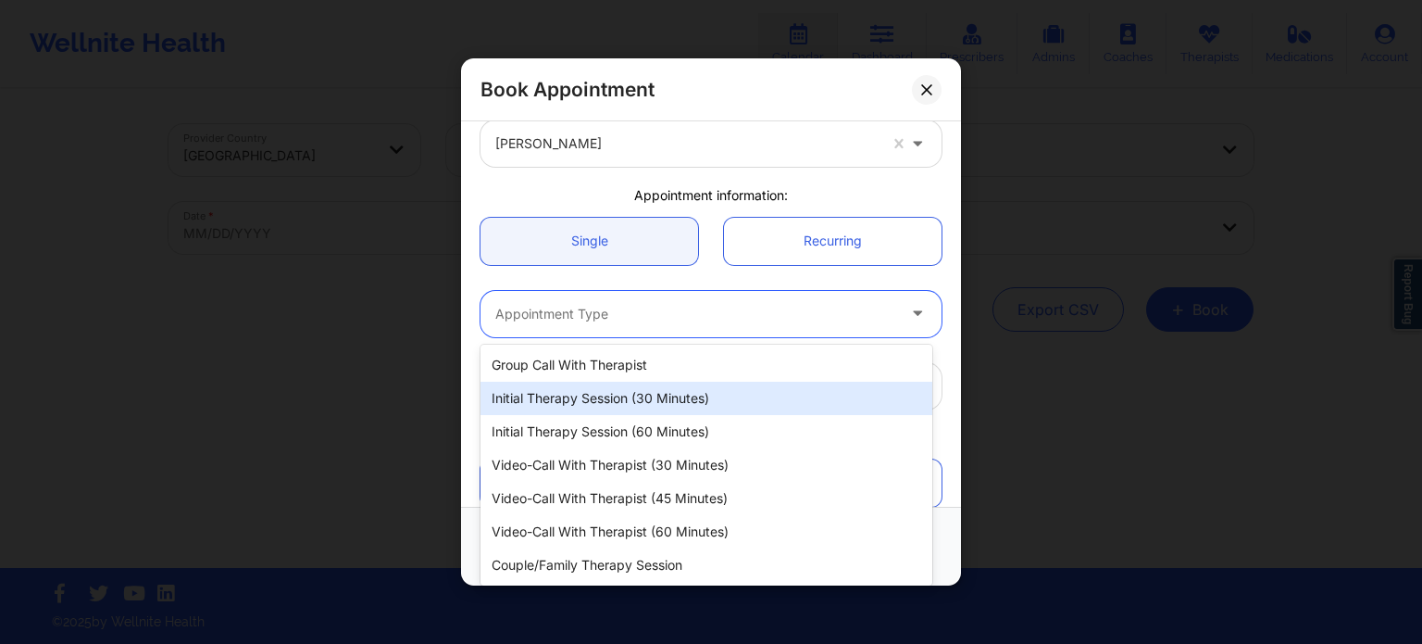
click at [604, 400] on div "Initial Therapy Session (30 minutes)" at bounding box center [707, 398] width 452 height 33
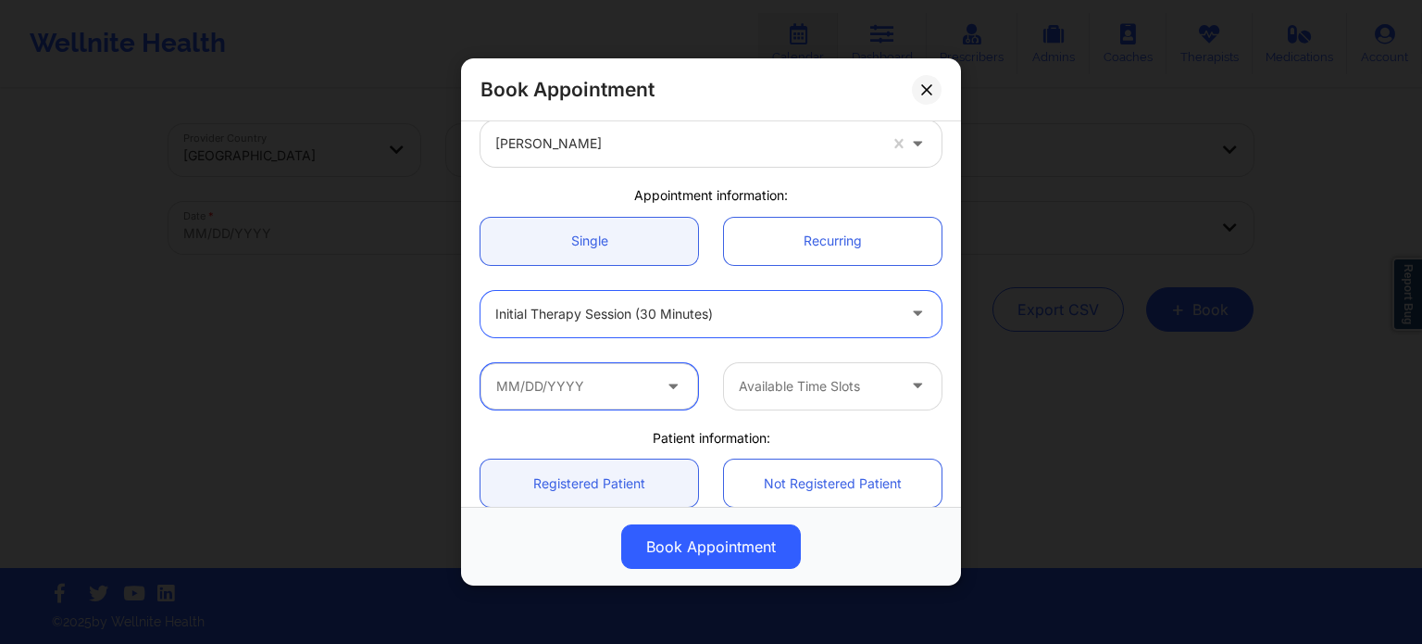
click at [596, 384] on input "text" at bounding box center [590, 386] width 218 height 46
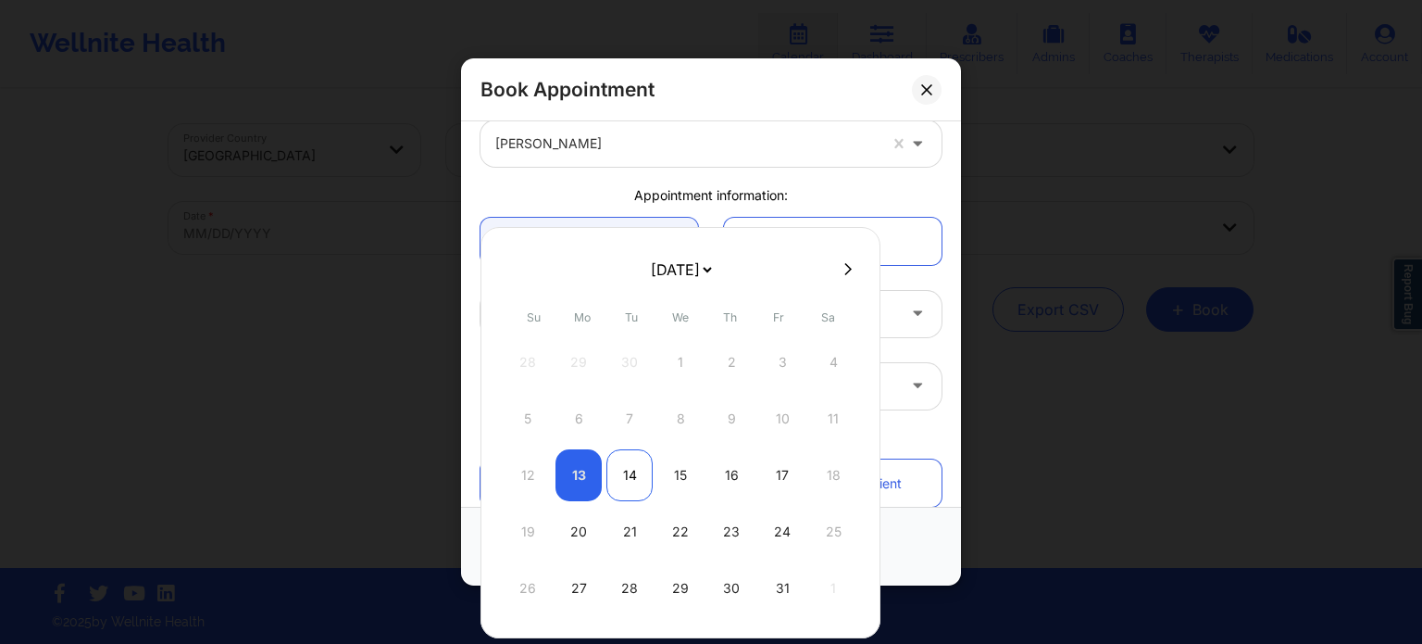
click at [626, 477] on div "14" at bounding box center [630, 475] width 46 height 52
type input "[DATE]"
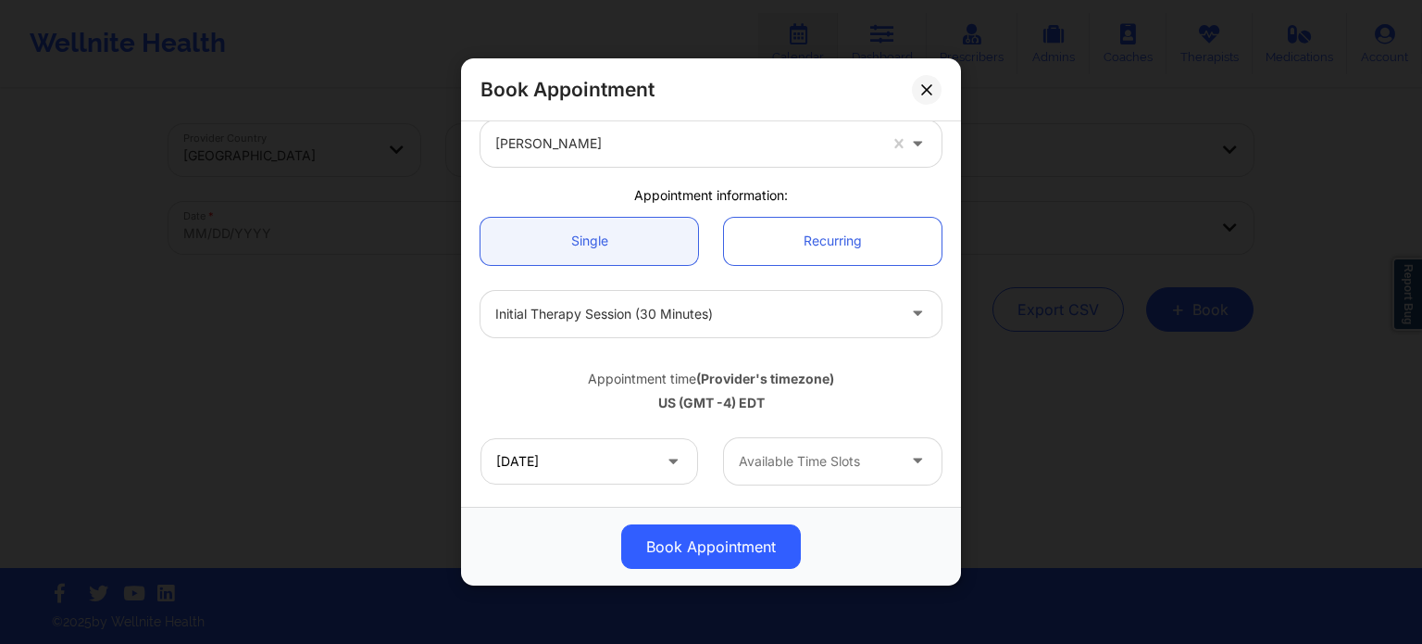
click at [771, 457] on div at bounding box center [817, 461] width 156 height 22
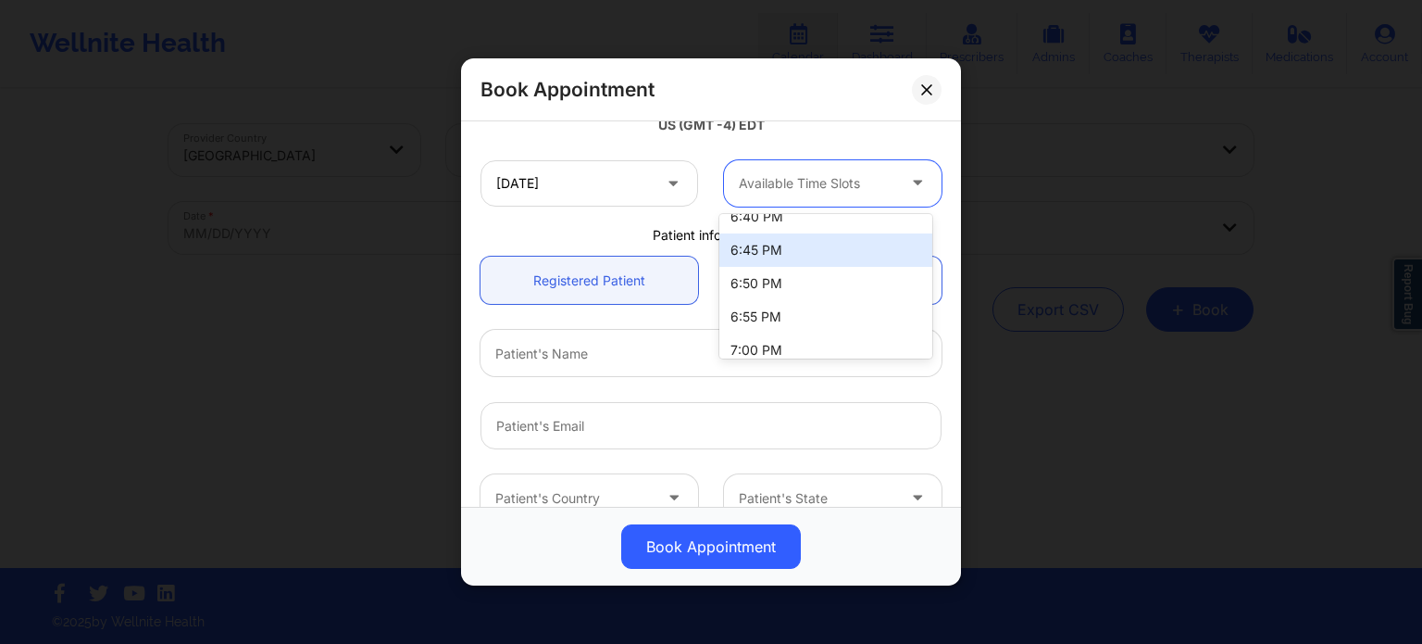
scroll to position [4311, 0]
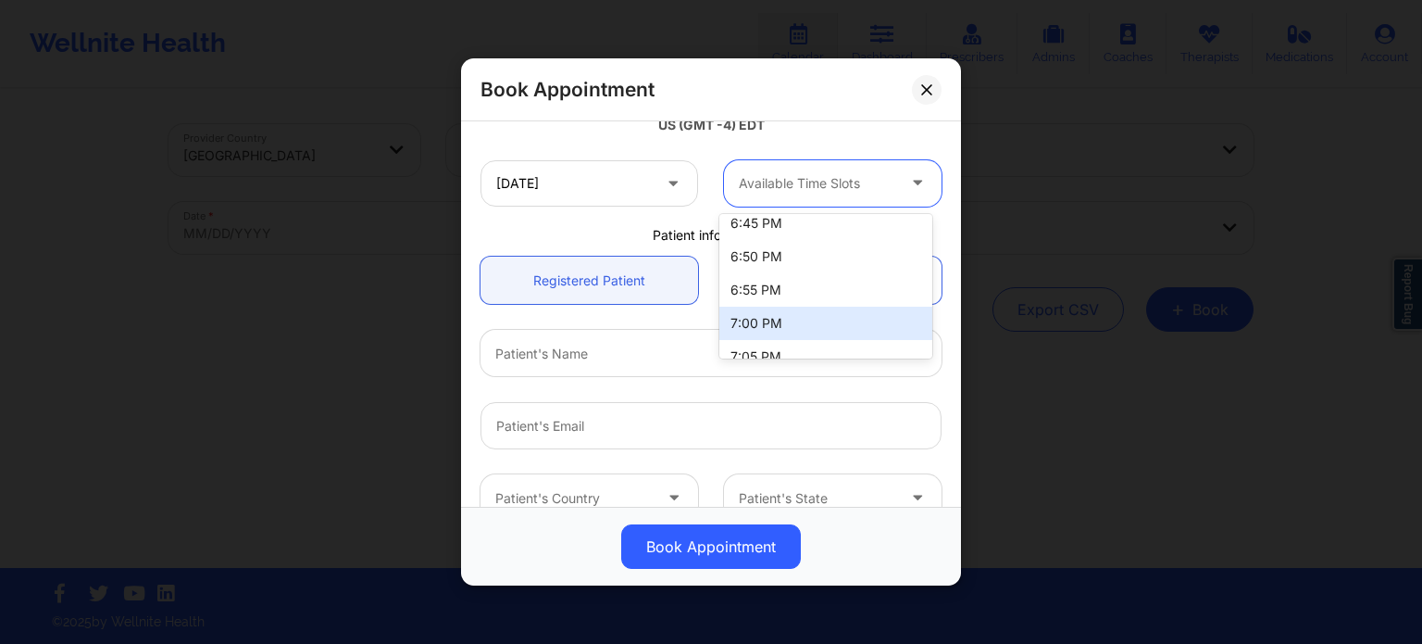
click at [805, 318] on div "7:00 PM" at bounding box center [825, 322] width 213 height 33
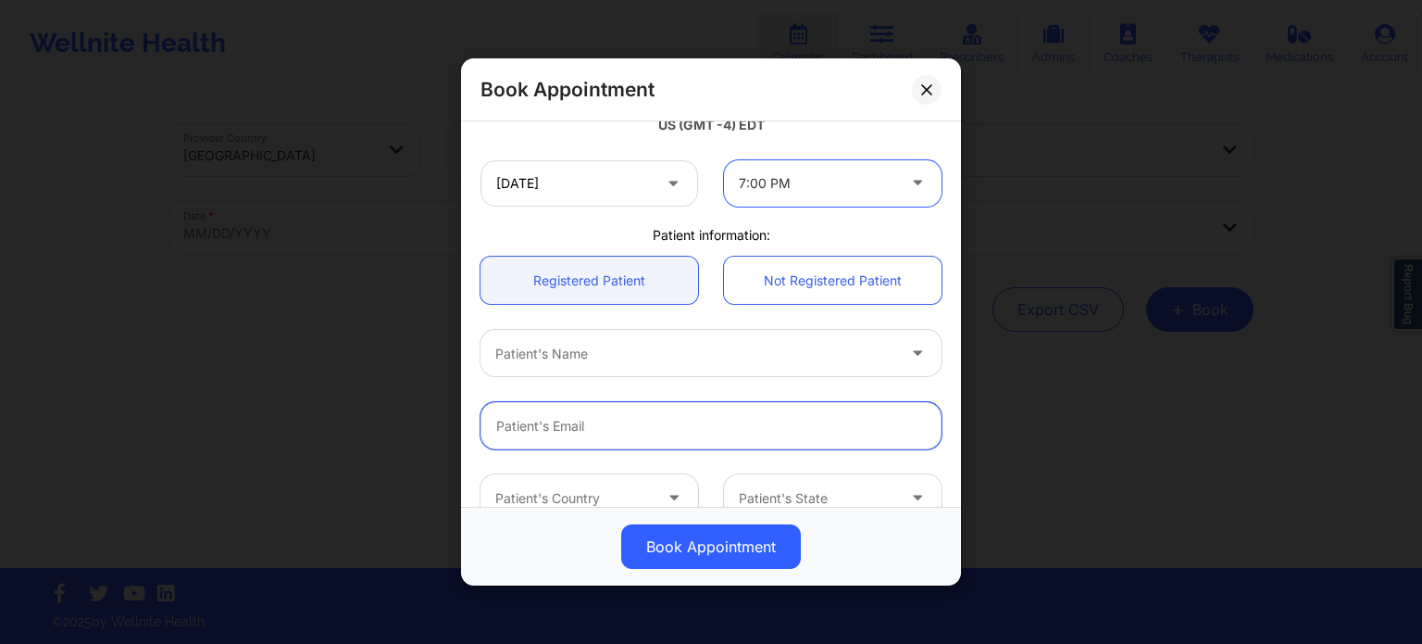
click at [646, 427] on input "Patient Email" at bounding box center [711, 425] width 461 height 47
paste input "[EMAIL_ADDRESS][DOMAIN_NAME]"
type input "[EMAIL_ADDRESS][DOMAIN_NAME]"
click at [648, 351] on div at bounding box center [695, 354] width 400 height 22
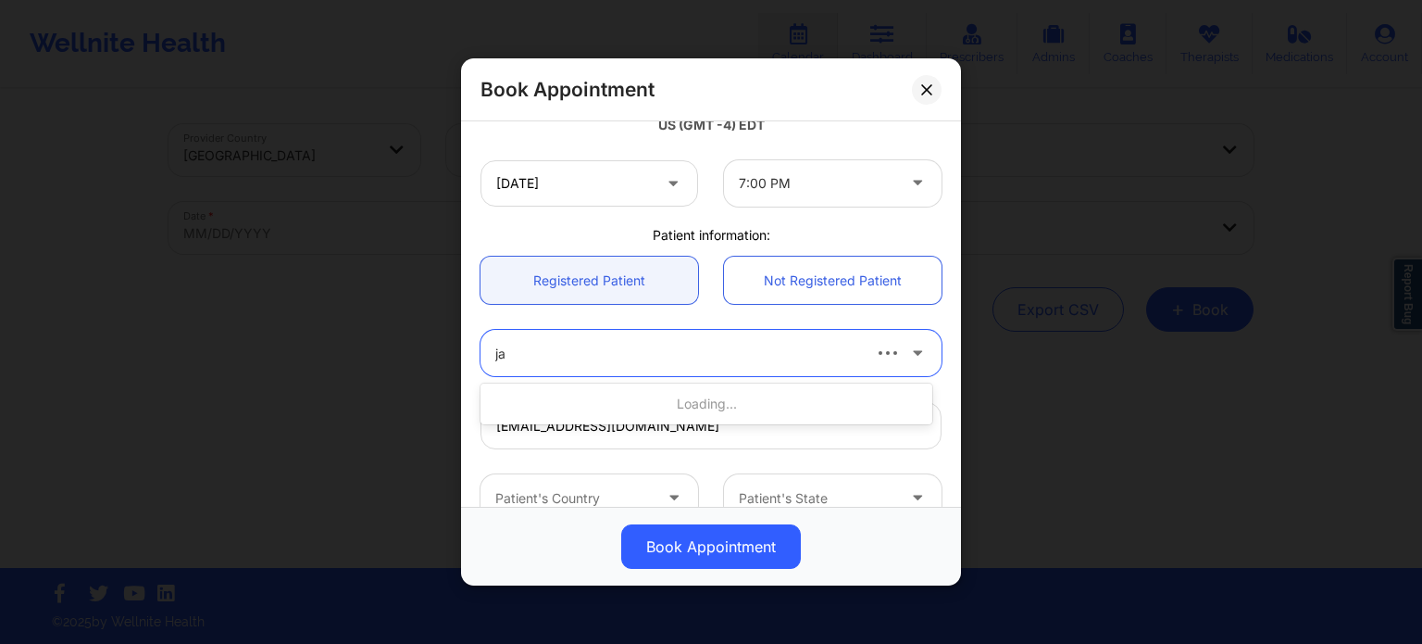
type input "[PERSON_NAME]"
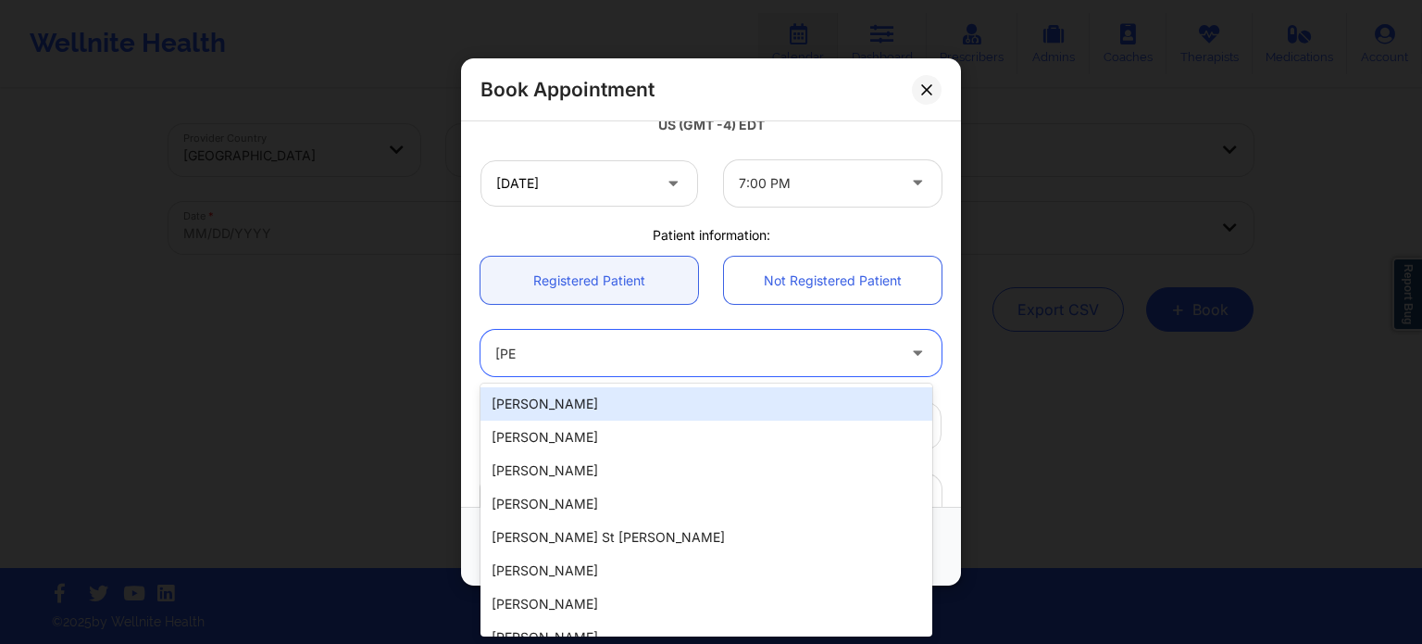
click at [651, 403] on div "[PERSON_NAME]" at bounding box center [707, 403] width 452 height 33
type input "[PHONE_NUMBER]"
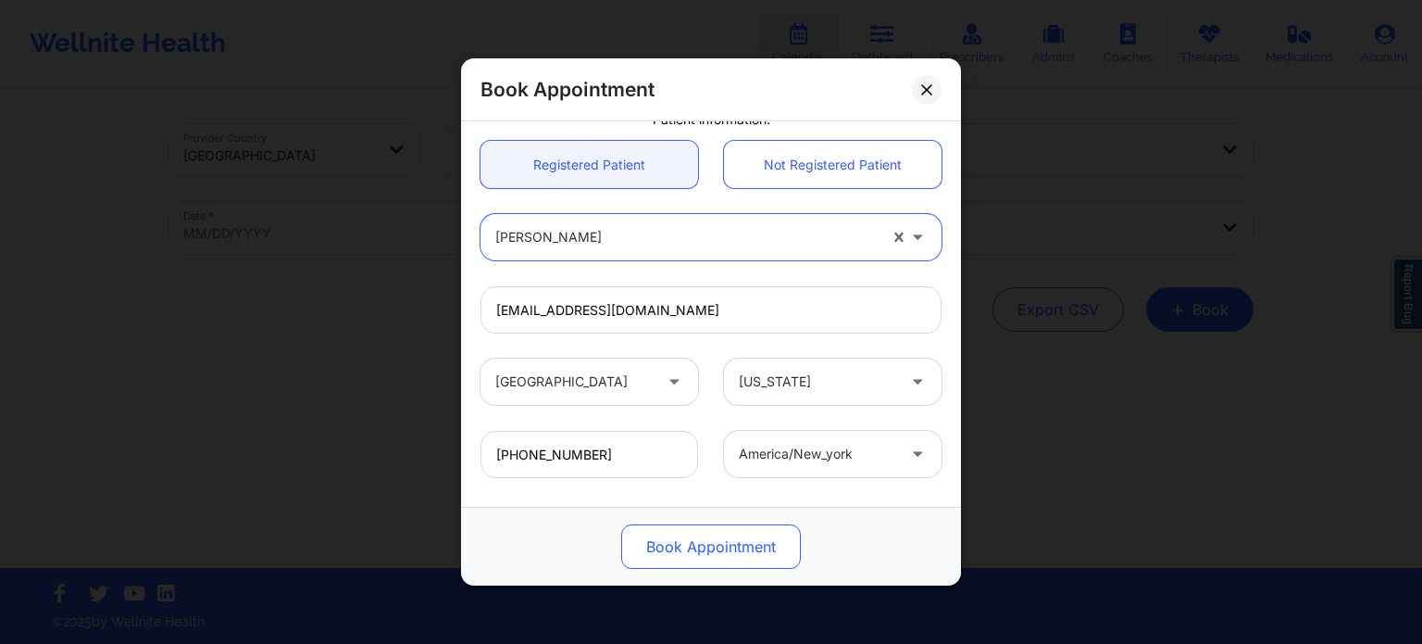
scroll to position [483, 0]
click at [728, 548] on button "Book Appointment" at bounding box center [711, 546] width 180 height 44
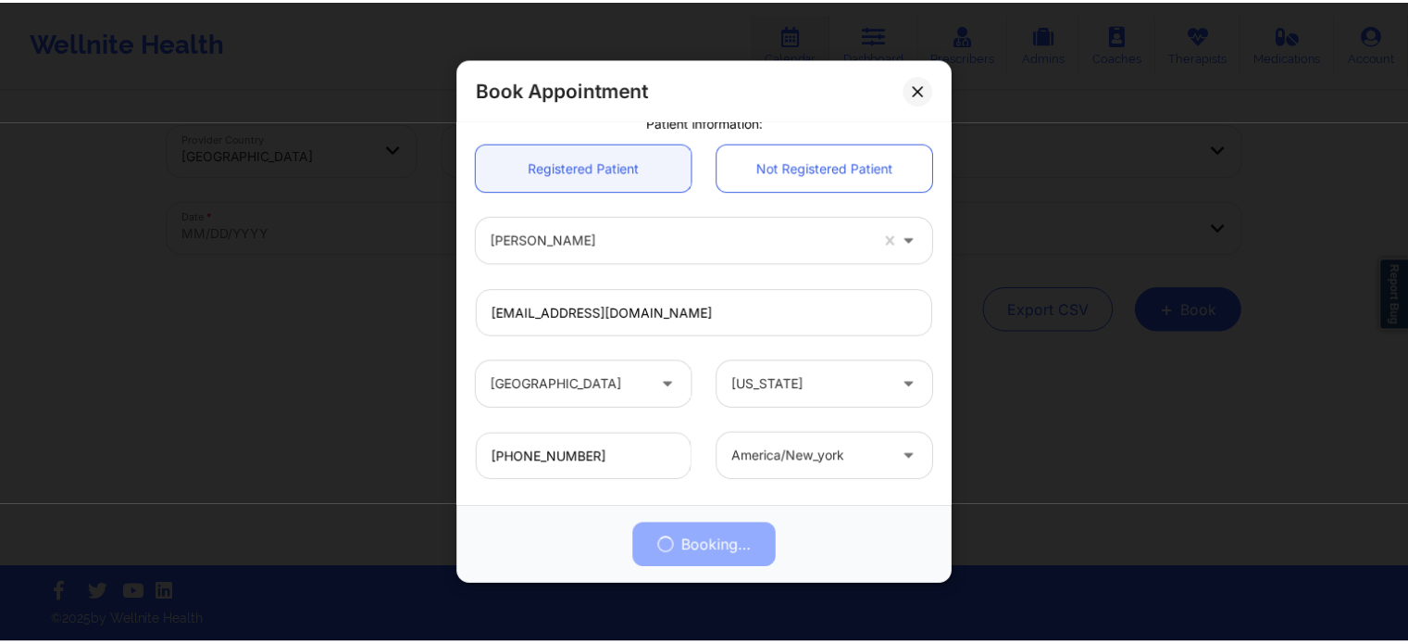
scroll to position [576, 0]
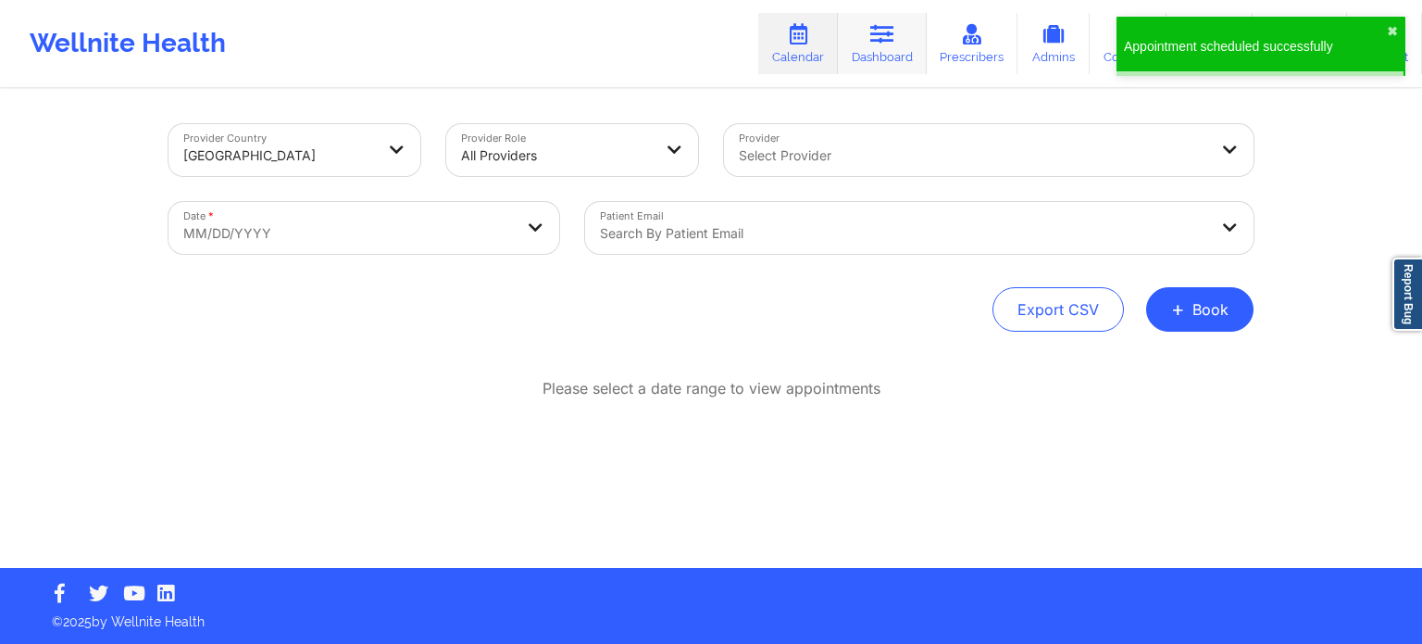
click at [896, 20] on link "Dashboard" at bounding box center [882, 43] width 89 height 61
